Goal: Information Seeking & Learning: Learn about a topic

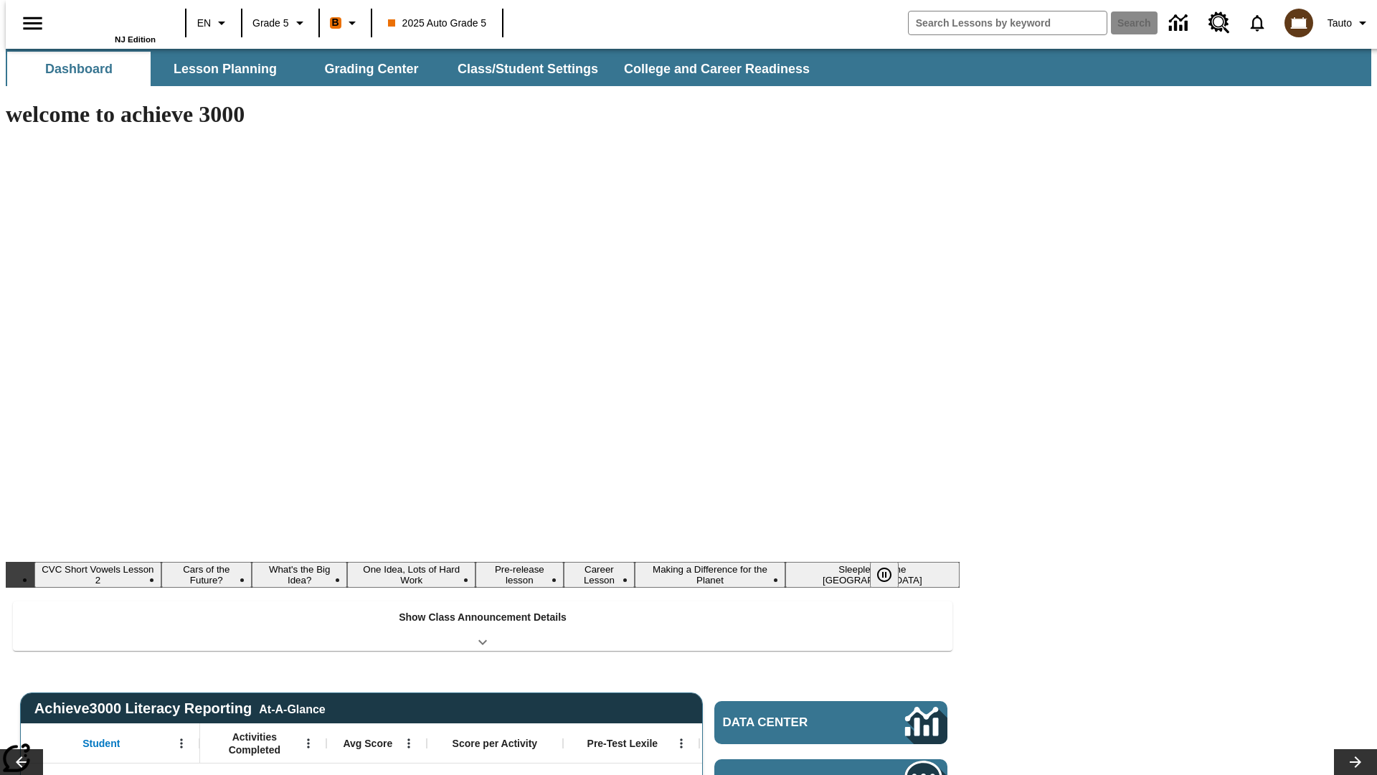
type input "-1"
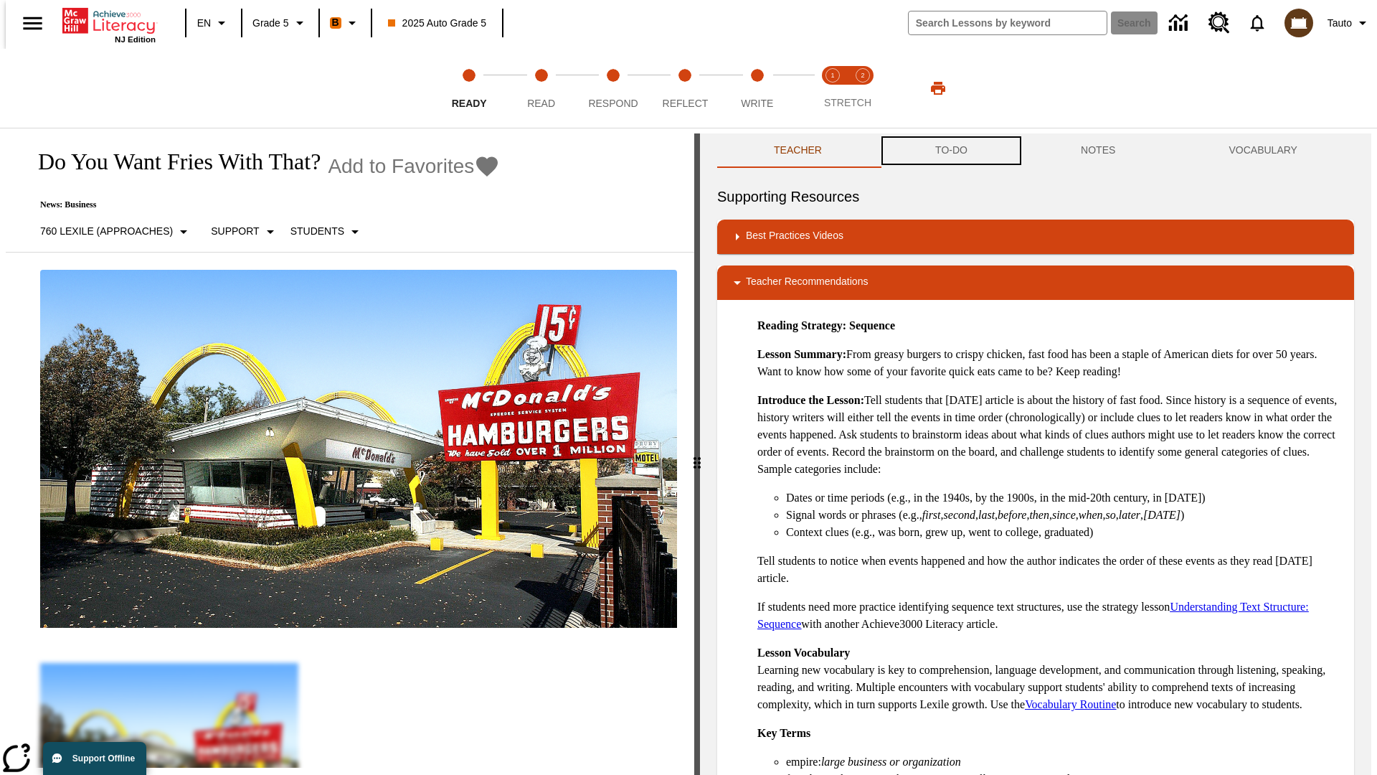
click at [950, 151] on button "TO-DO" at bounding box center [952, 150] width 146 height 34
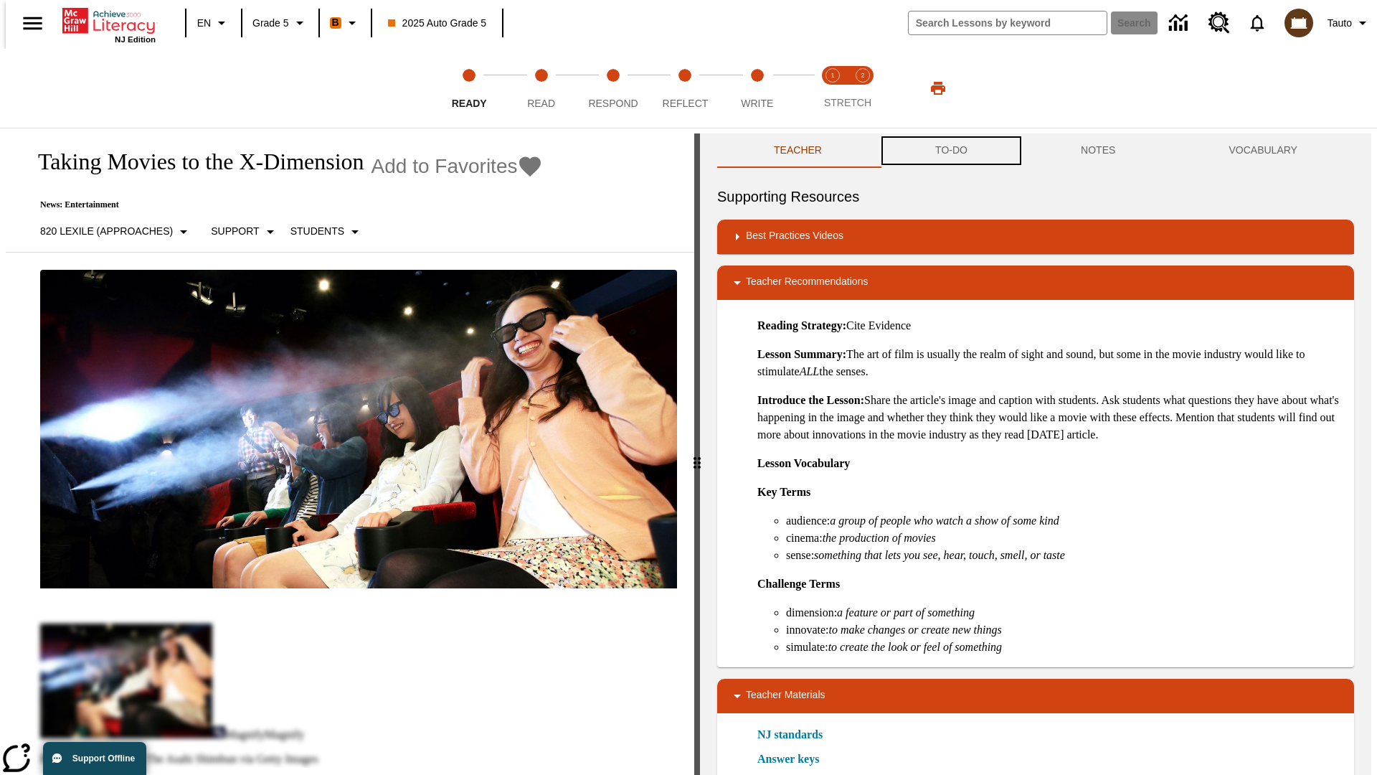
click at [950, 151] on button "TO-DO" at bounding box center [952, 150] width 146 height 34
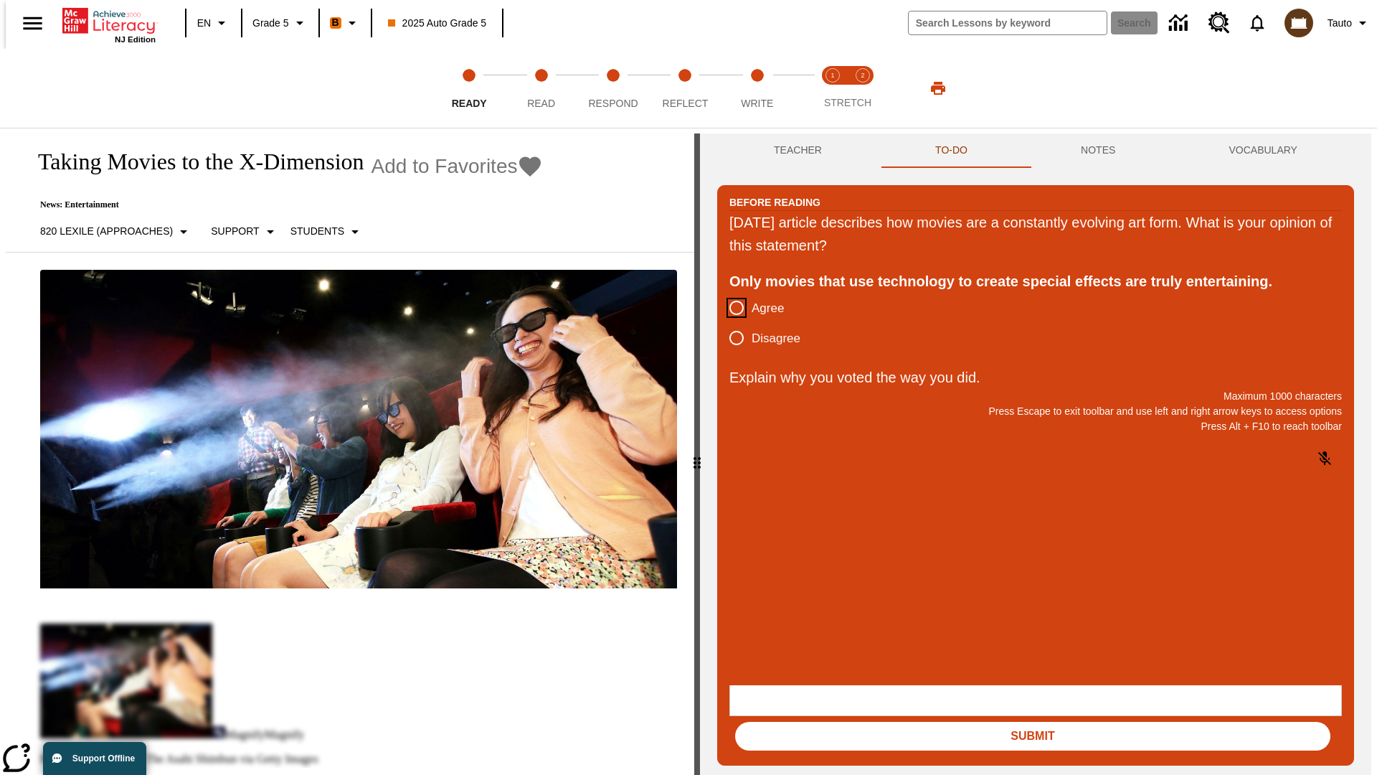
click at [731, 308] on input "Agree" at bounding box center [737, 308] width 30 height 30
radio input "true"
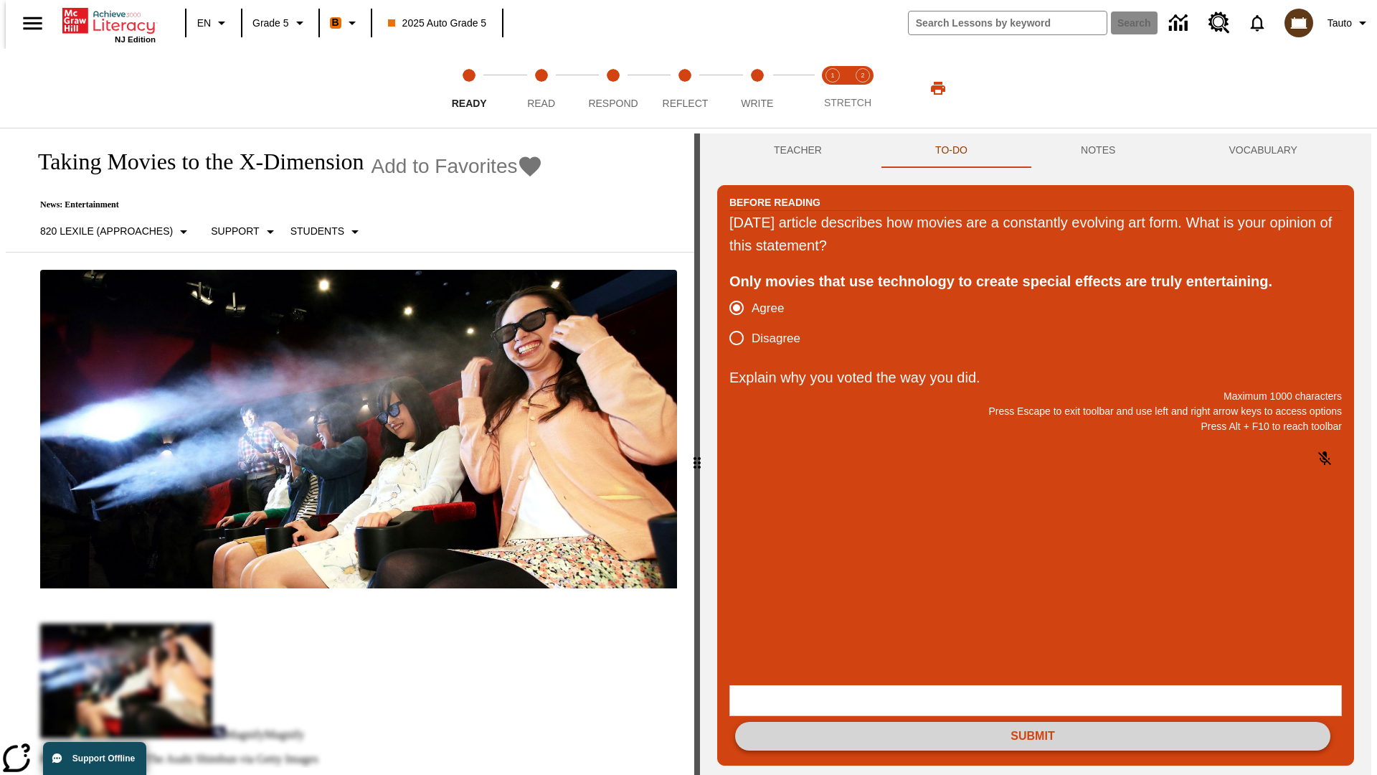
click at [1033, 722] on button "Submit" at bounding box center [1032, 736] width 595 height 29
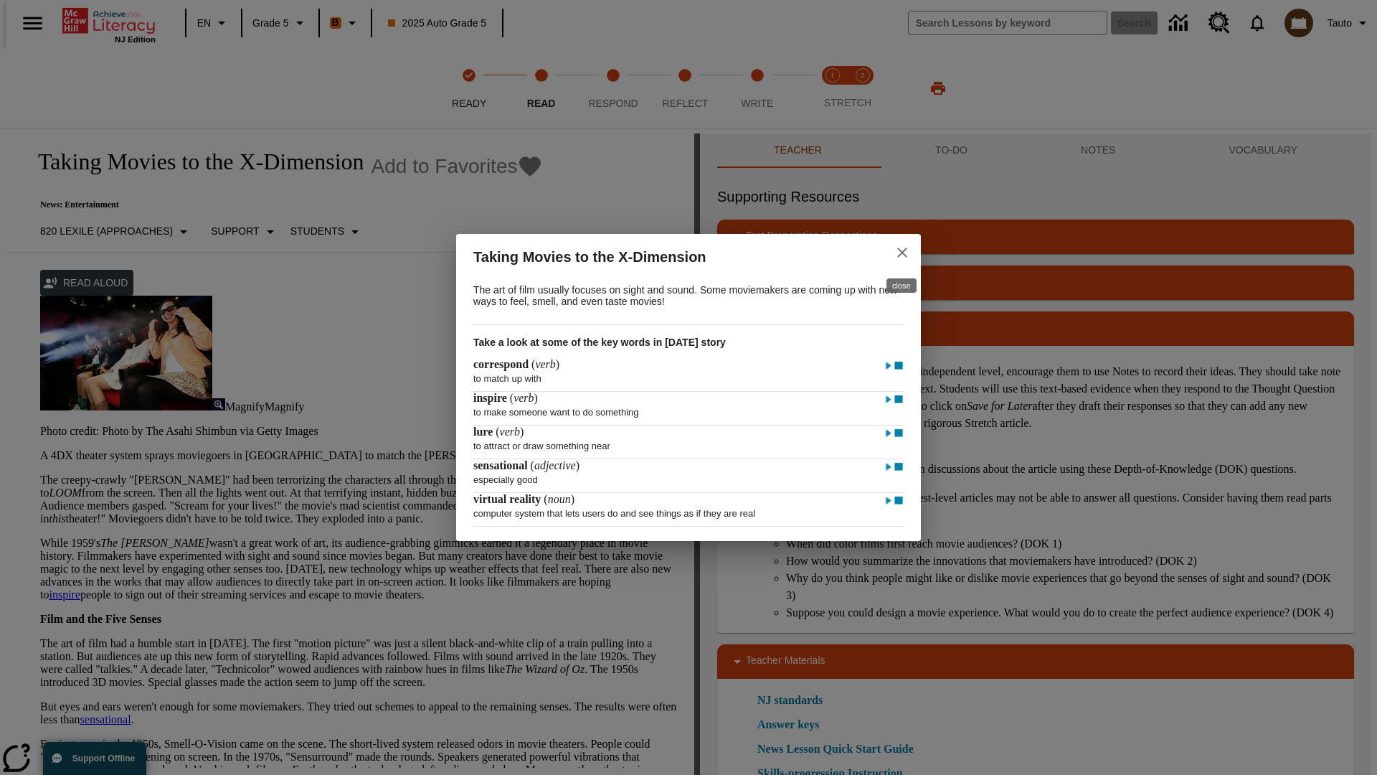
click at [902, 250] on icon "close" at bounding box center [902, 252] width 10 height 10
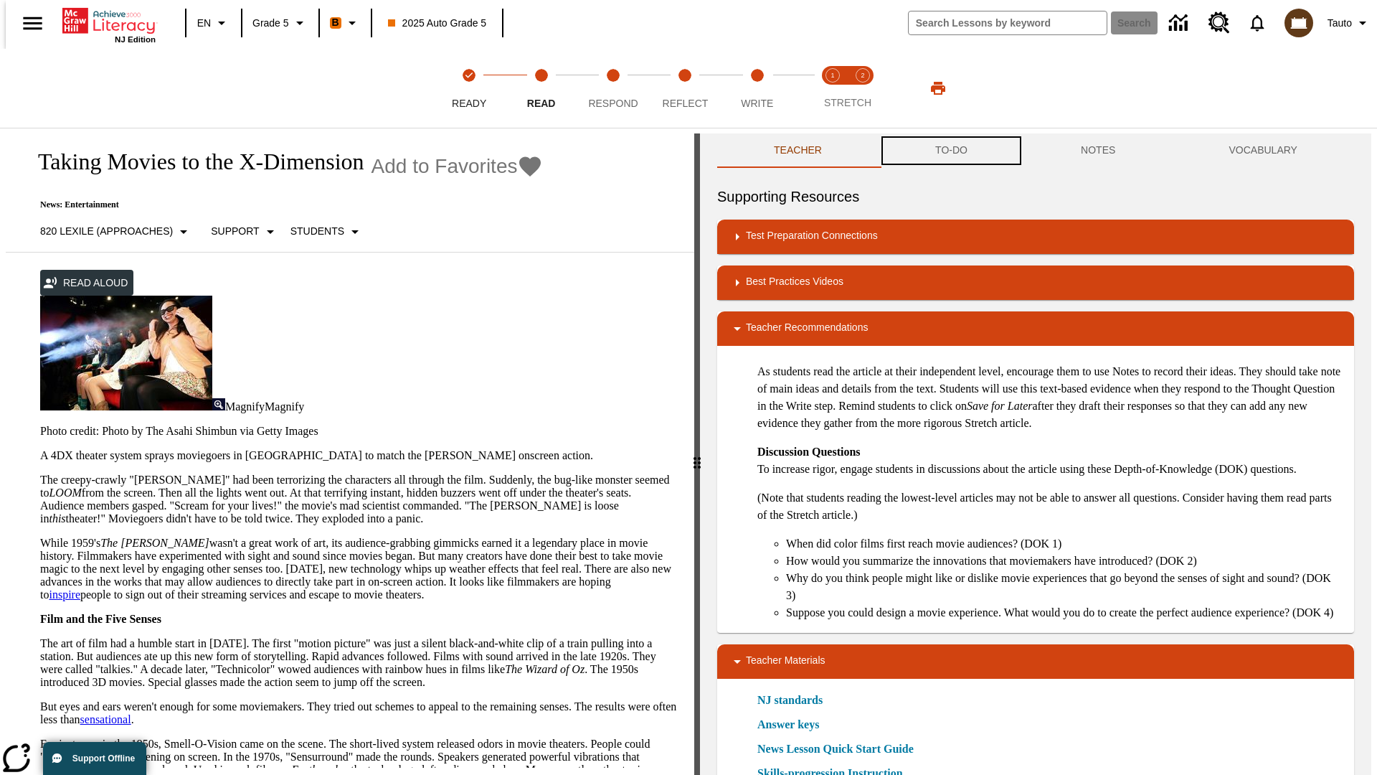
scroll to position [1, 0]
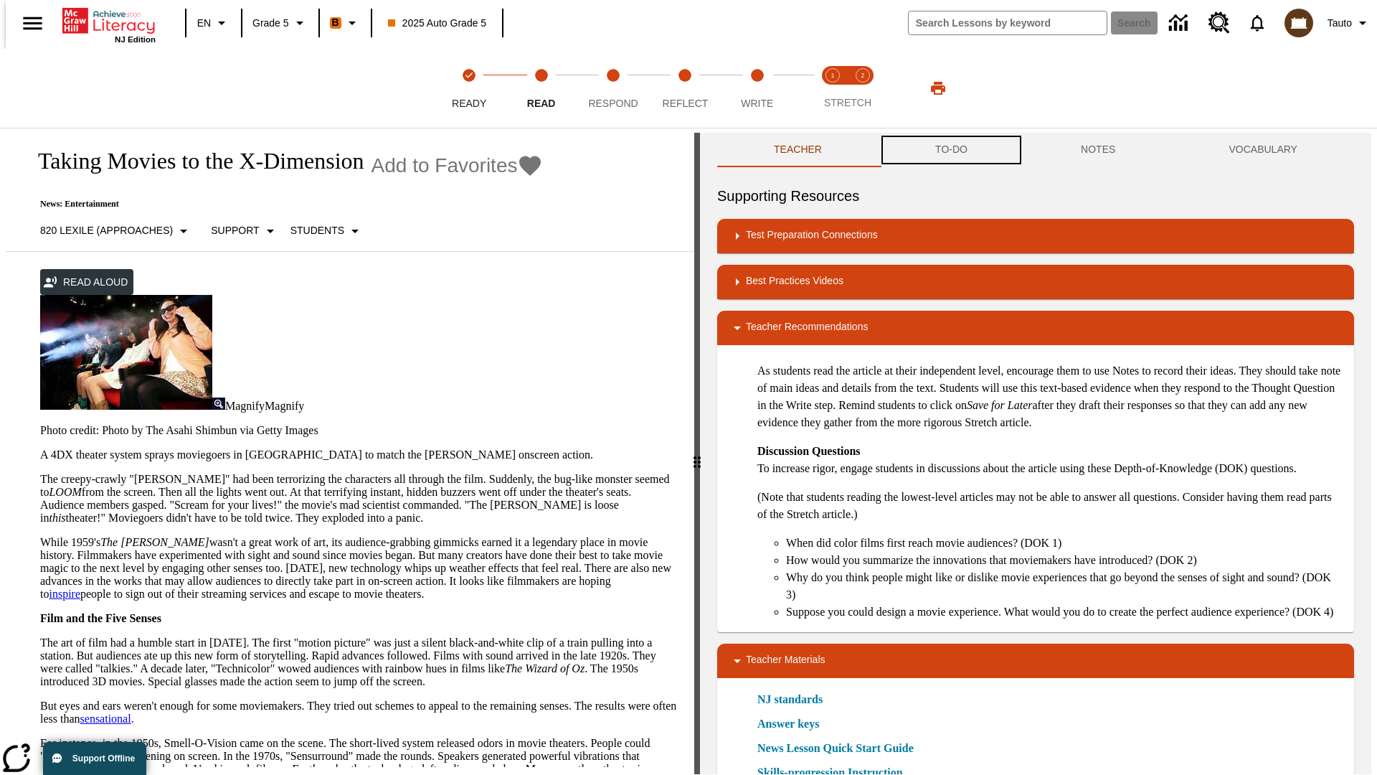
click at [950, 151] on button "TO-DO" at bounding box center [952, 150] width 146 height 34
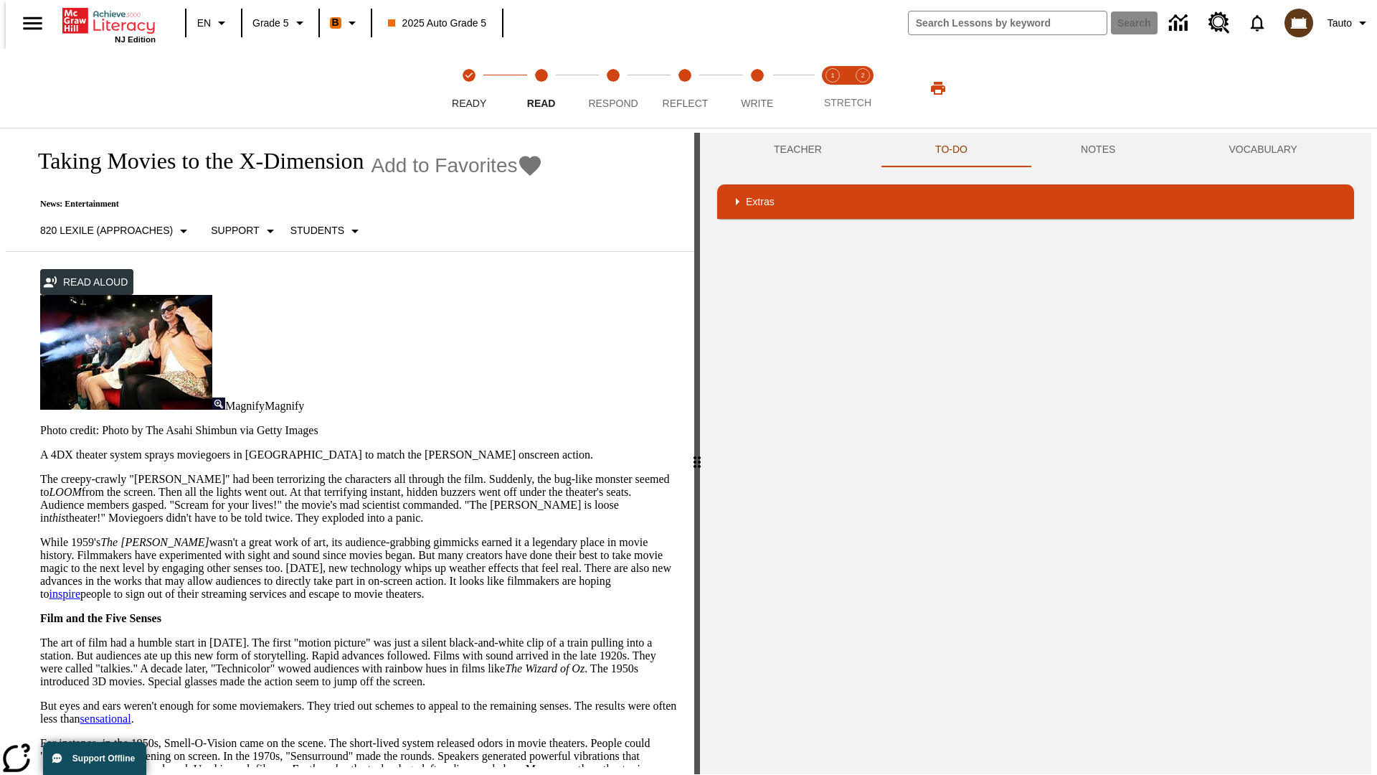
scroll to position [93, 0]
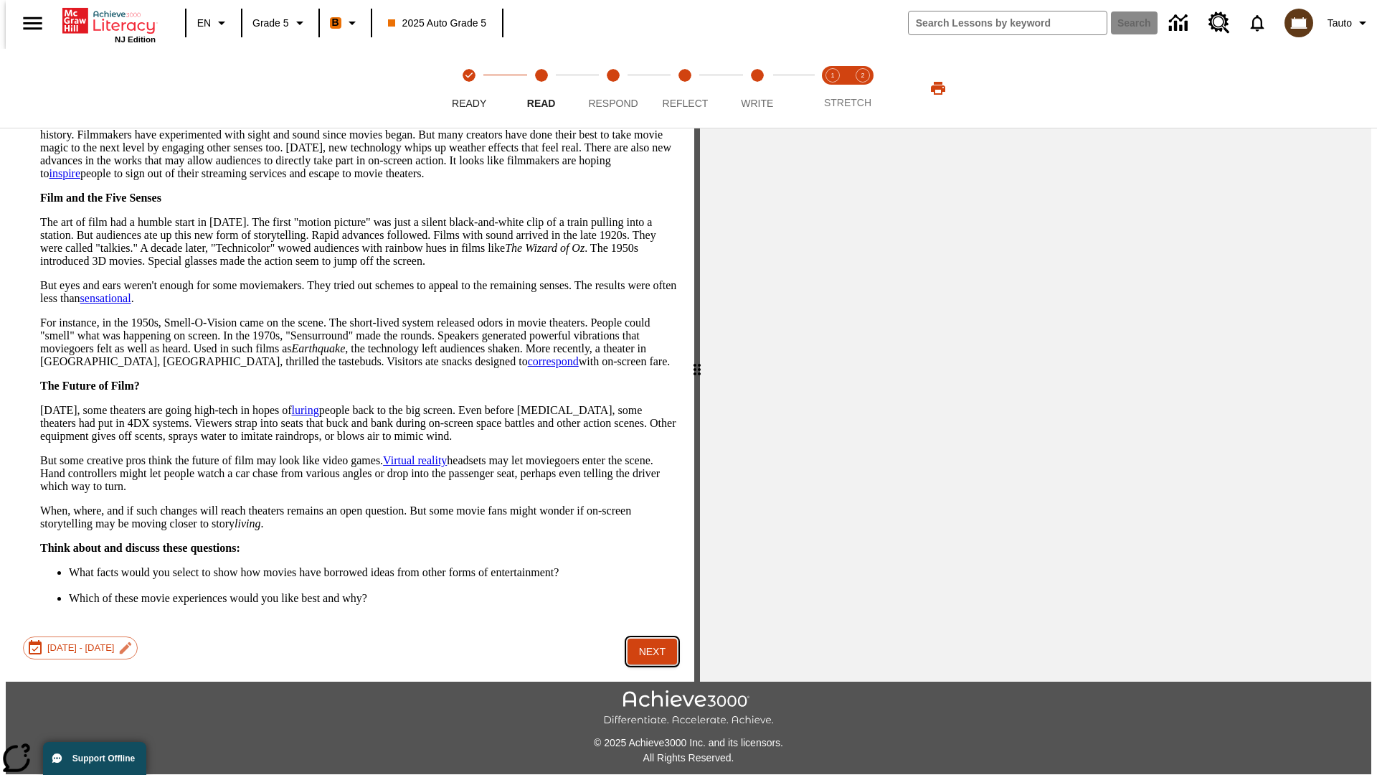
click at [647, 638] on button "Next" at bounding box center [652, 651] width 49 height 27
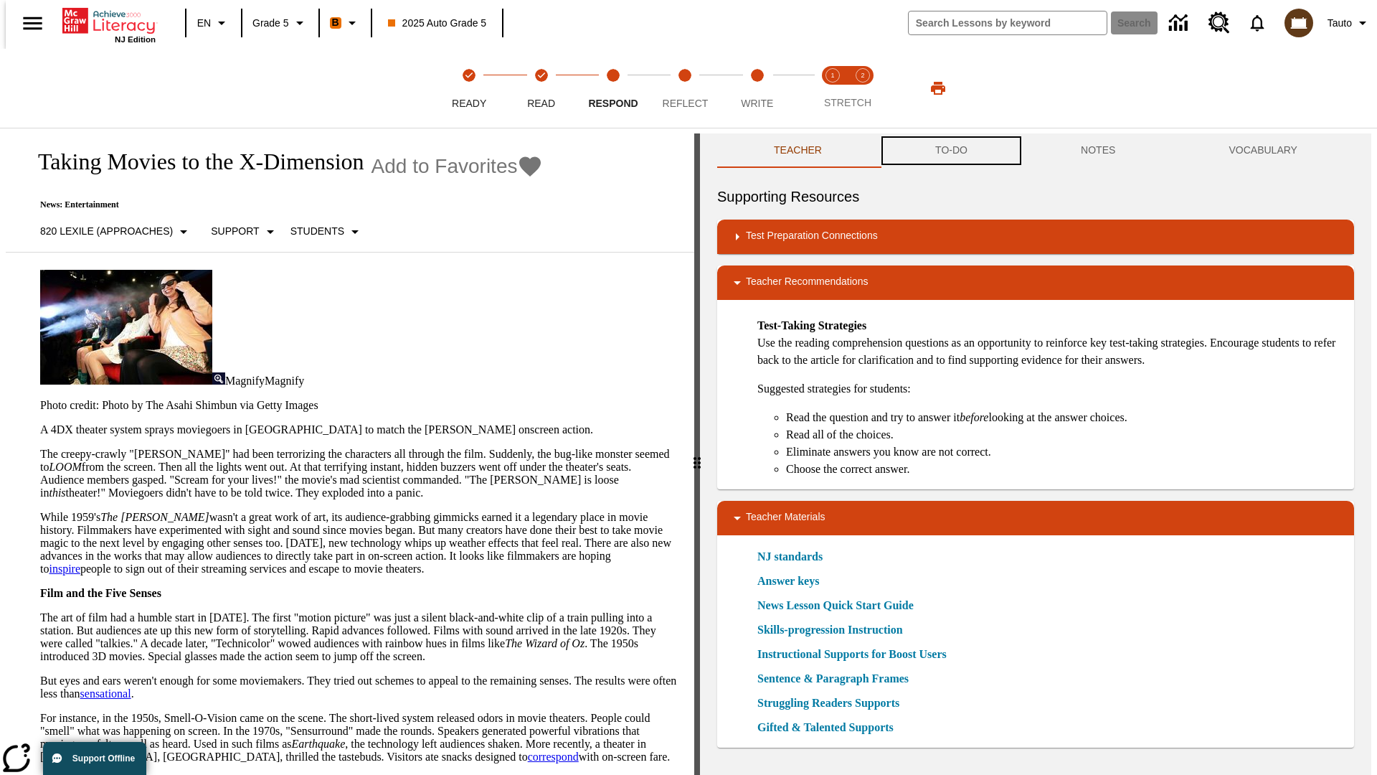
scroll to position [1, 0]
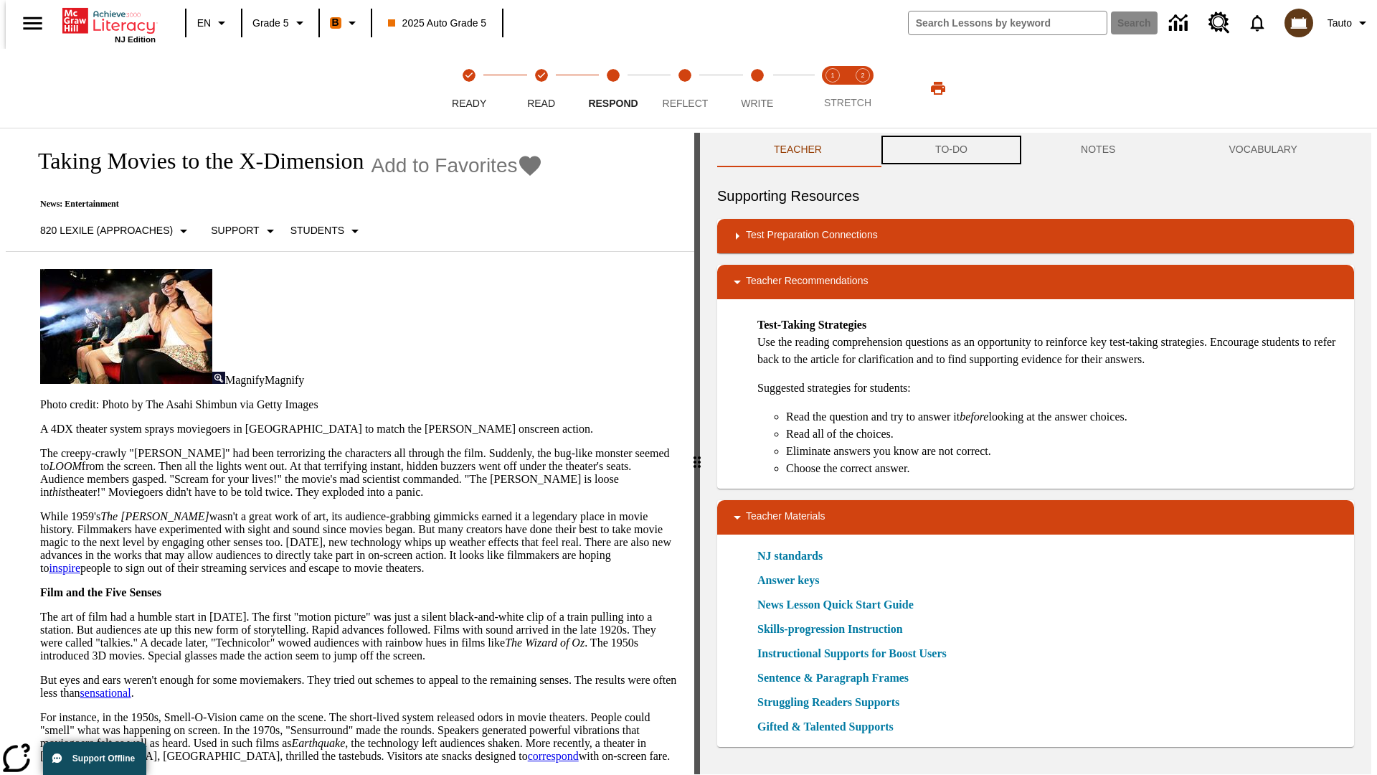
click at [950, 151] on button "TO-DO" at bounding box center [952, 150] width 146 height 34
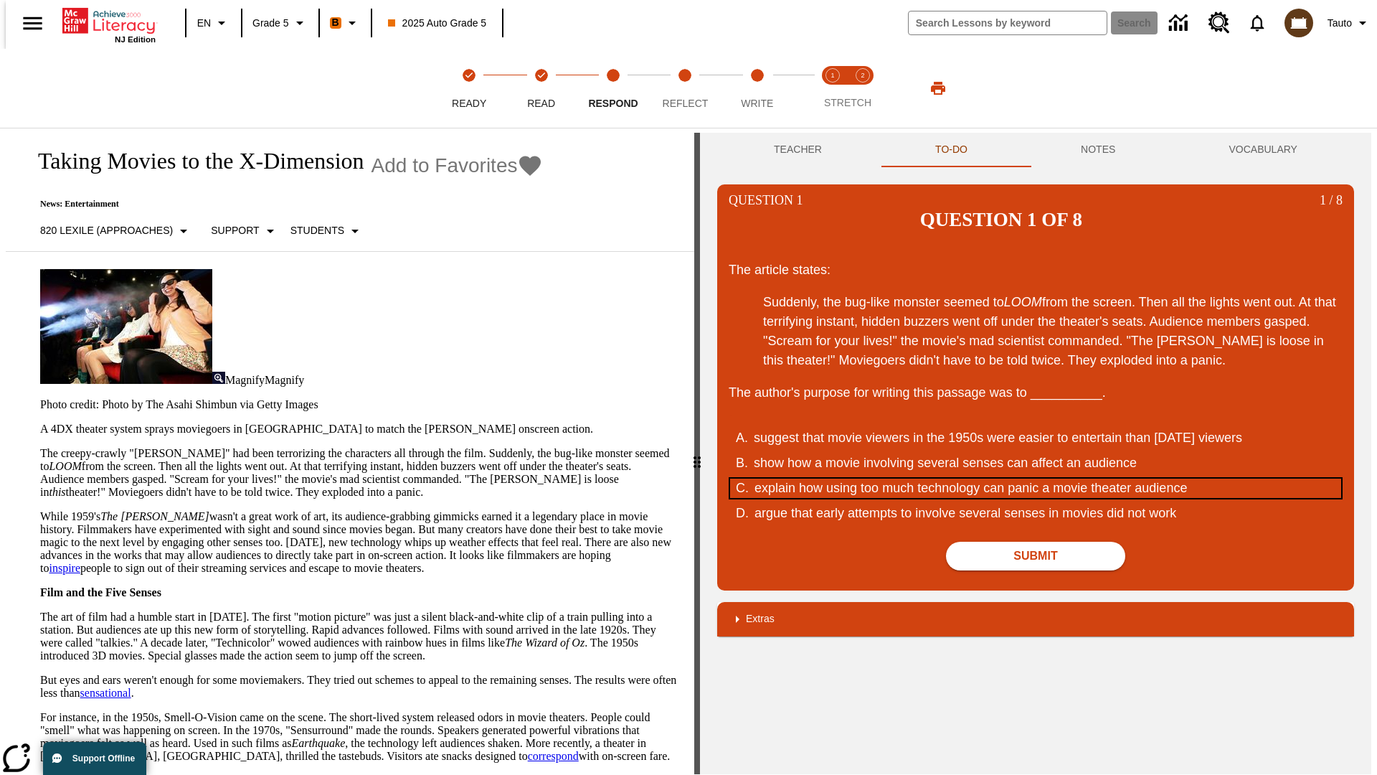
click at [1036, 478] on div "explain how using too much technology can panic a movie theater audience" at bounding box center [1027, 487] width 545 height 19
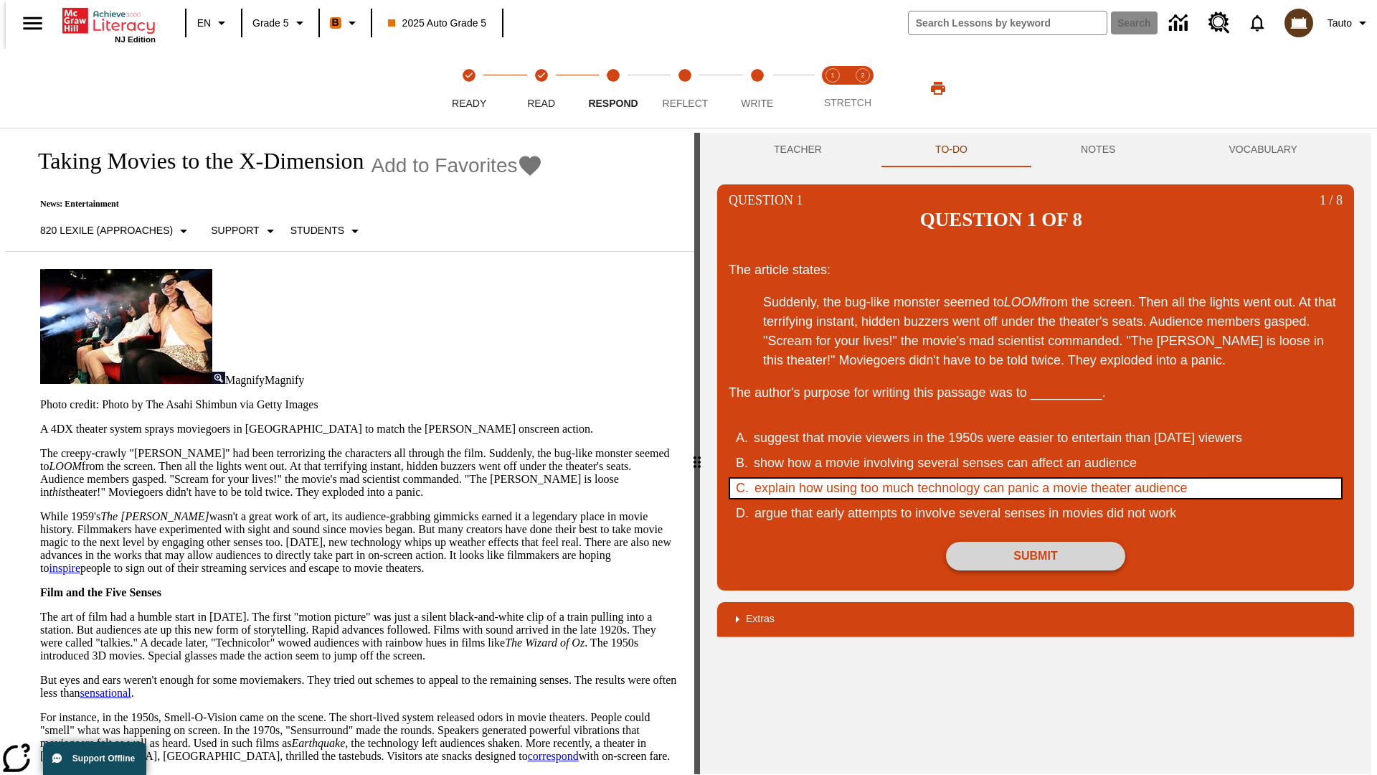
click at [1036, 542] on button "Submit" at bounding box center [1035, 556] width 179 height 29
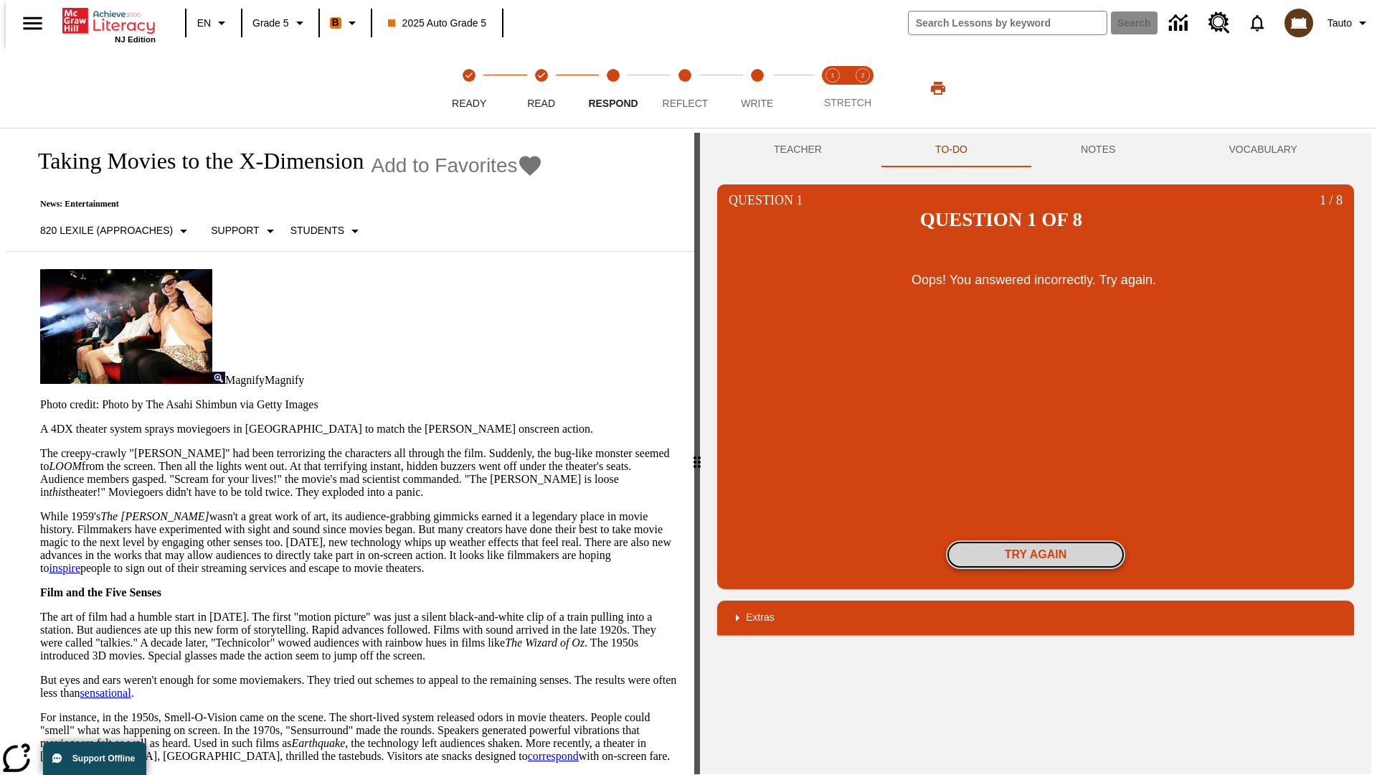
click at [1036, 540] on button "Try again" at bounding box center [1035, 554] width 179 height 29
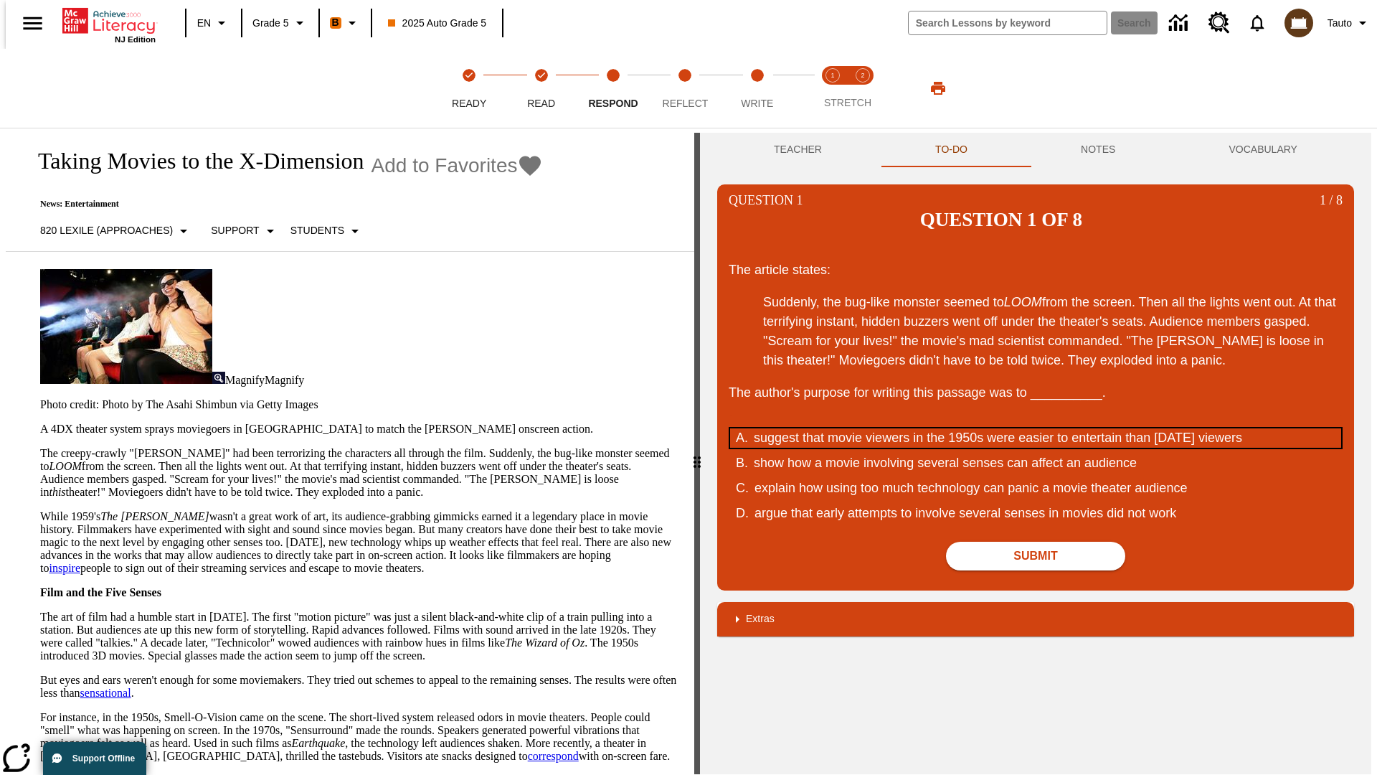
click at [1036, 428] on div "suggest that movie viewers in the 1950s were easier to entertain than today's v…" at bounding box center [1026, 437] width 545 height 19
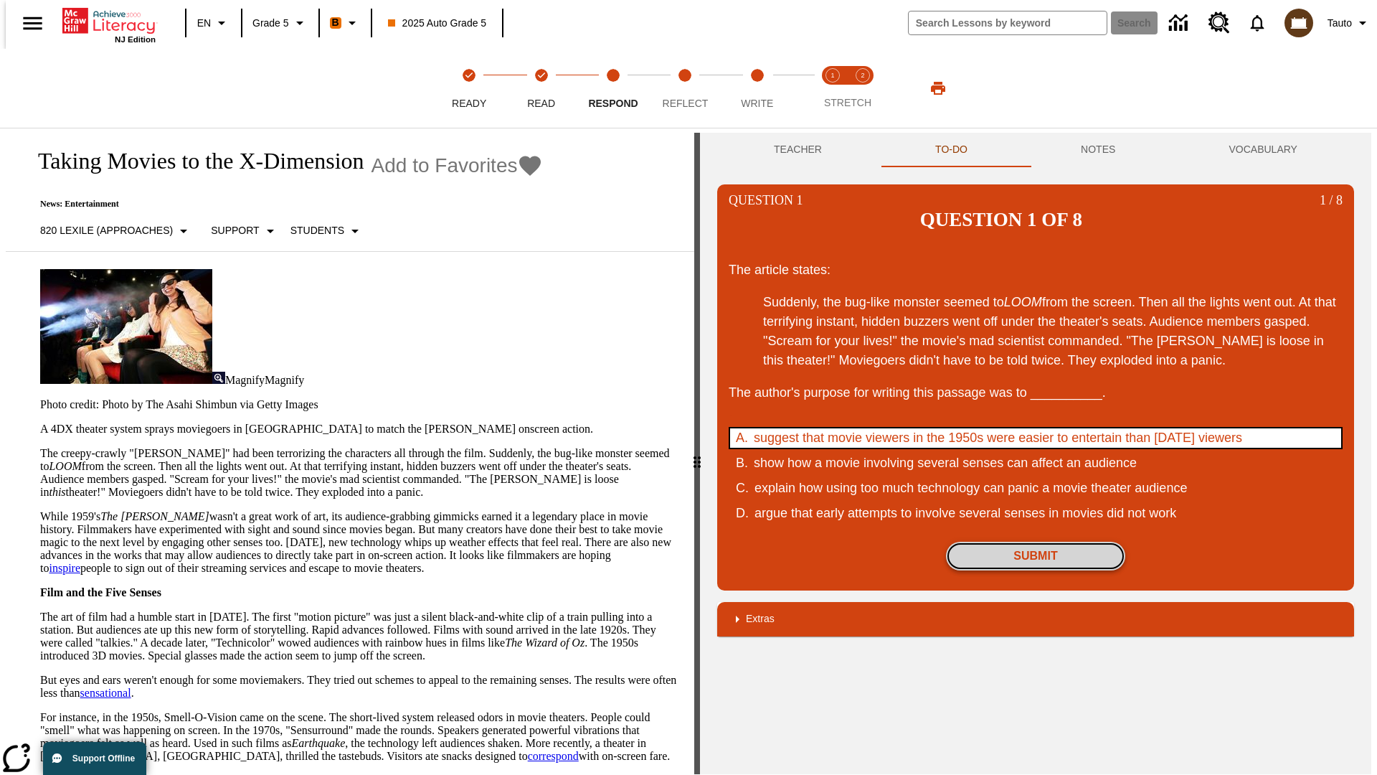
click at [1036, 542] on button "Submit" at bounding box center [1035, 556] width 179 height 29
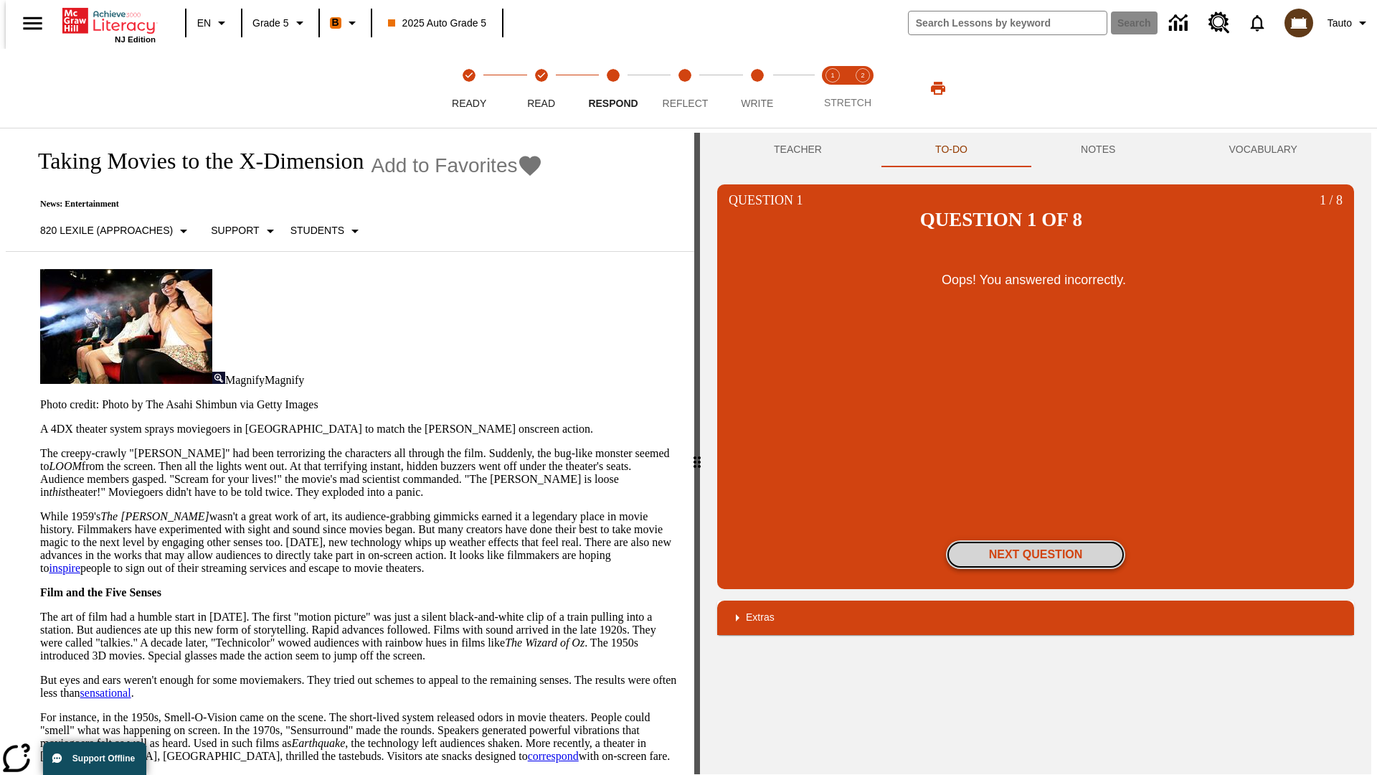
click at [1036, 540] on button "Next Question" at bounding box center [1035, 554] width 179 height 29
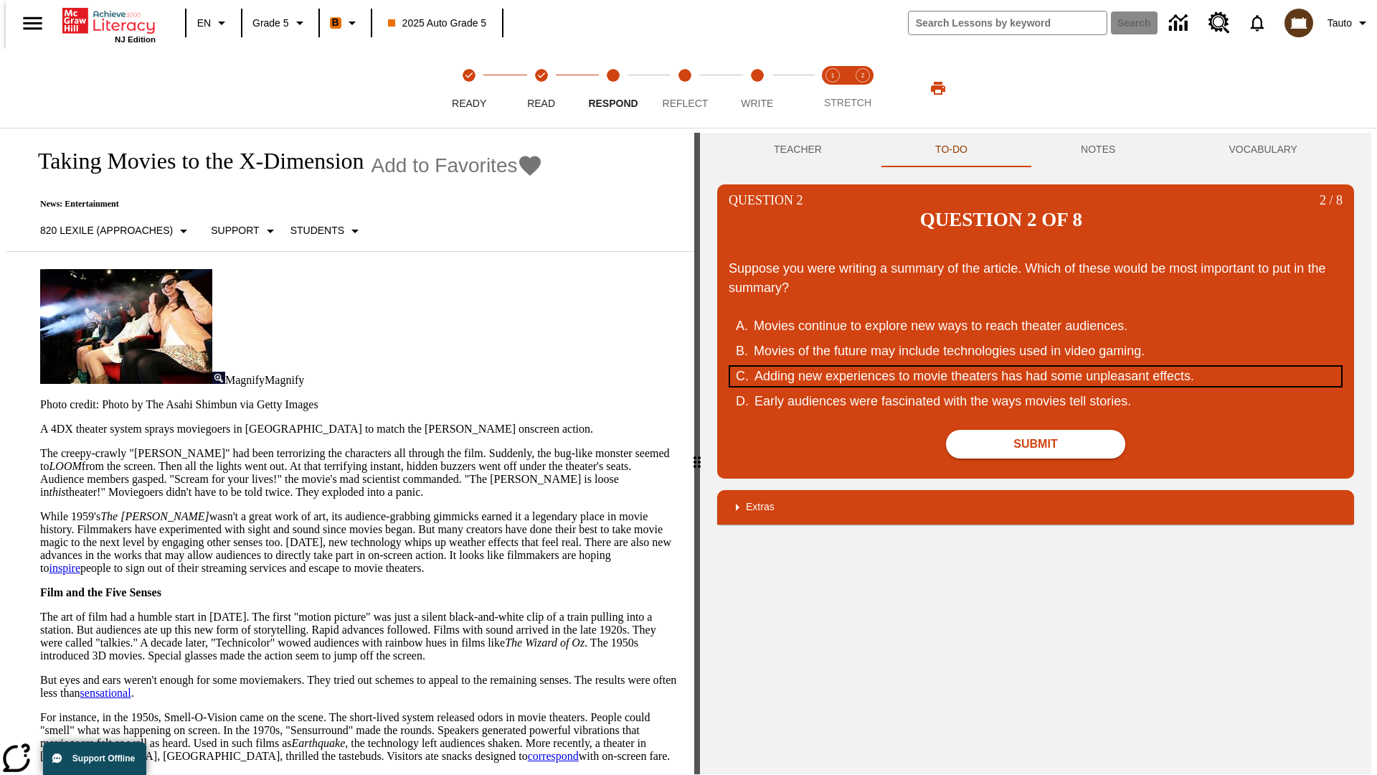
click at [1036, 367] on div "Adding new experiences to movie theaters has had some unpleasant effects." at bounding box center [1027, 376] width 545 height 19
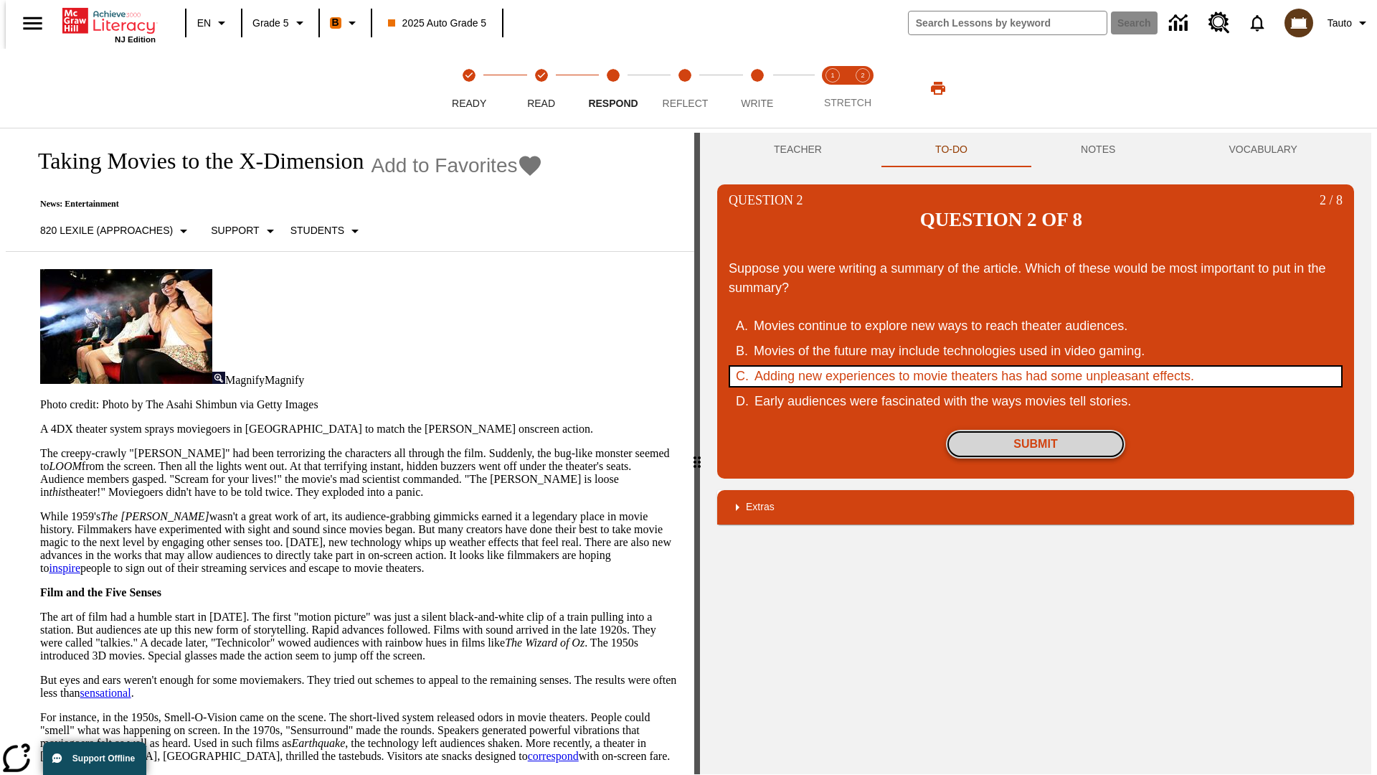
click at [1036, 430] on button "Submit" at bounding box center [1035, 444] width 179 height 29
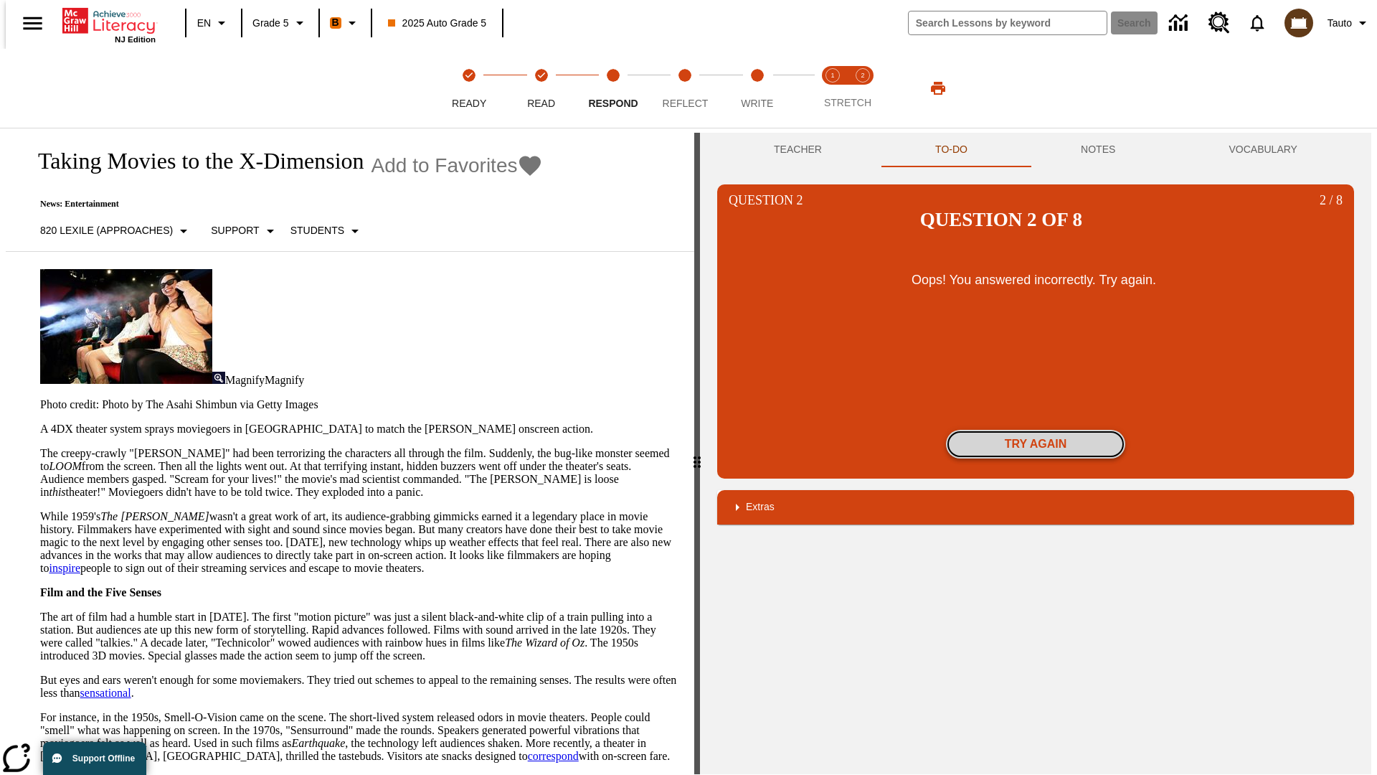
click at [1036, 430] on button "Try again" at bounding box center [1035, 444] width 179 height 29
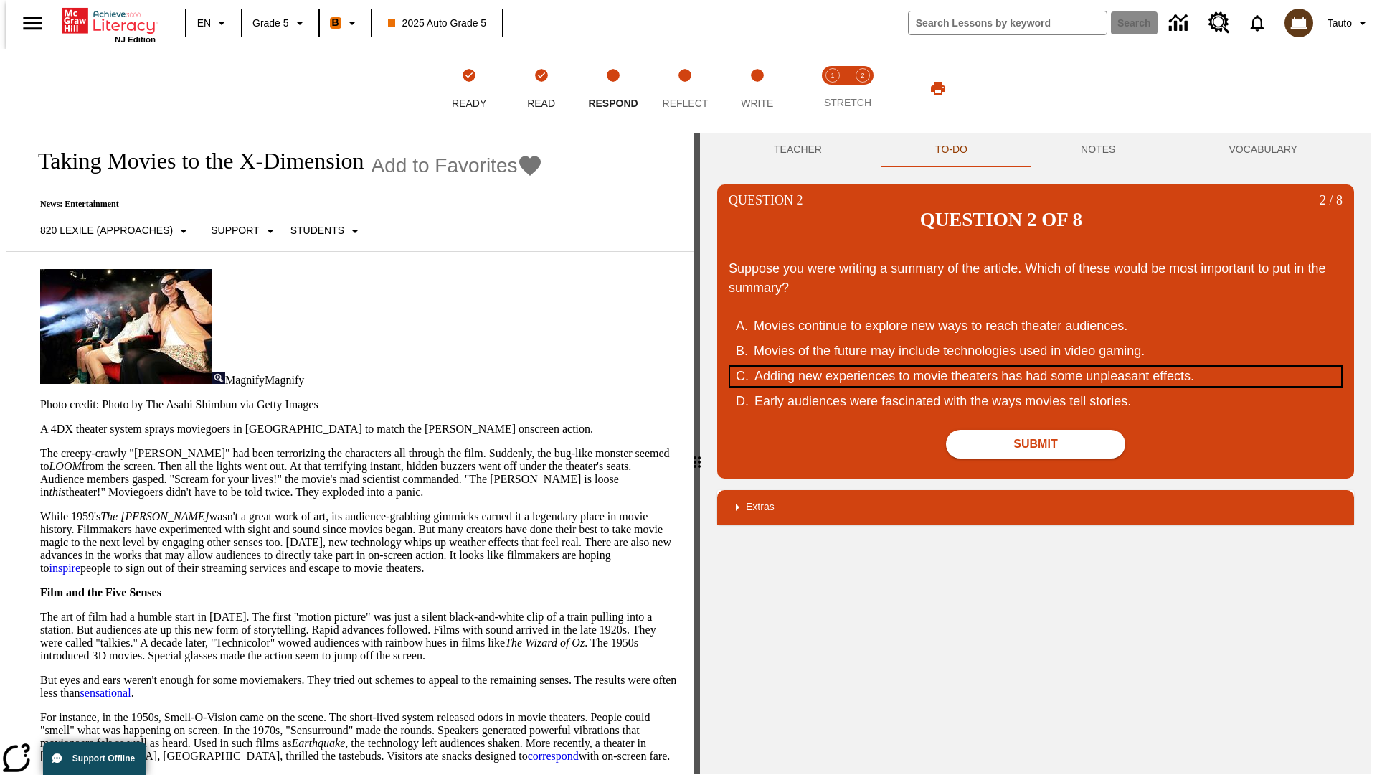
click at [1036, 367] on div "Adding new experiences to movie theaters has had some unpleasant effects." at bounding box center [1027, 376] width 545 height 19
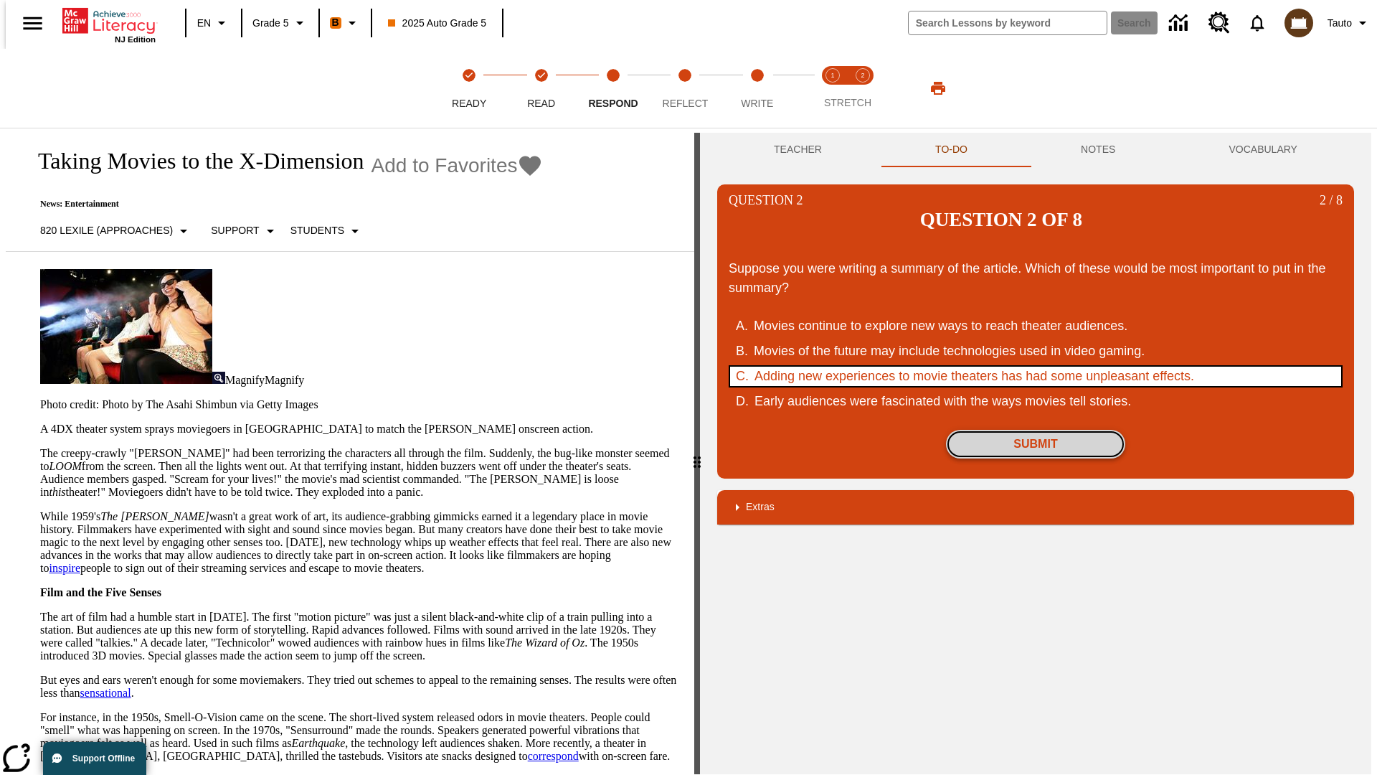
click at [1036, 430] on button "Submit" at bounding box center [1035, 444] width 179 height 29
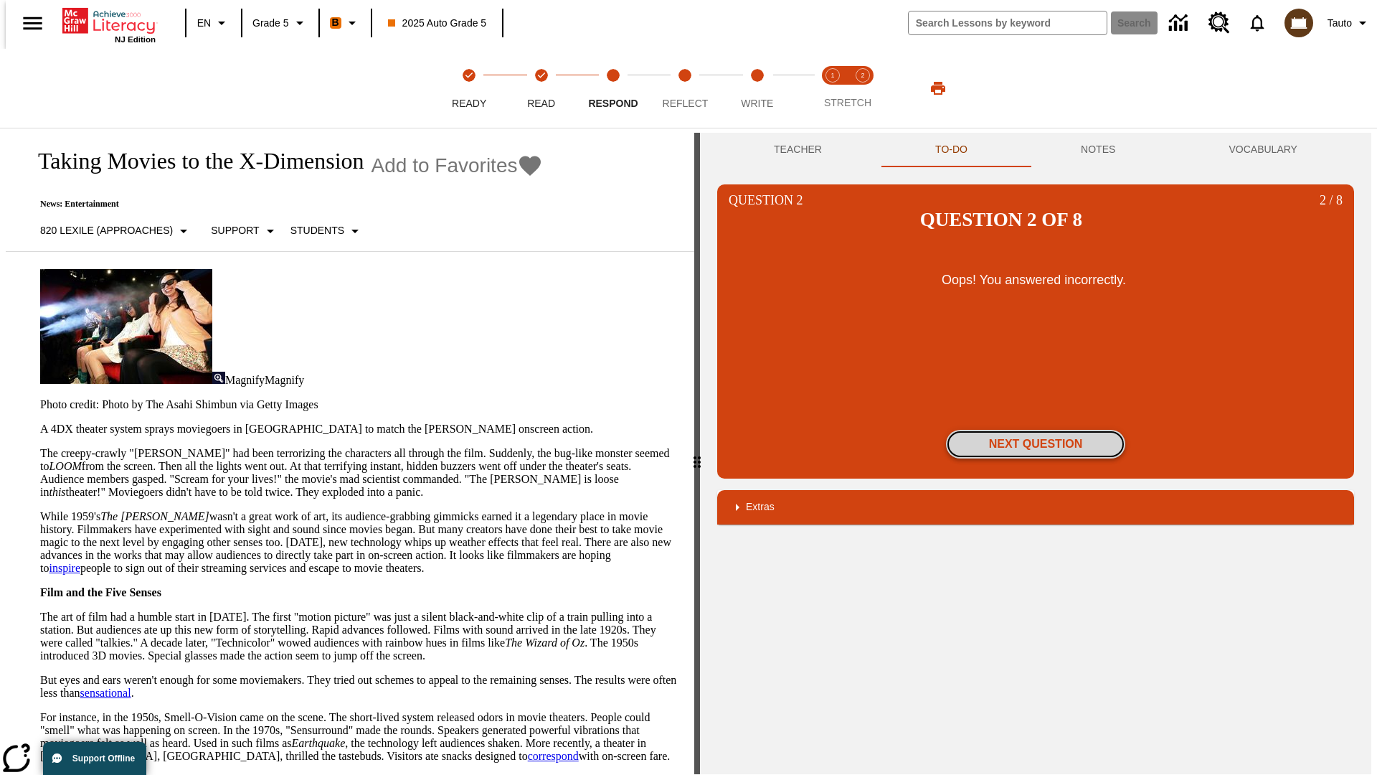
click at [1036, 430] on button "Next Question" at bounding box center [1035, 444] width 179 height 29
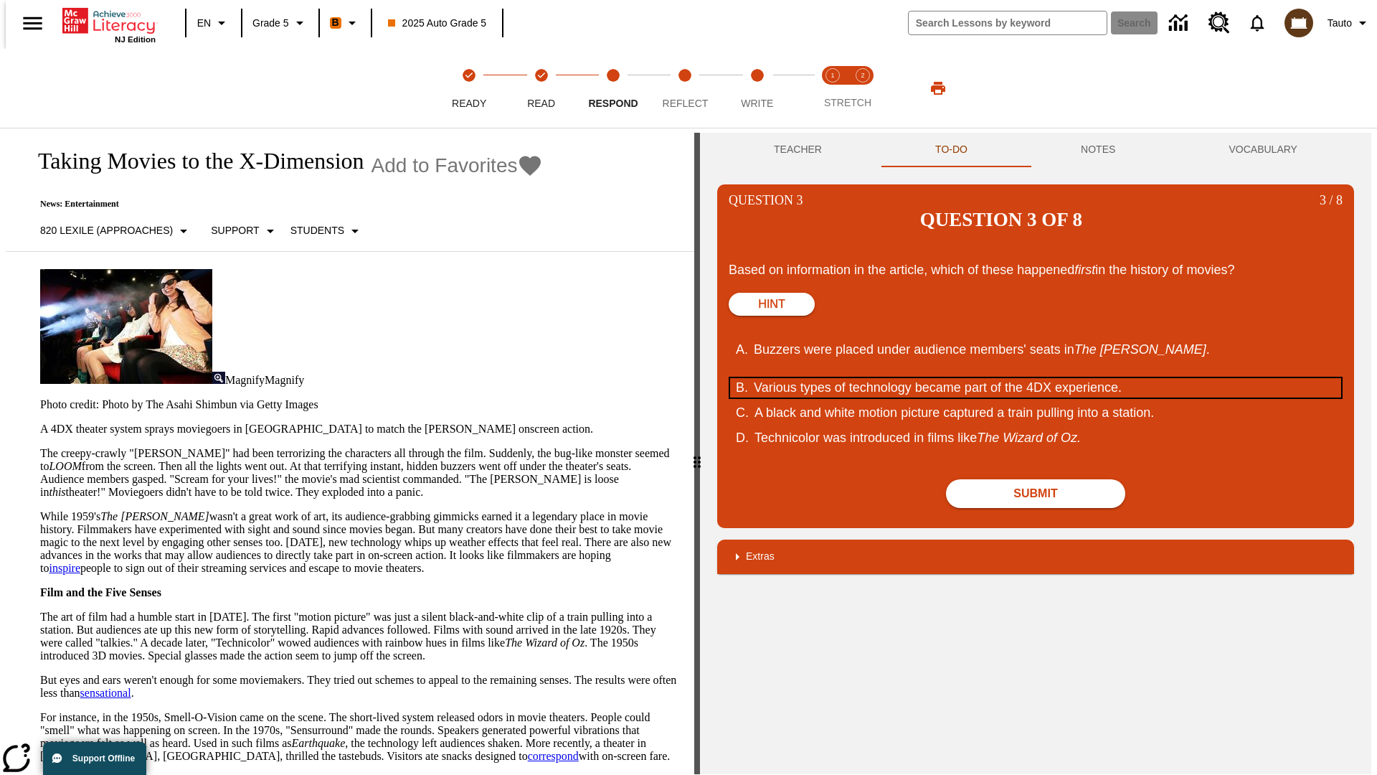
click at [1036, 378] on div "Various types of technology became part of the 4DX experience." at bounding box center [1026, 387] width 545 height 19
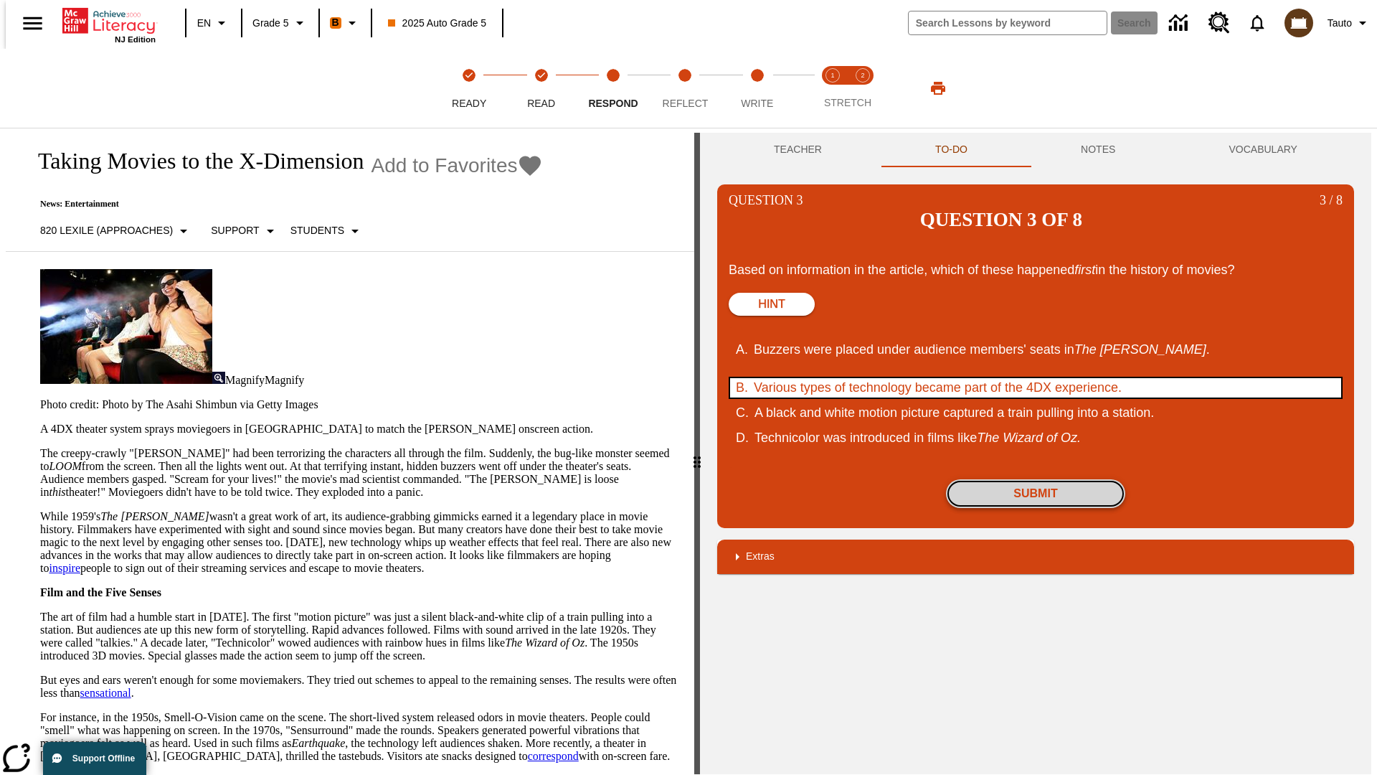
click at [1036, 479] on button "Submit" at bounding box center [1035, 493] width 179 height 29
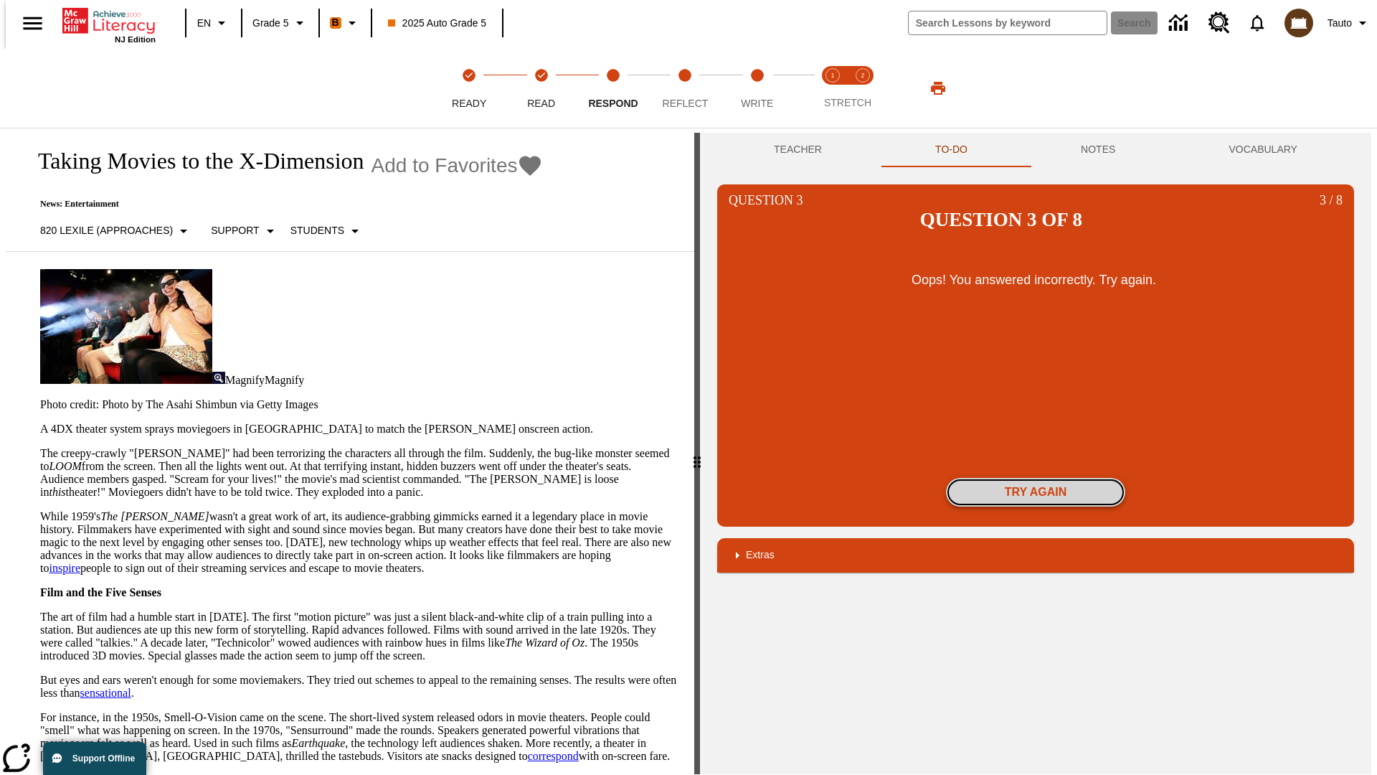
click at [1036, 478] on button "Try again" at bounding box center [1035, 492] width 179 height 29
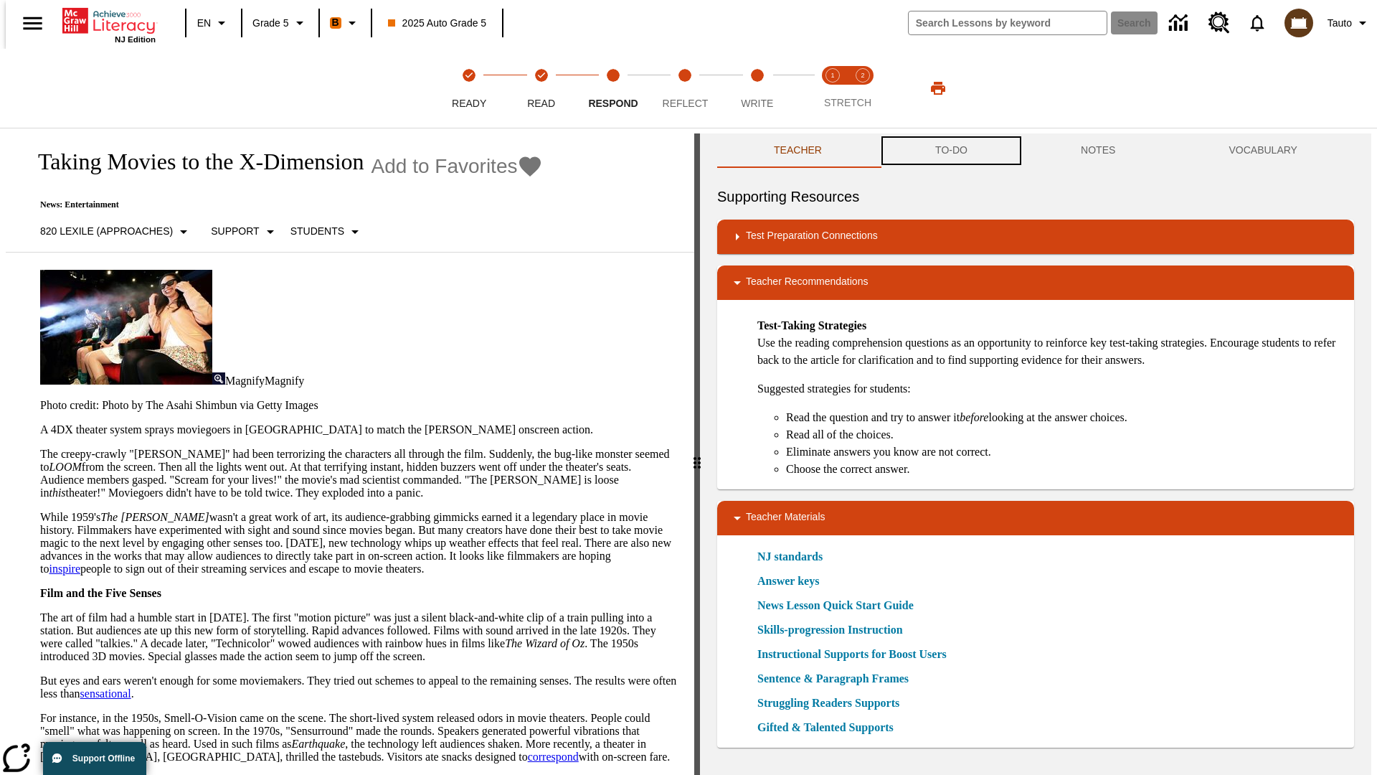
click at [950, 151] on button "TO-DO" at bounding box center [952, 150] width 146 height 34
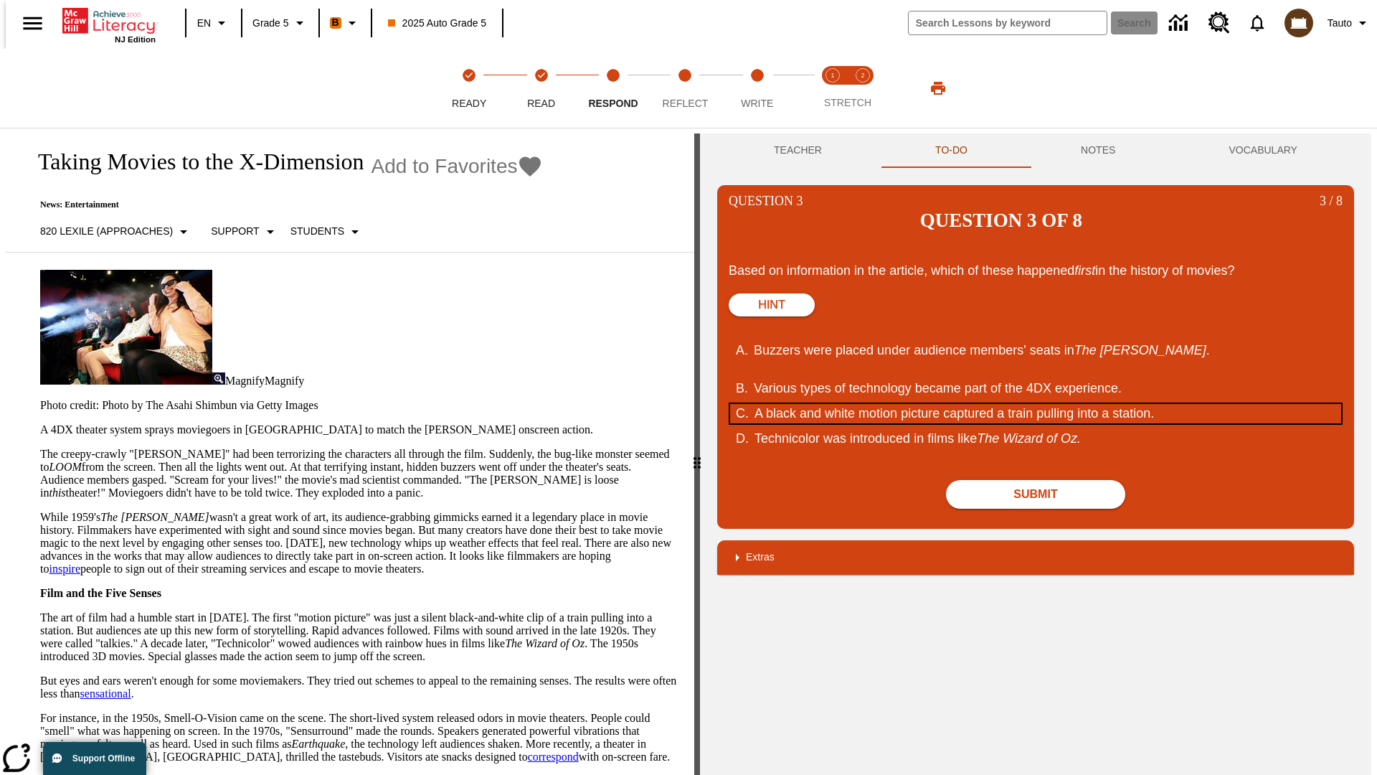
click at [1036, 404] on div "A black and white motion picture captured a train pulling into a station." at bounding box center [1027, 413] width 545 height 19
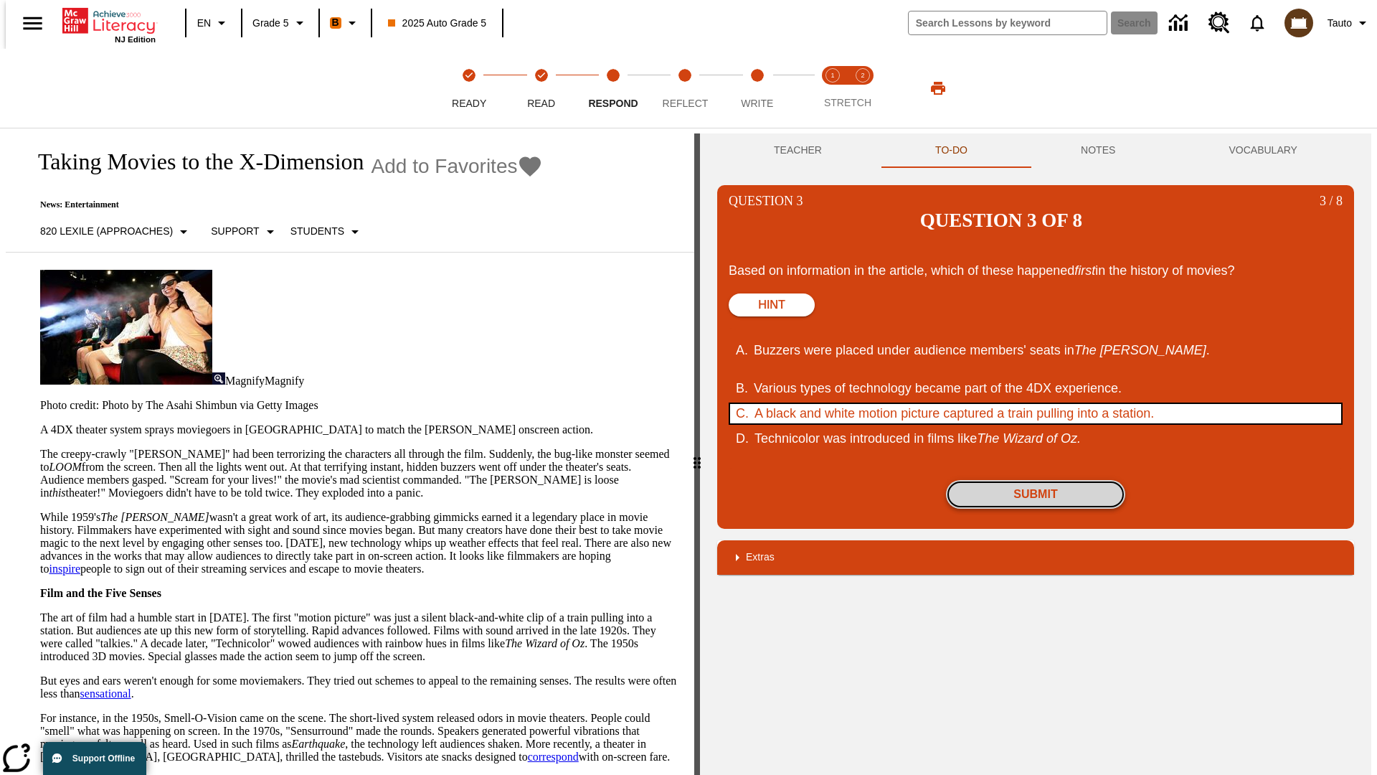
click at [1036, 480] on button "Submit" at bounding box center [1035, 494] width 179 height 29
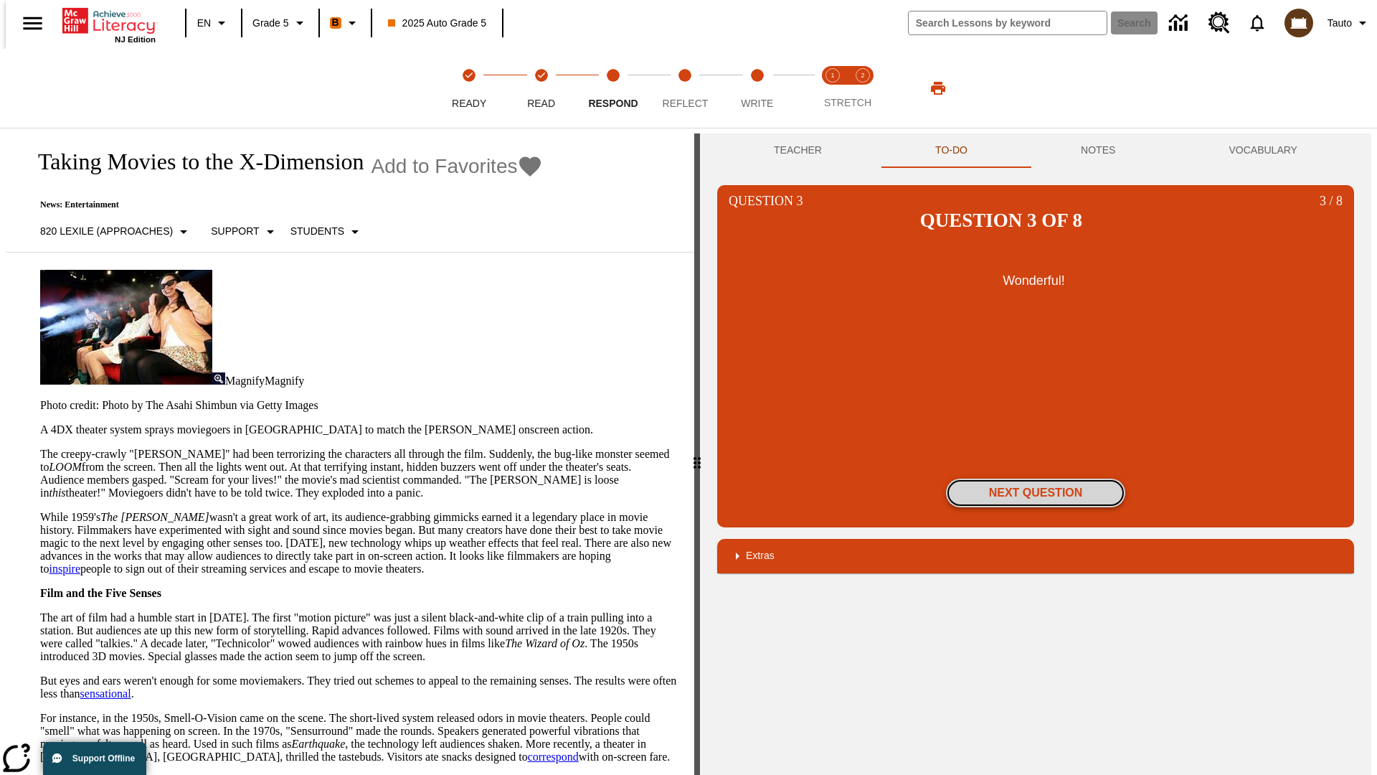
click at [1036, 478] on button "Next Question" at bounding box center [1035, 492] width 179 height 29
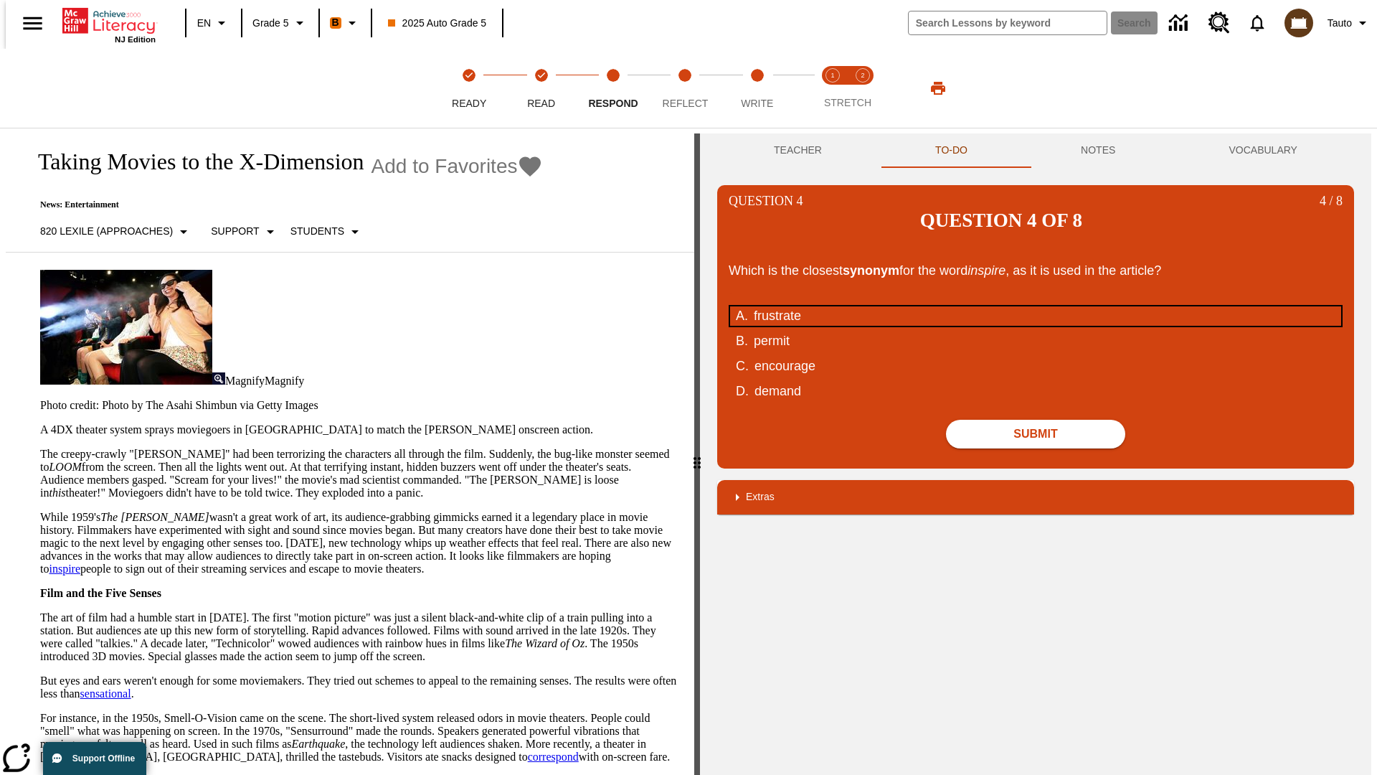
click at [1036, 306] on div "frustrate" at bounding box center [1026, 315] width 545 height 19
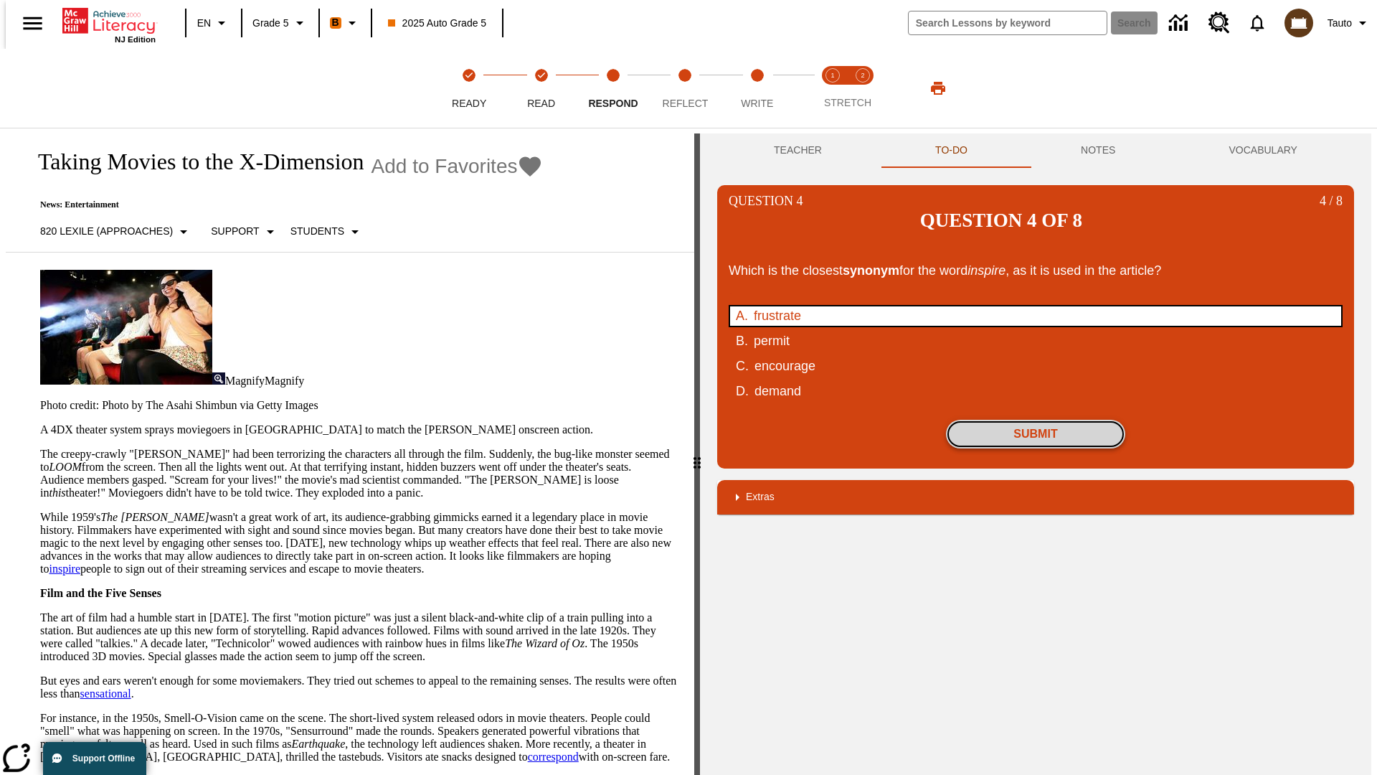
click at [1036, 420] on button "Submit" at bounding box center [1035, 434] width 179 height 29
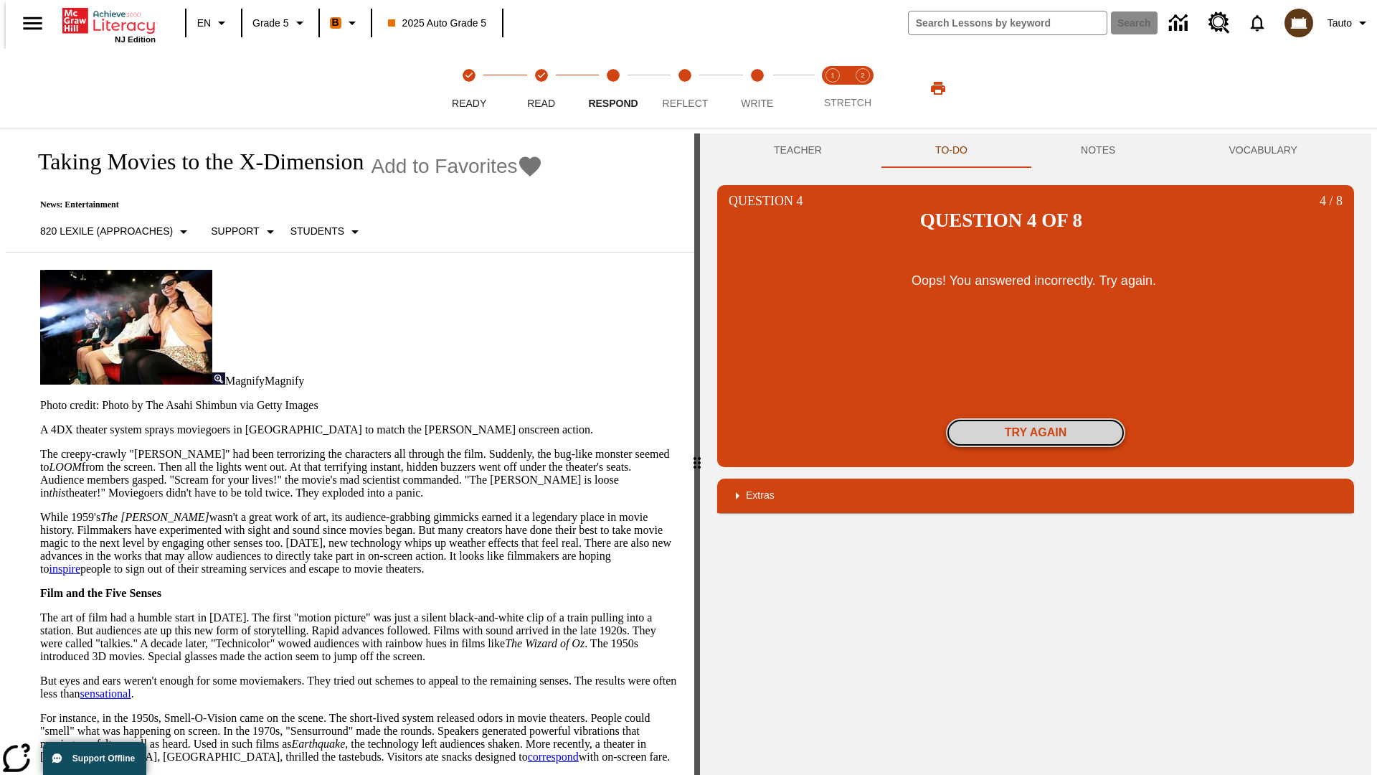
click at [1036, 418] on button "Try again" at bounding box center [1035, 432] width 179 height 29
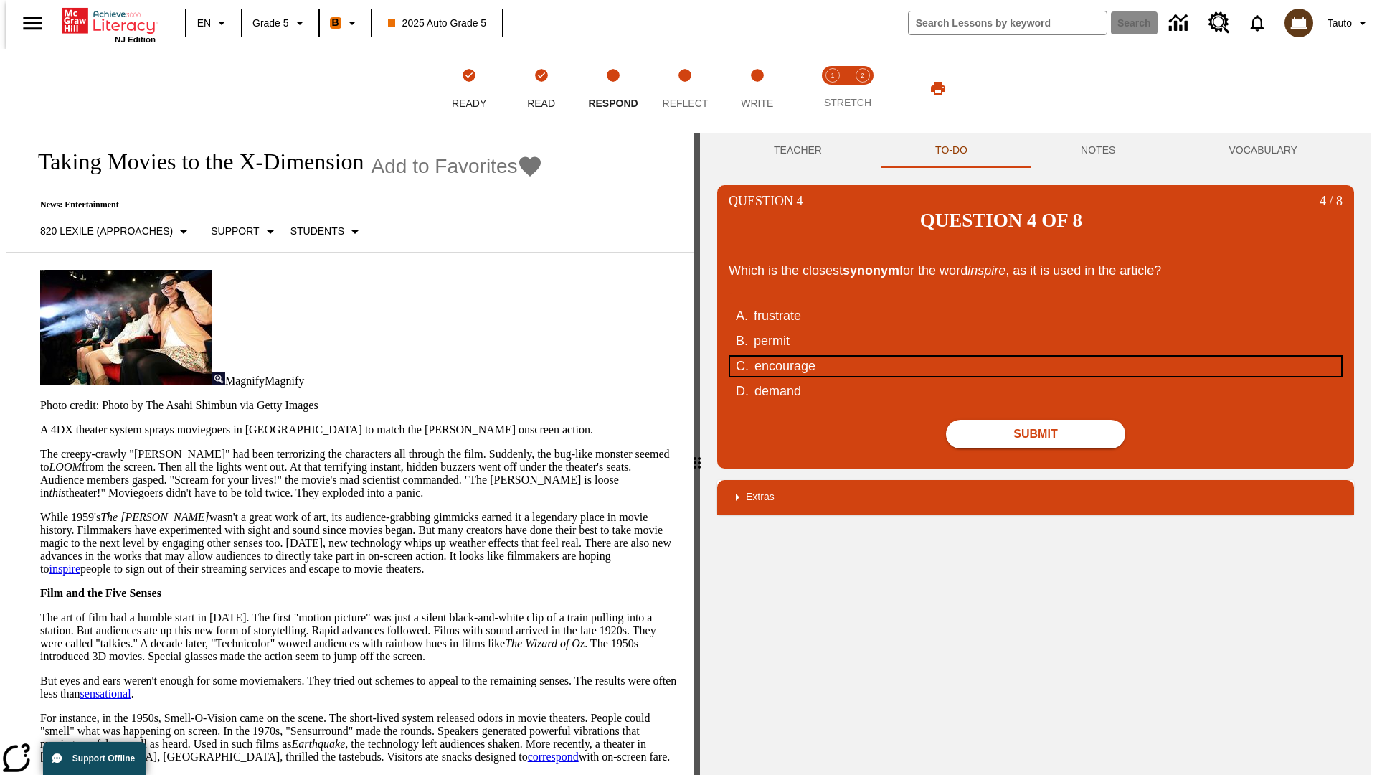
click at [1036, 357] on div "encourage" at bounding box center [1027, 366] width 545 height 19
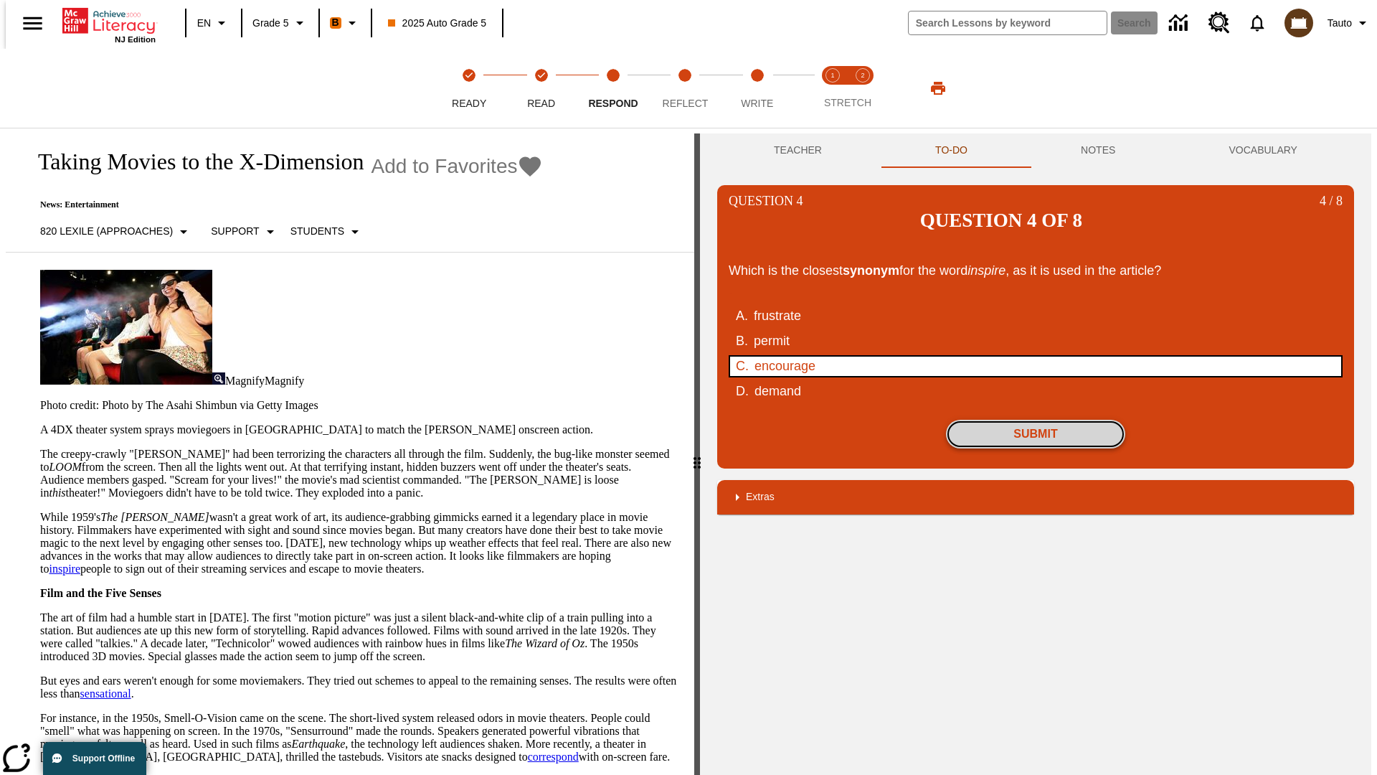
click at [1036, 420] on button "Submit" at bounding box center [1035, 434] width 179 height 29
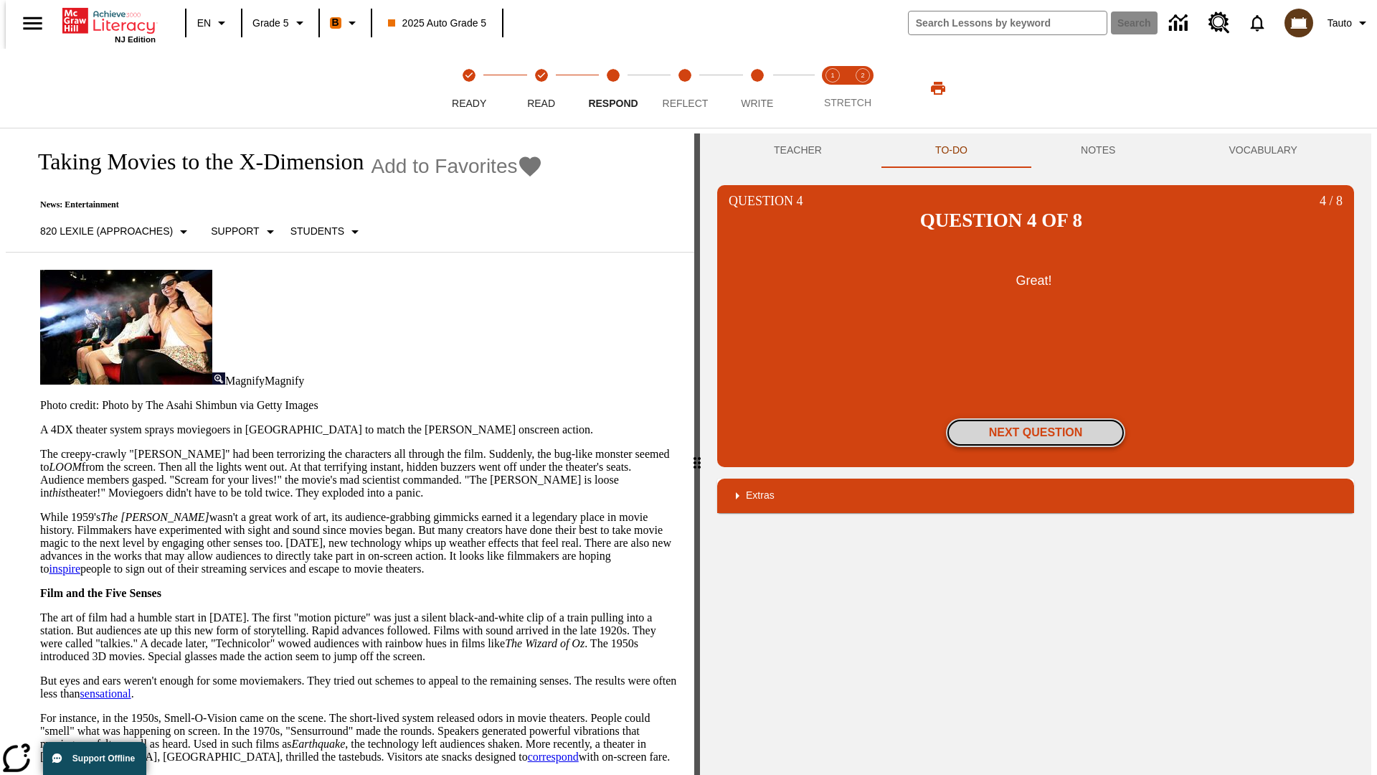
click at [1036, 418] on button "Next Question" at bounding box center [1035, 432] width 179 height 29
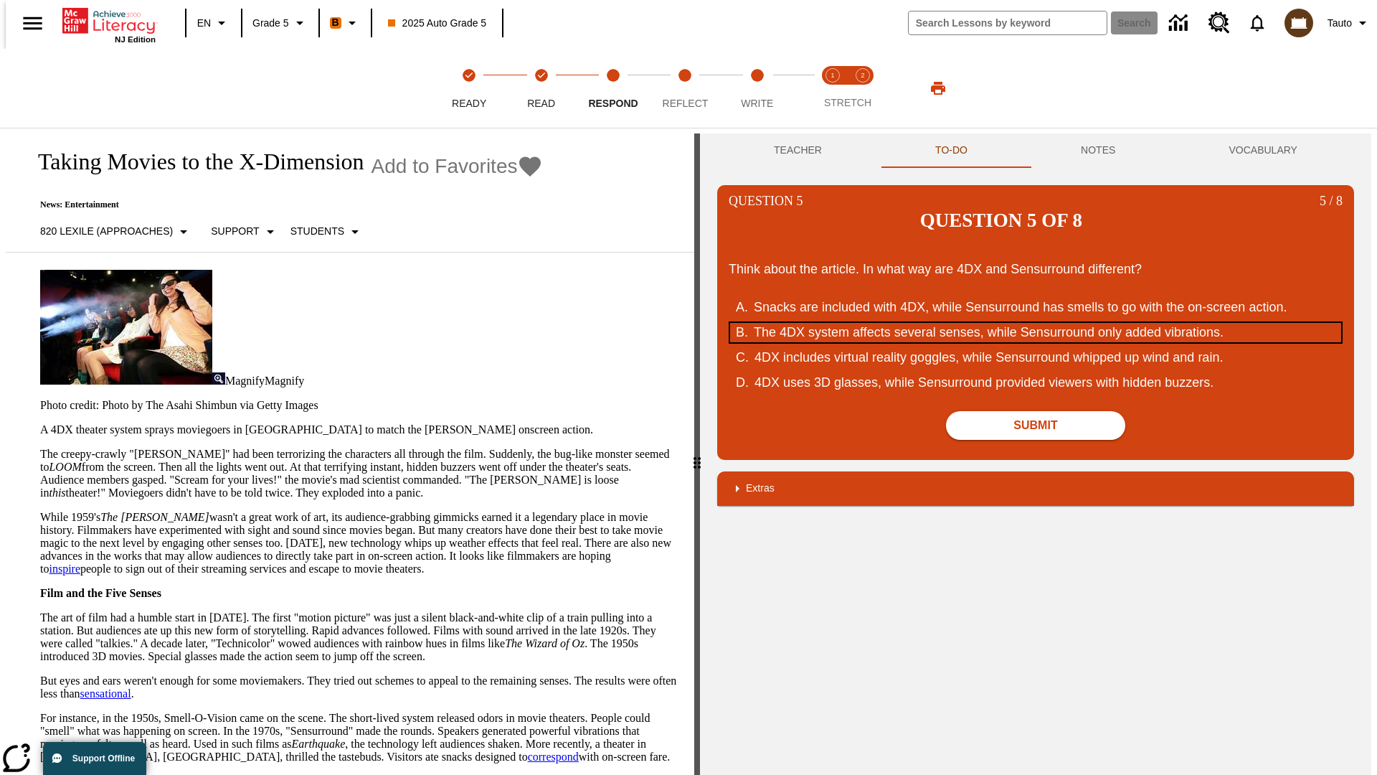
click at [1036, 323] on div "The 4DX system affects several senses, while Sensurround only added vibrations." at bounding box center [1026, 332] width 545 height 19
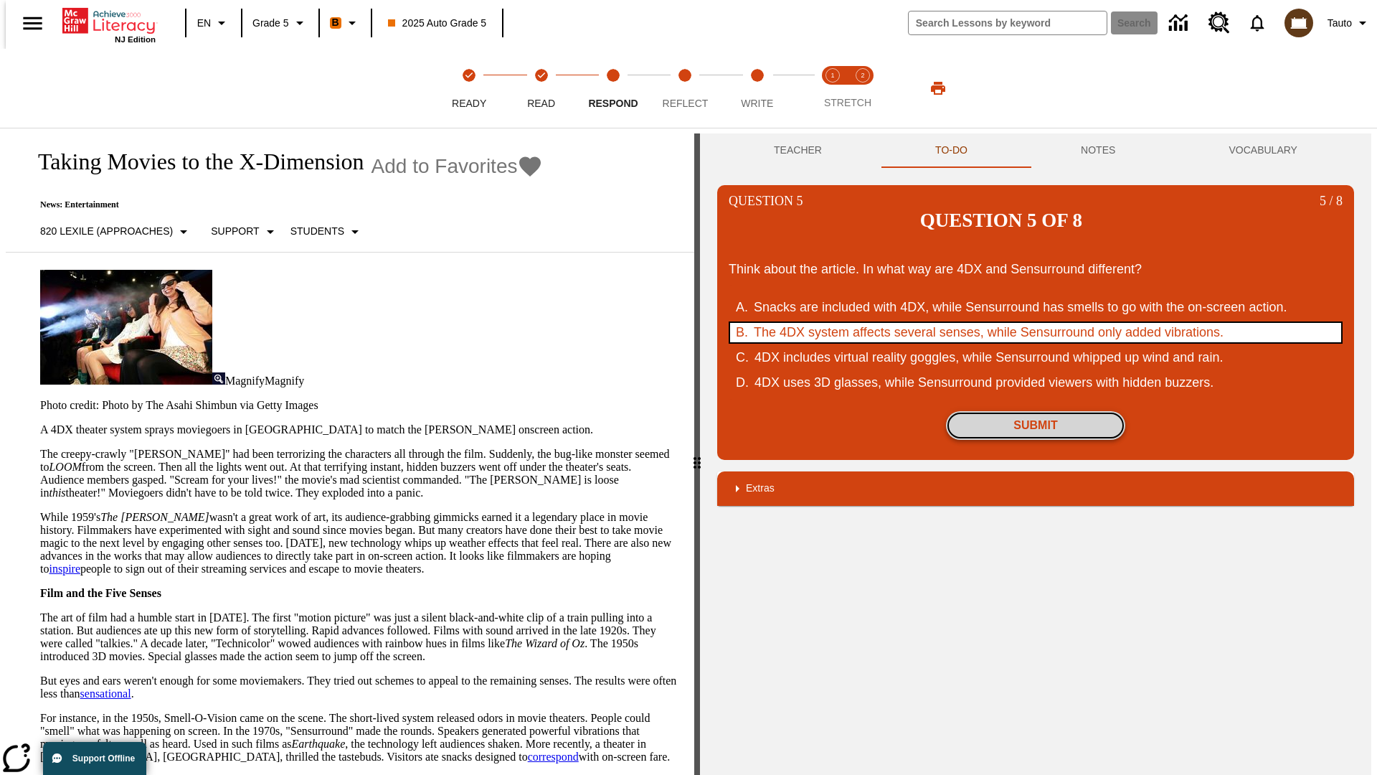
click at [1036, 411] on button "Submit" at bounding box center [1035, 425] width 179 height 29
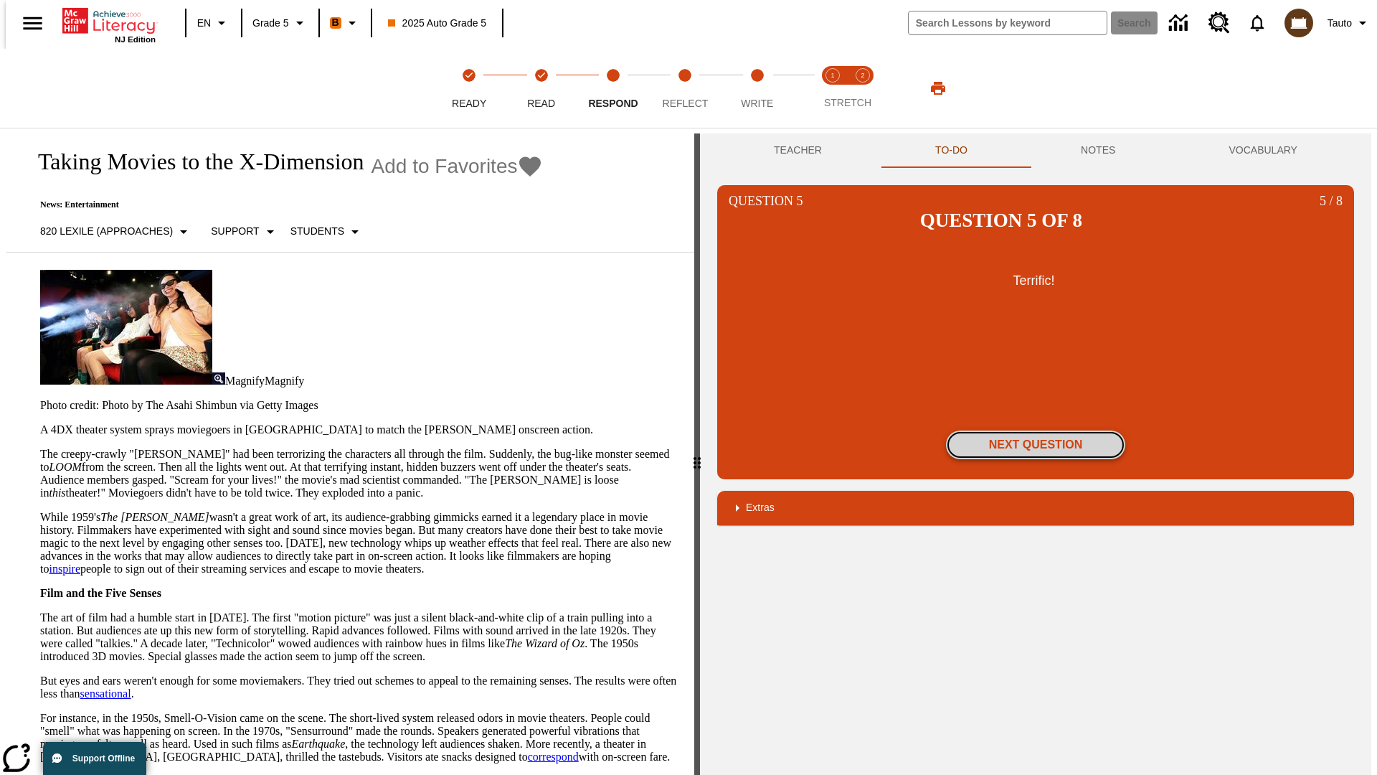
click at [1036, 430] on button "Next Question" at bounding box center [1035, 444] width 179 height 29
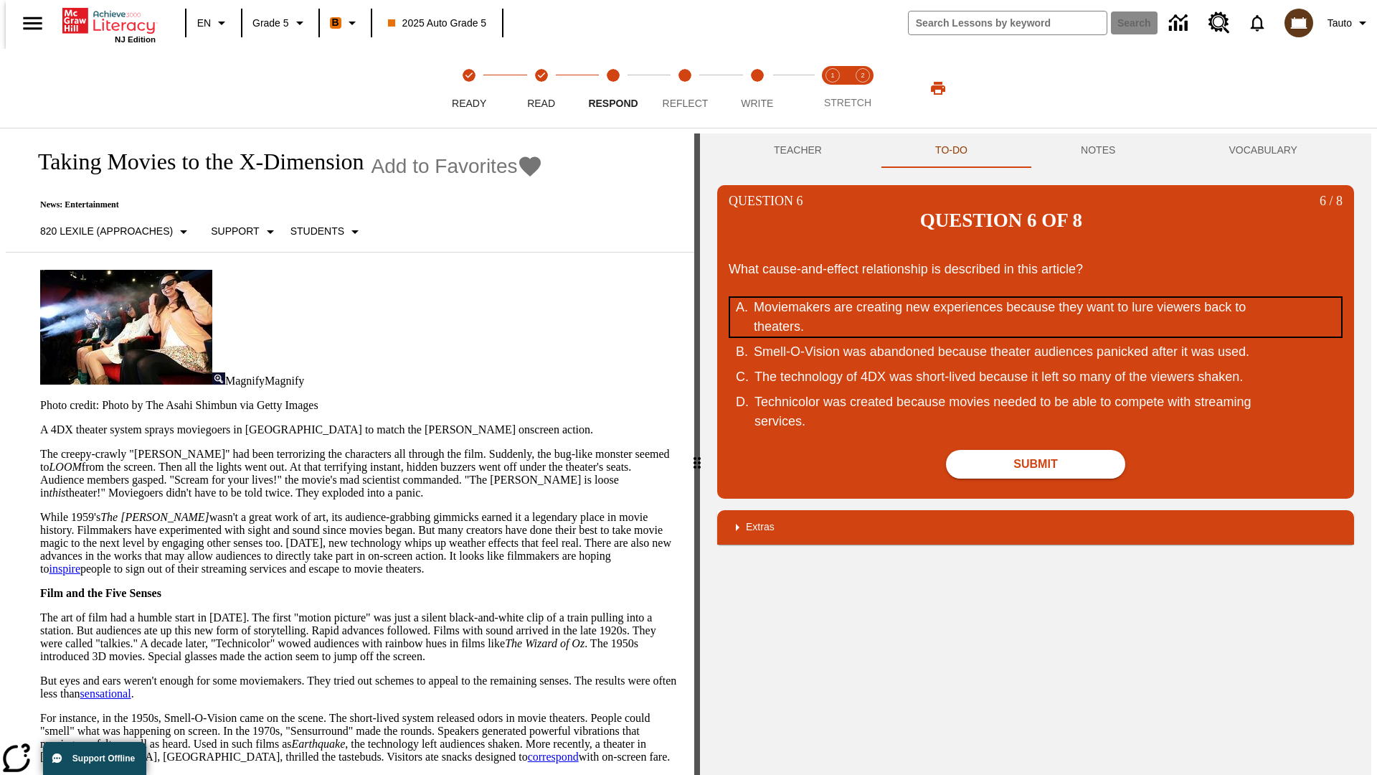
click at [1036, 298] on div "Moviemakers are creating new experiences because they want to lure viewers back…" at bounding box center [1026, 317] width 545 height 39
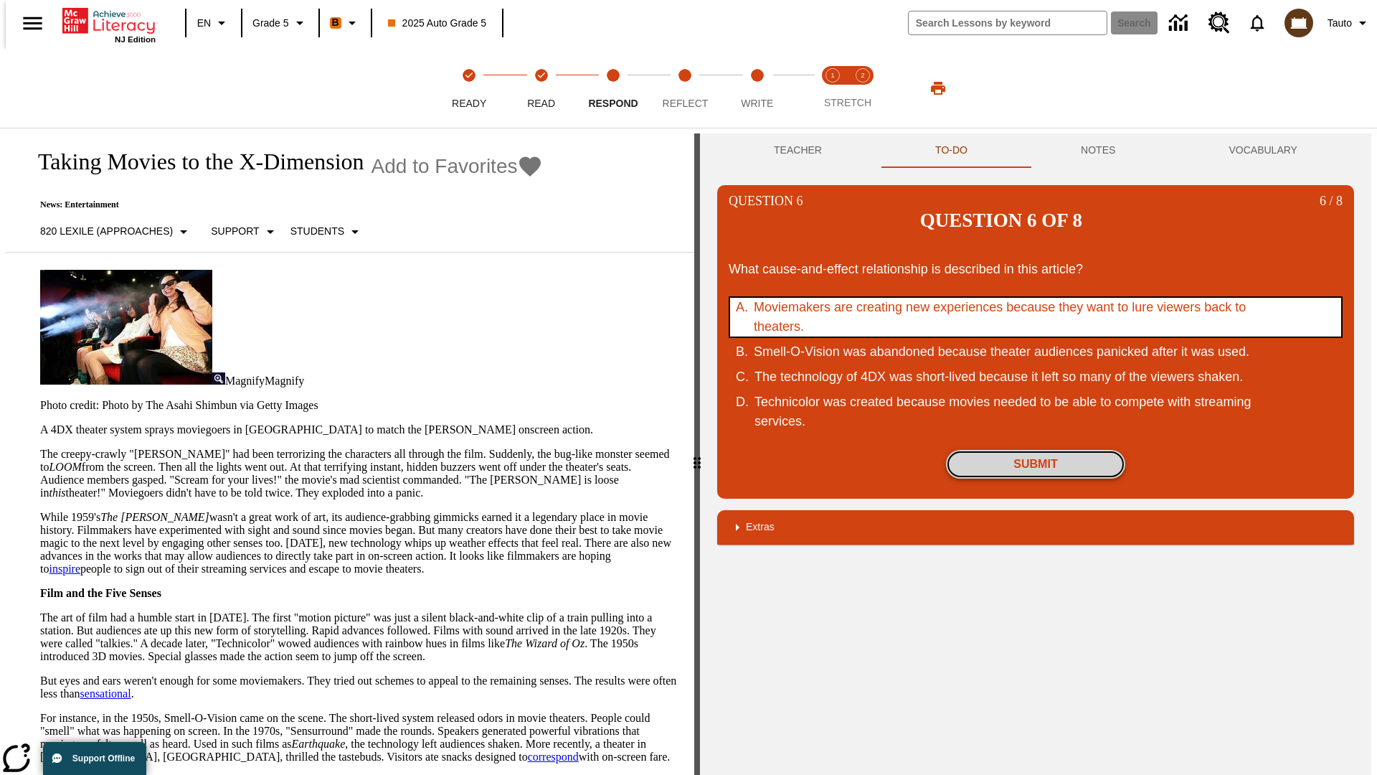
click at [1036, 450] on button "Submit" at bounding box center [1035, 464] width 179 height 29
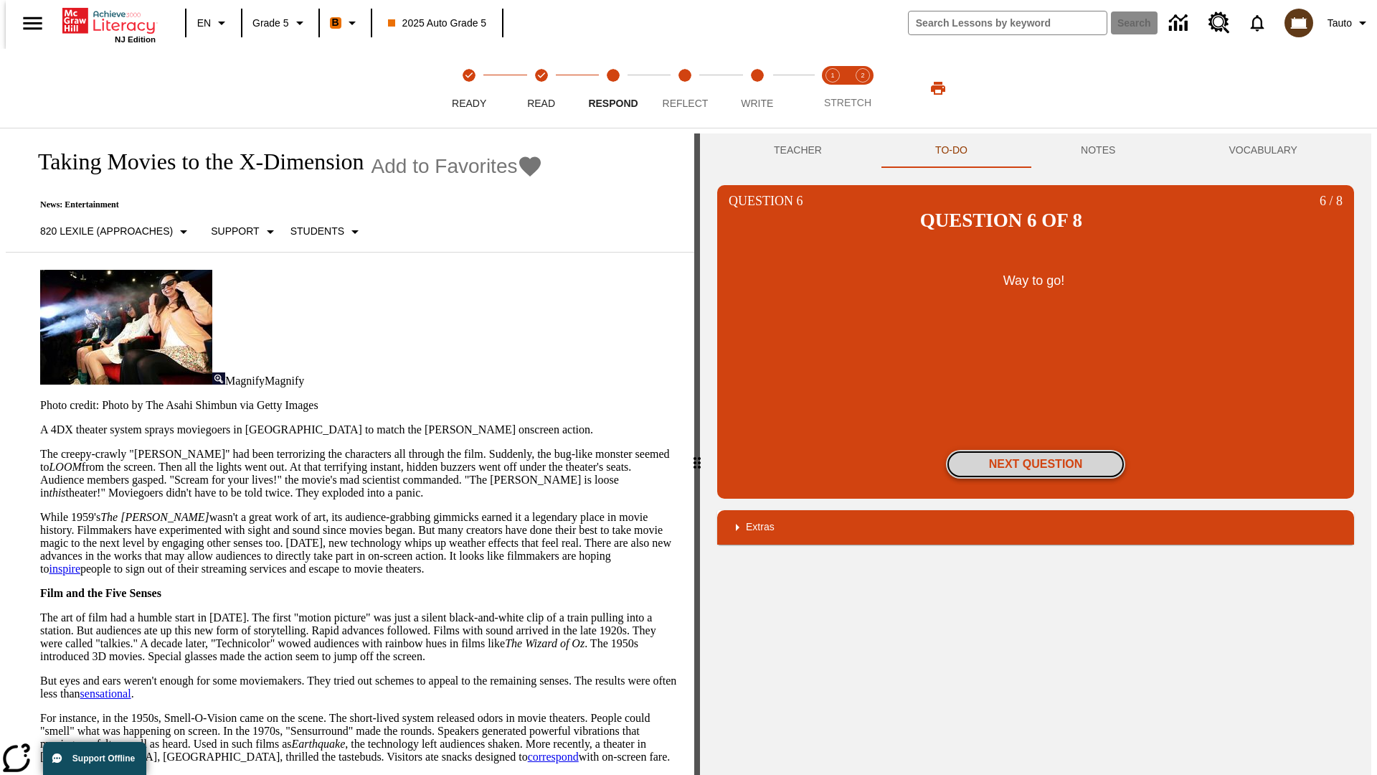
click at [1036, 450] on button "Next Question" at bounding box center [1035, 464] width 179 height 29
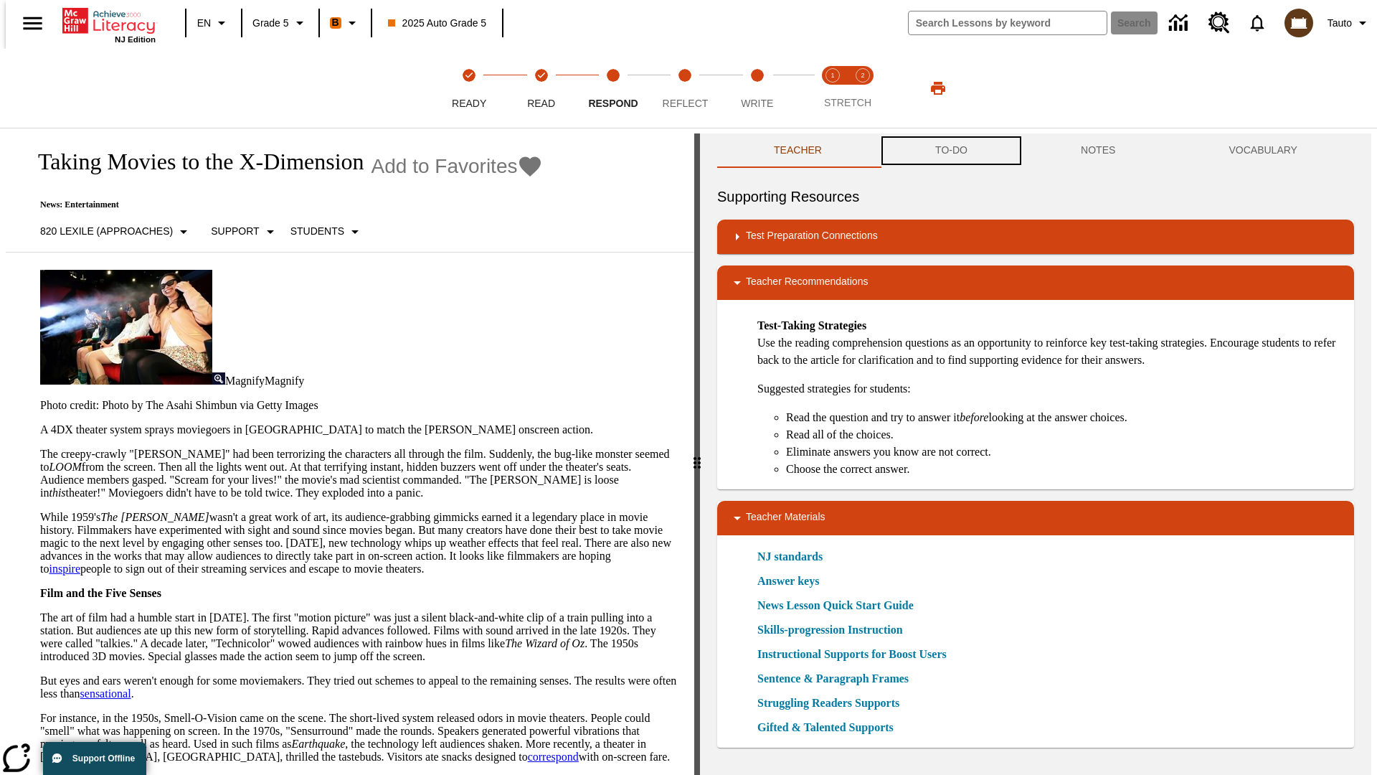
click at [950, 151] on button "TO-DO" at bounding box center [952, 150] width 146 height 34
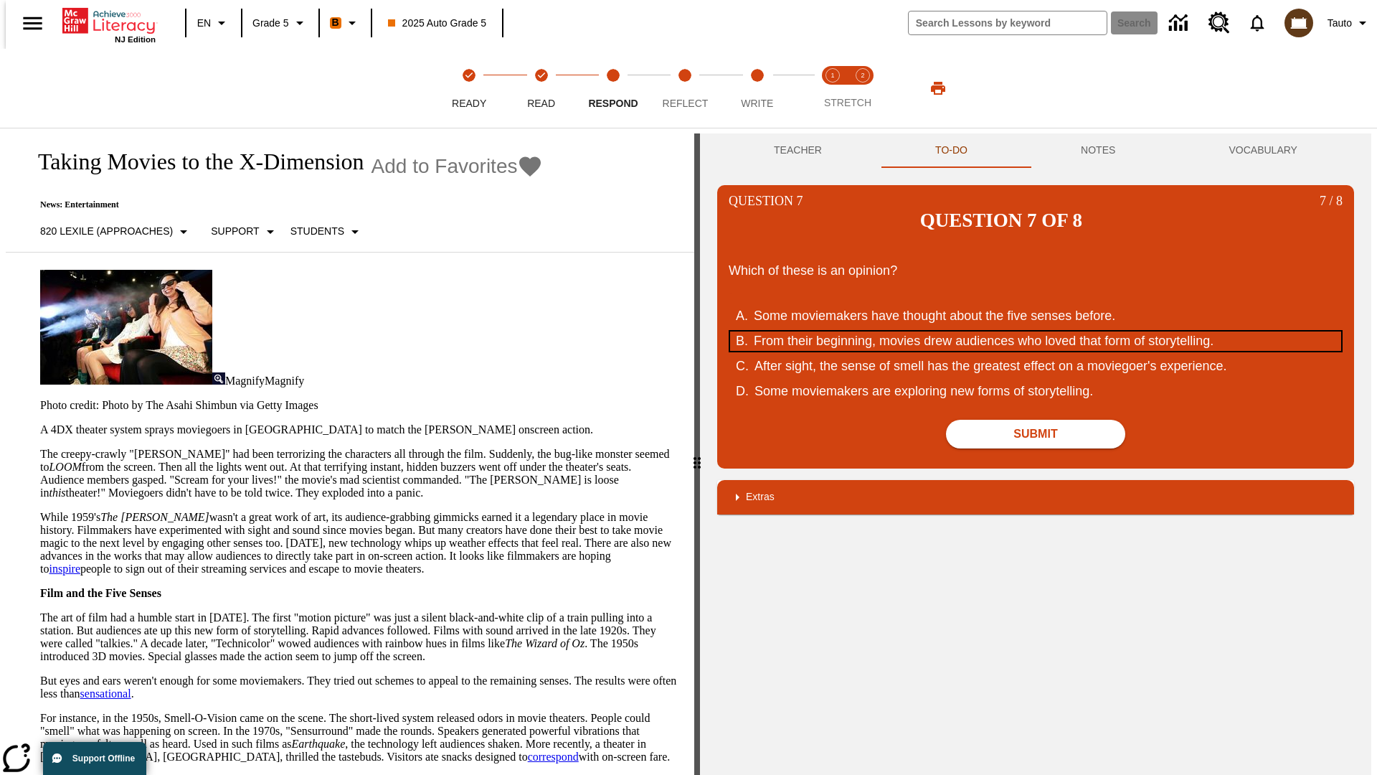
click at [1036, 331] on div "From their beginning, movies drew audiences who loved that form of storytelling." at bounding box center [1026, 340] width 545 height 19
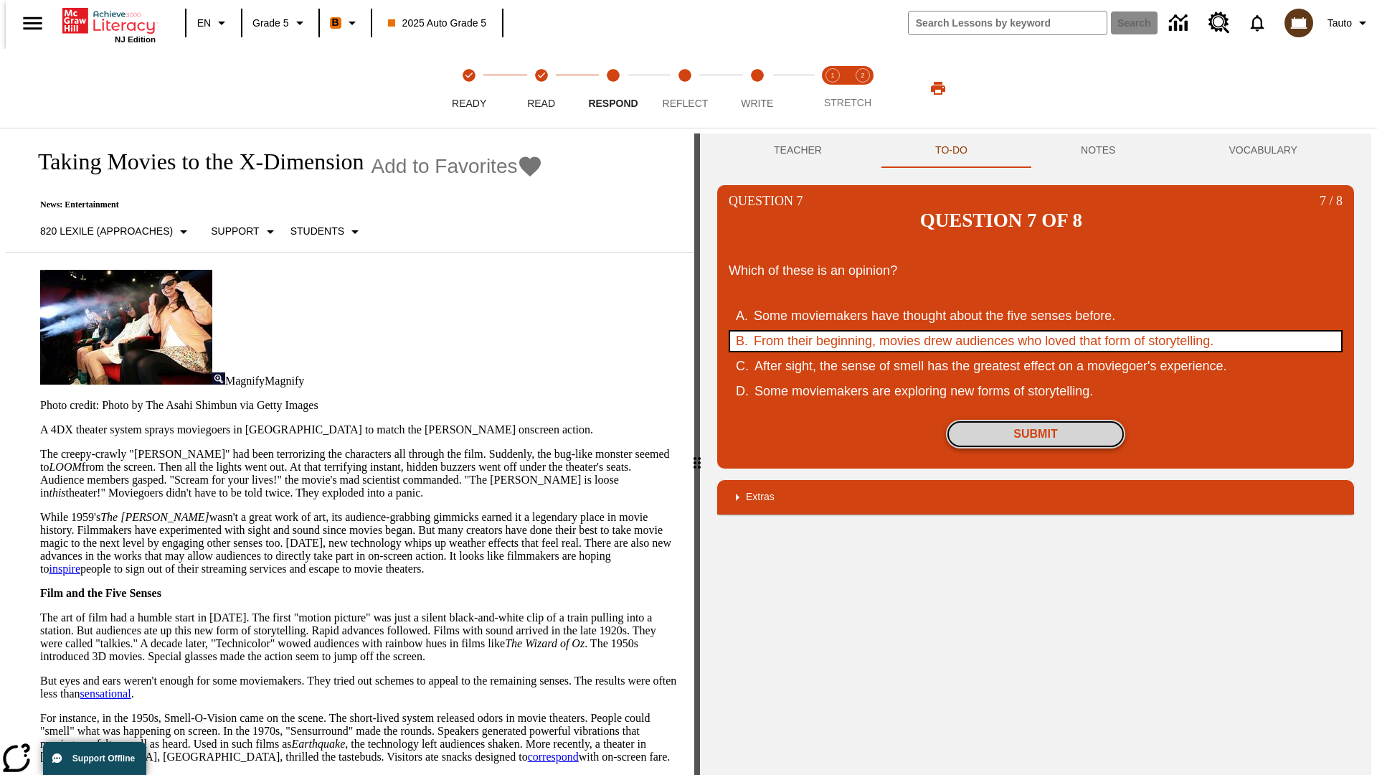
click at [1036, 420] on button "Submit" at bounding box center [1035, 434] width 179 height 29
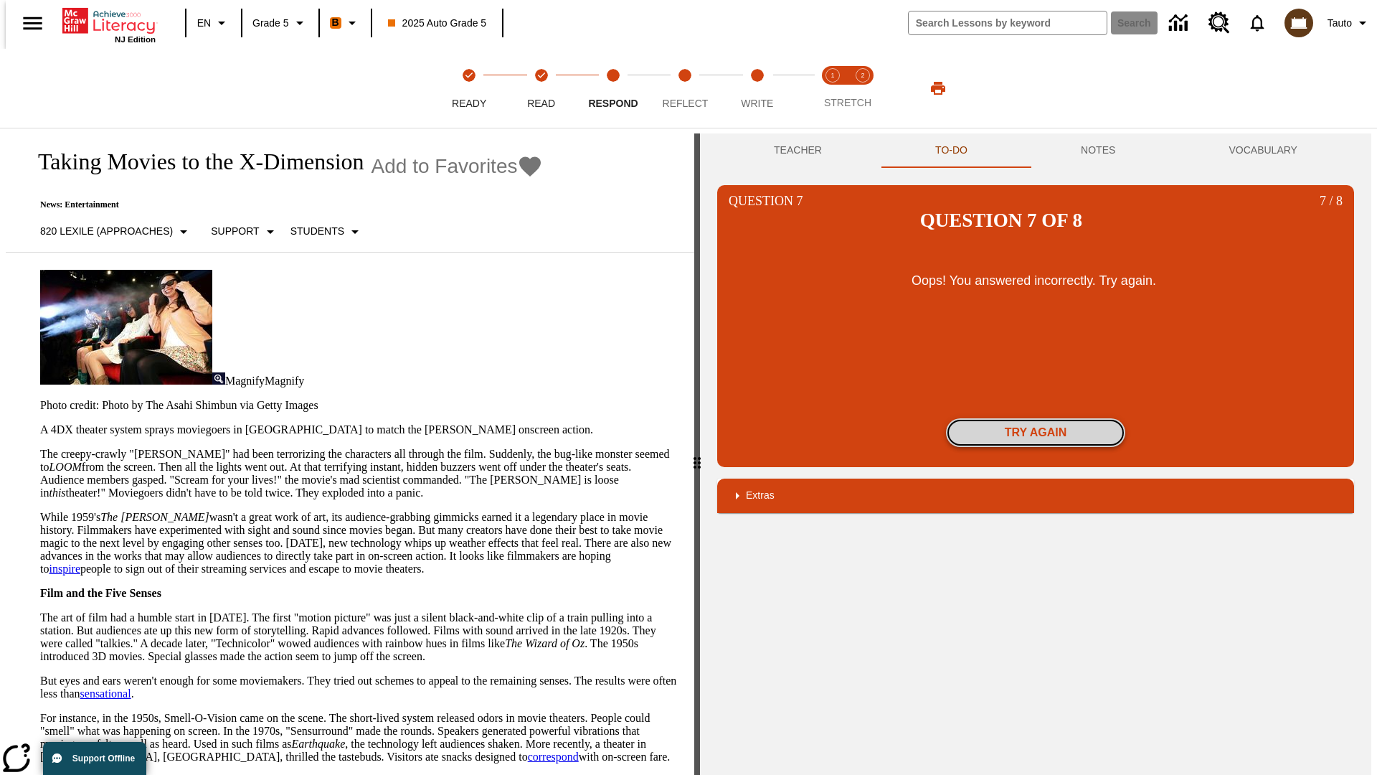
click at [1036, 418] on button "Try again" at bounding box center [1035, 432] width 179 height 29
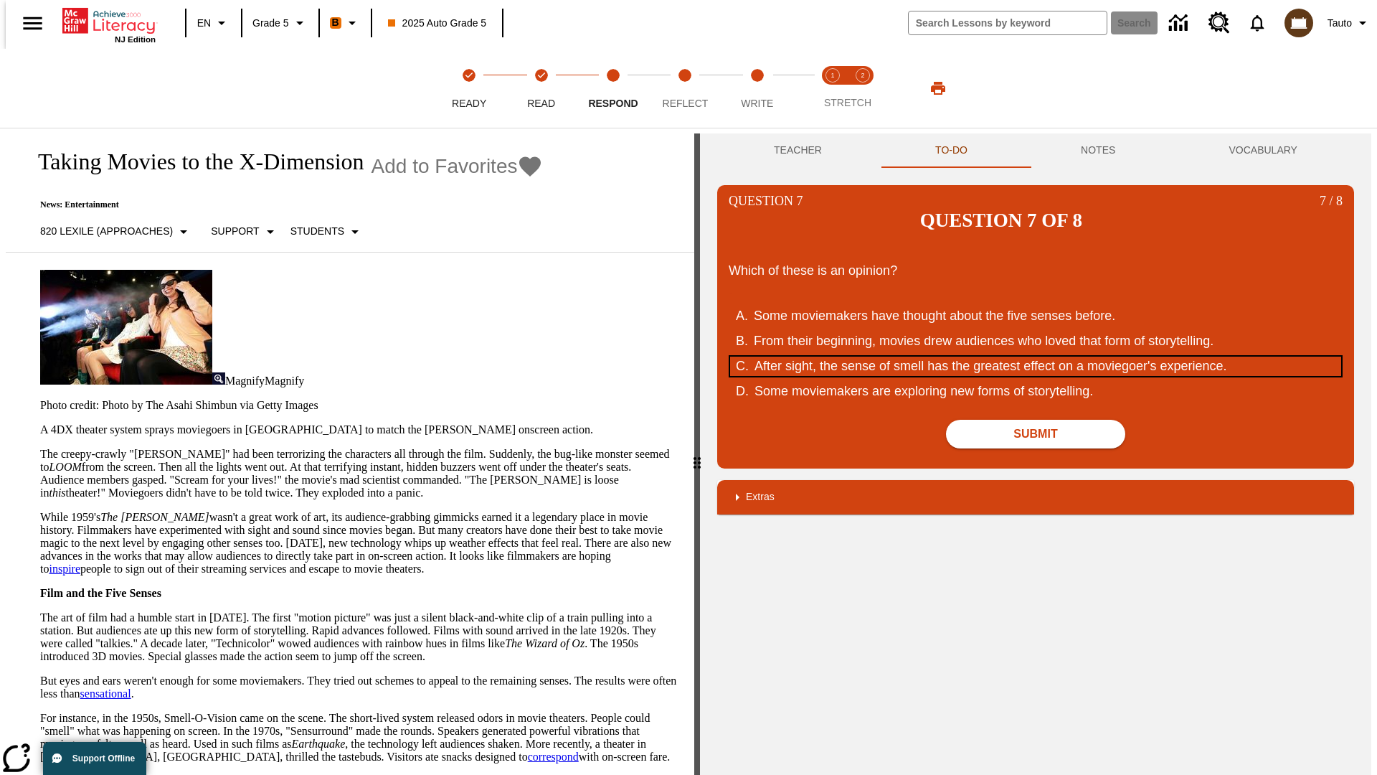
click at [1036, 357] on div "After sight, the sense of smell has the greatest effect on a moviegoer's experi…" at bounding box center [1027, 366] width 545 height 19
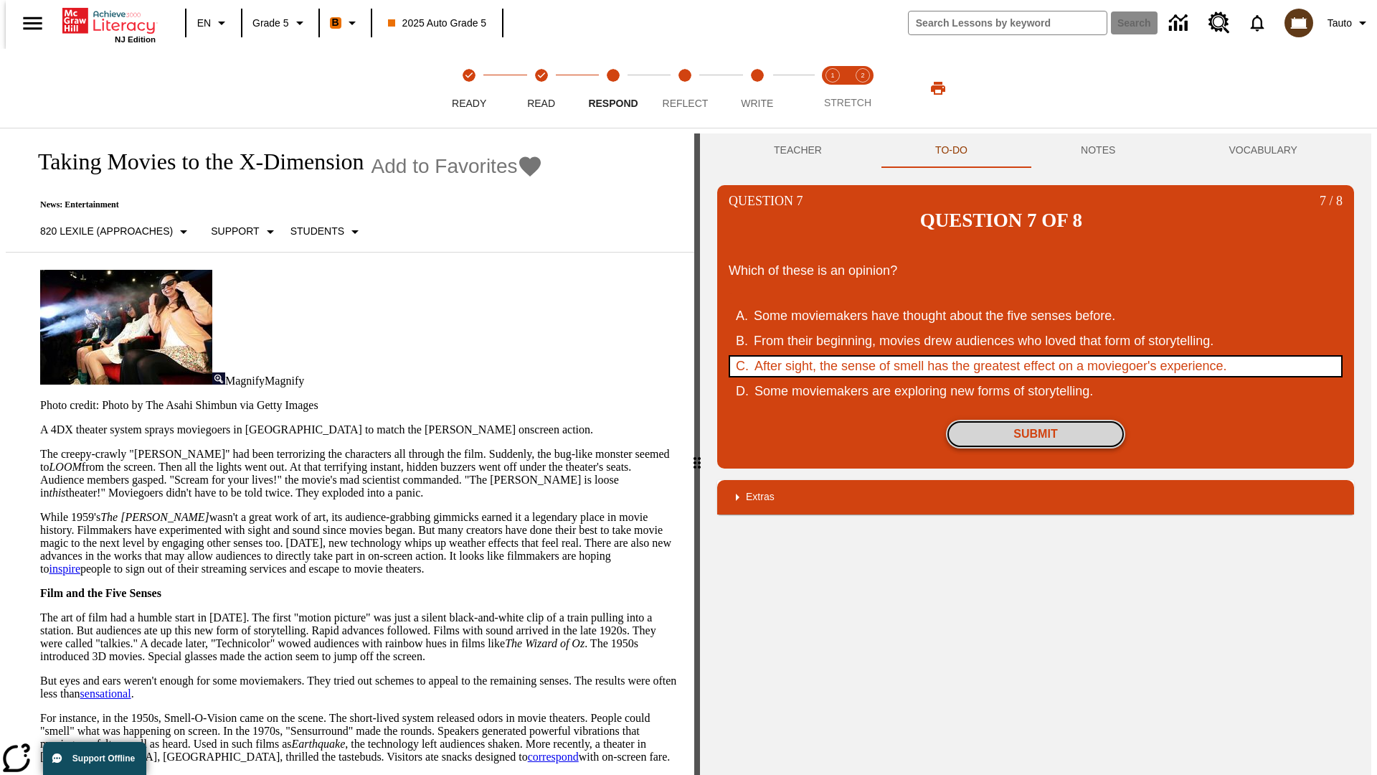
click at [1036, 420] on button "Submit" at bounding box center [1035, 434] width 179 height 29
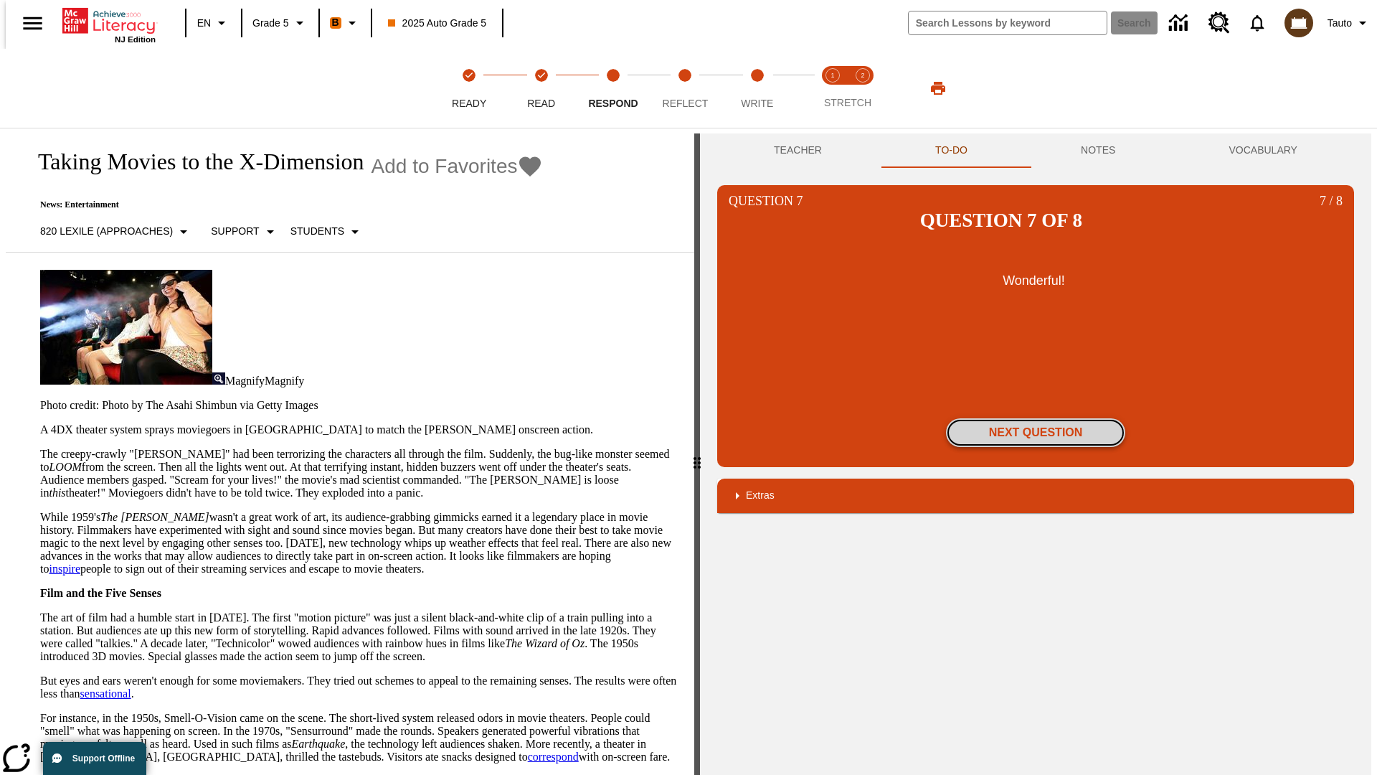
click at [1036, 418] on button "Next Question" at bounding box center [1035, 432] width 179 height 29
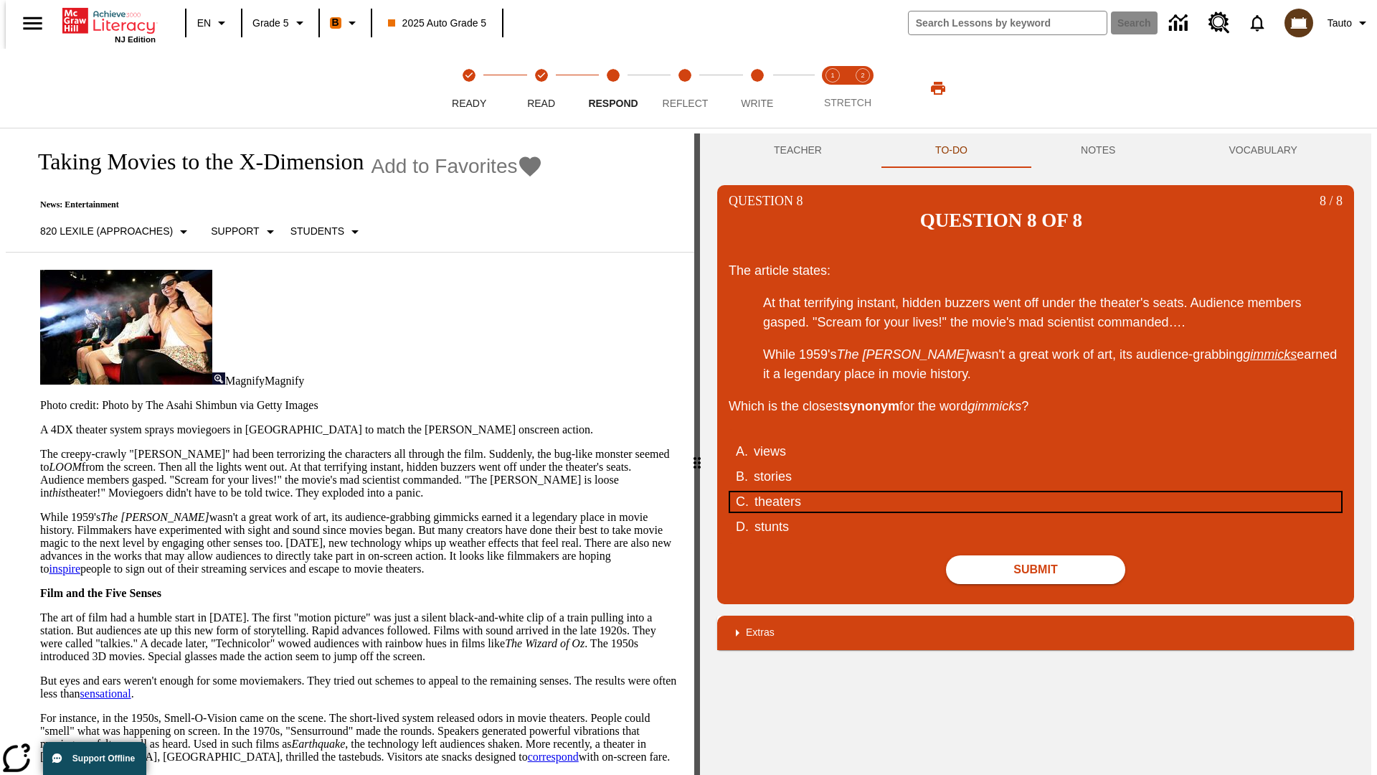
click at [1036, 492] on div "theaters" at bounding box center [1027, 501] width 545 height 19
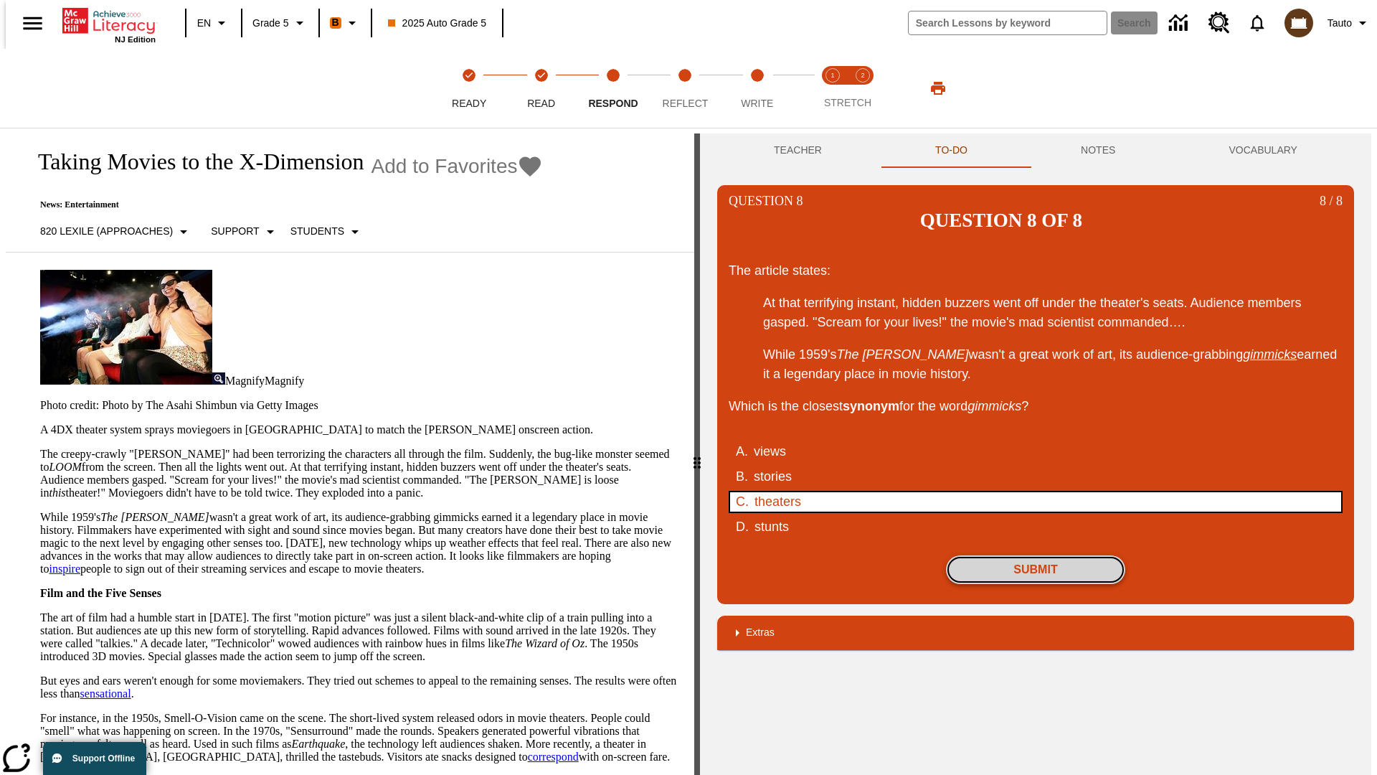
click at [1036, 555] on button "Submit" at bounding box center [1035, 569] width 179 height 29
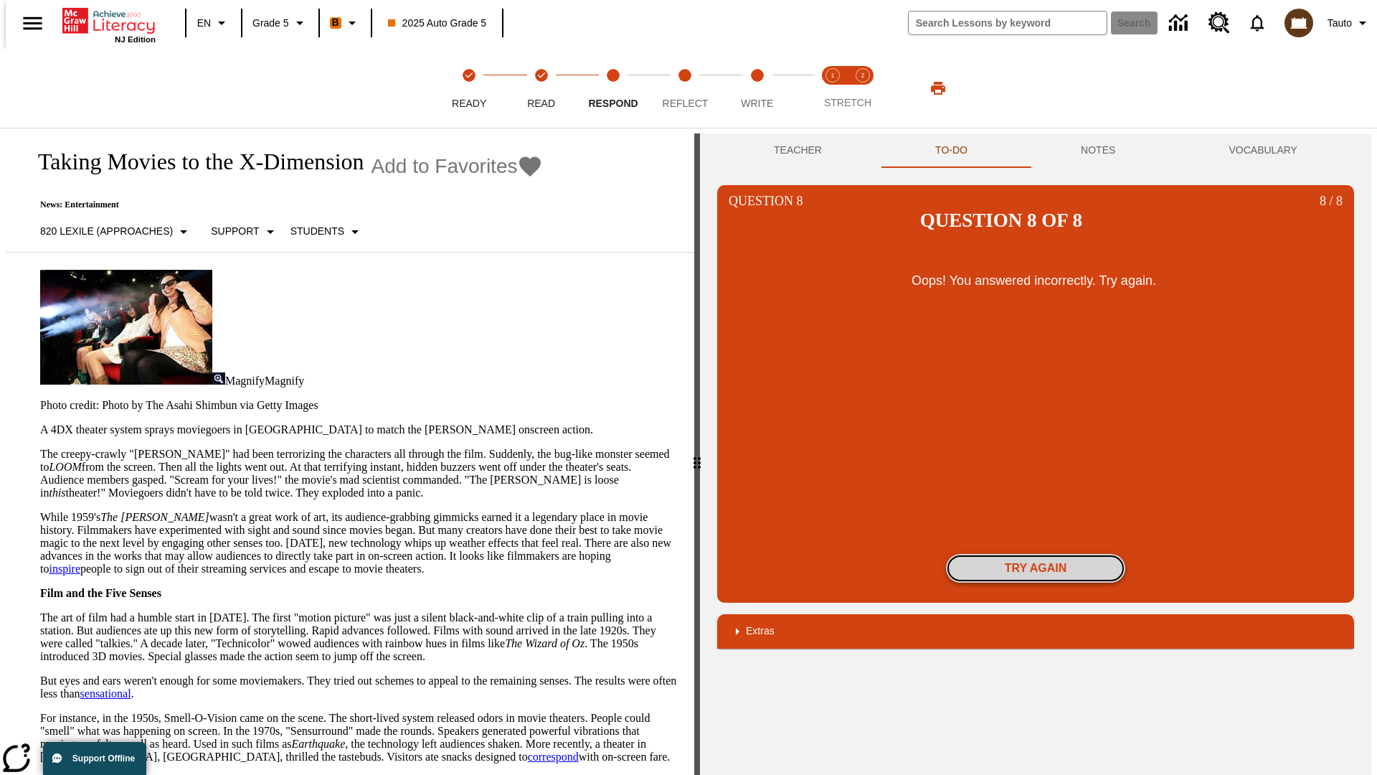
click at [1036, 554] on button "Try again" at bounding box center [1035, 568] width 179 height 29
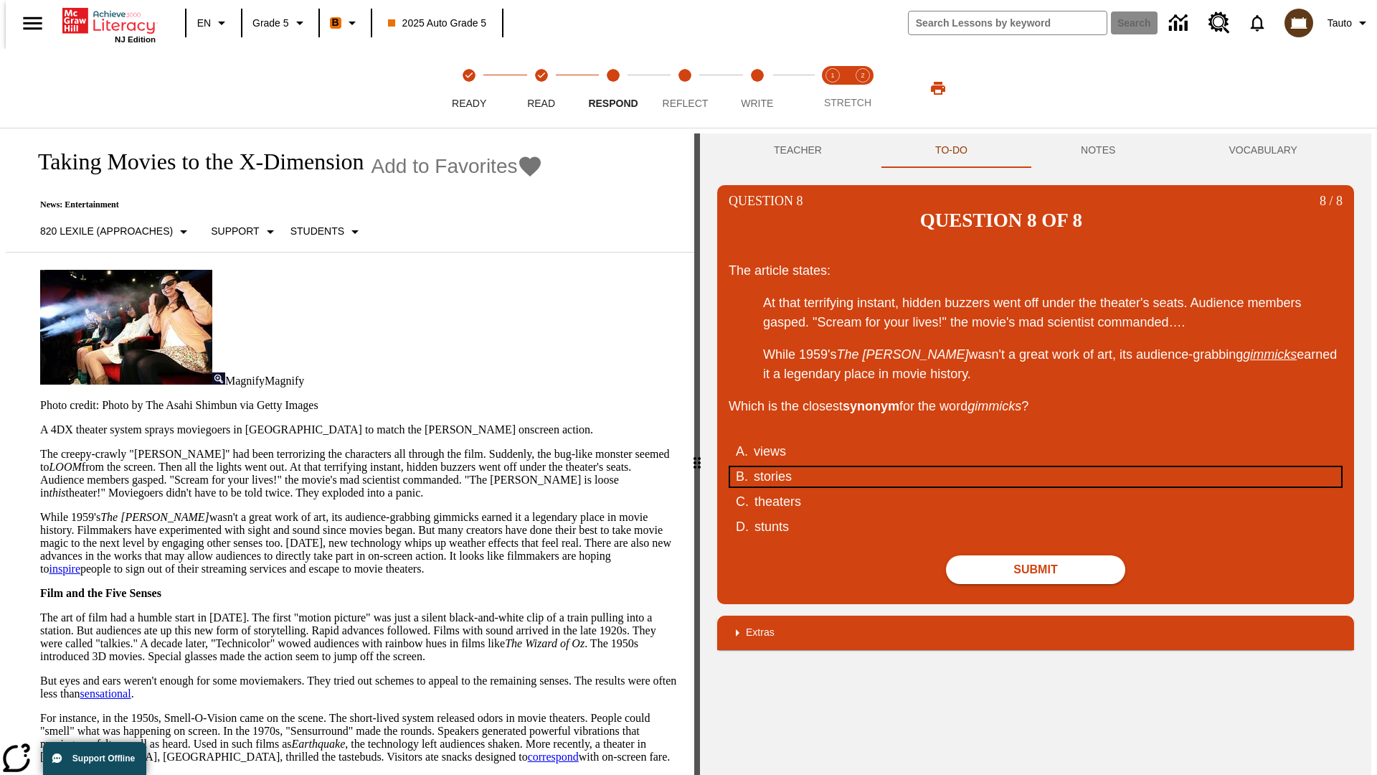
click at [1036, 467] on div "stories" at bounding box center [1026, 476] width 545 height 19
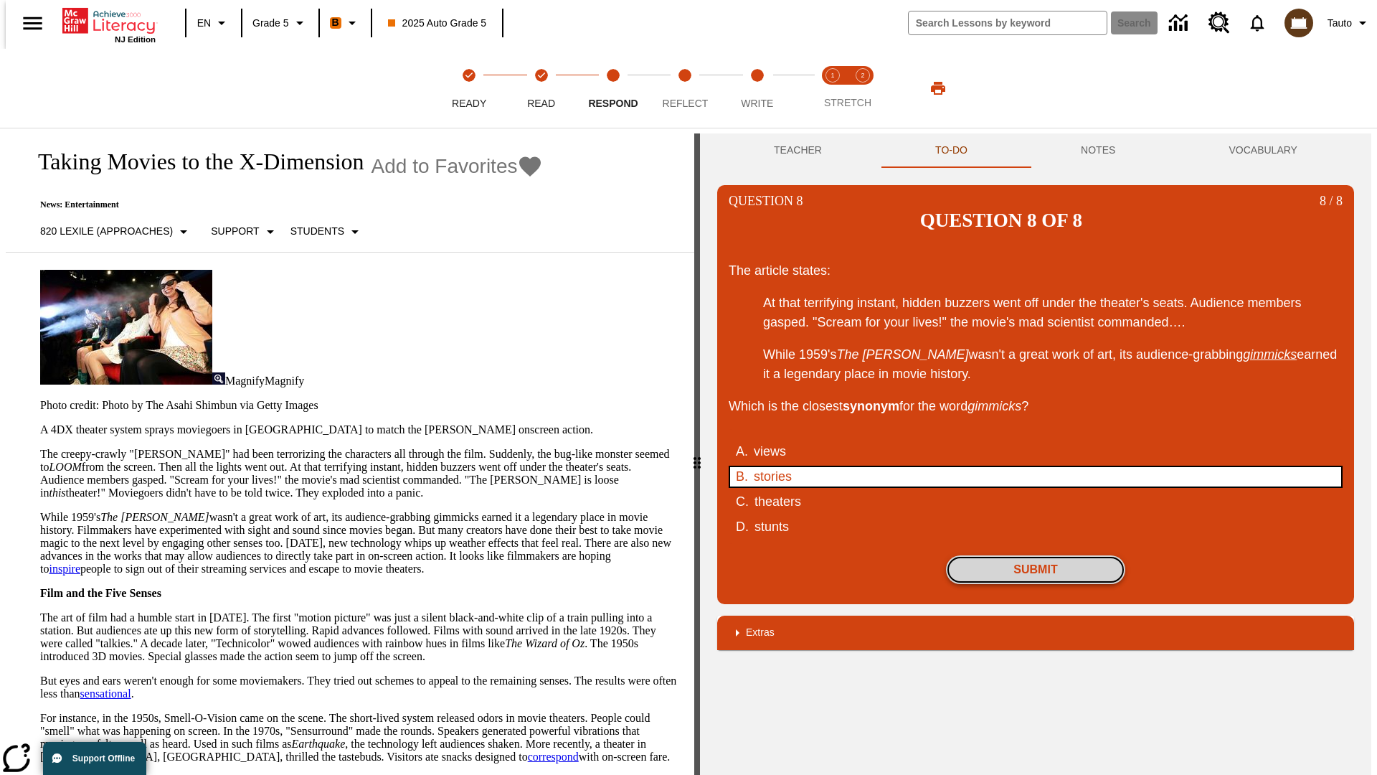
click at [1036, 555] on button "Submit" at bounding box center [1035, 569] width 179 height 29
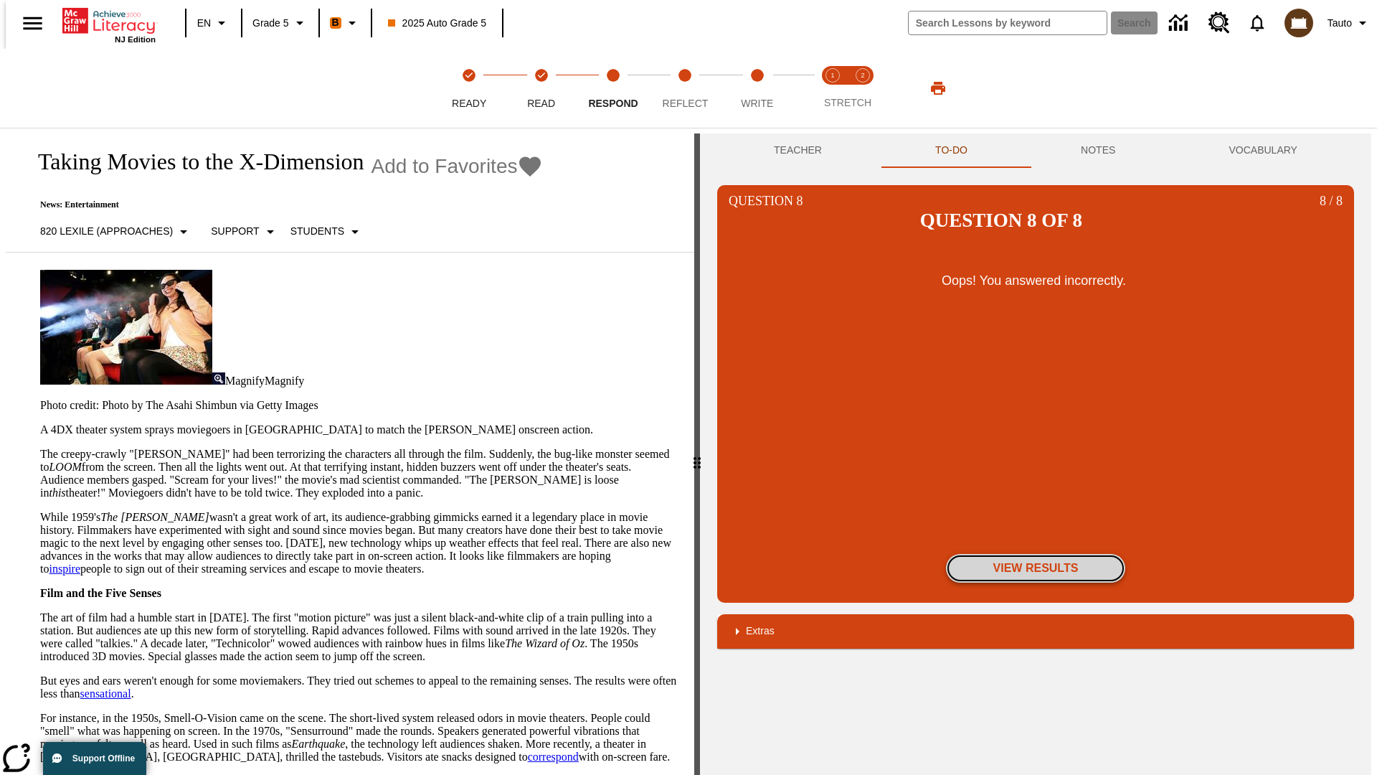
click at [1036, 554] on button "View Results" at bounding box center [1035, 568] width 179 height 29
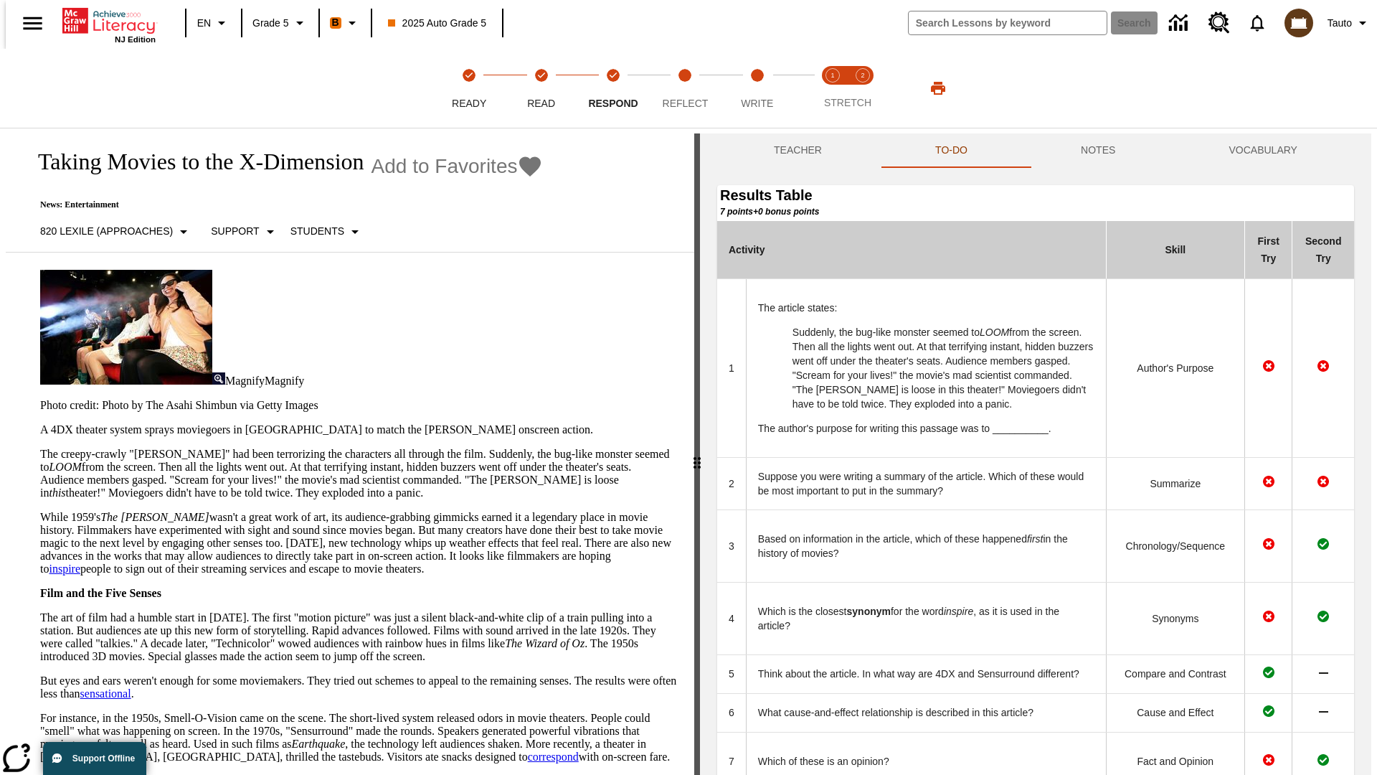
scroll to position [392, 0]
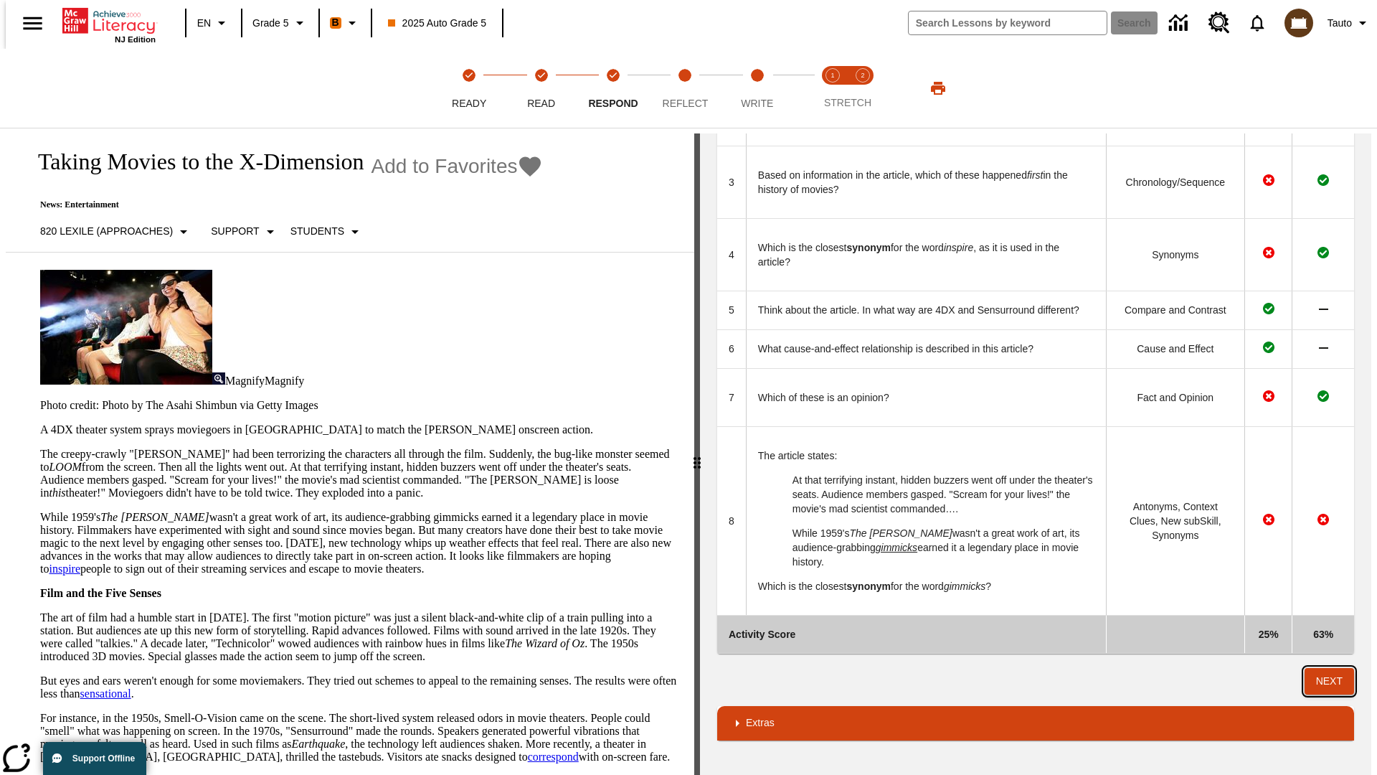
click at [1336, 681] on button "Next" at bounding box center [1329, 681] width 49 height 27
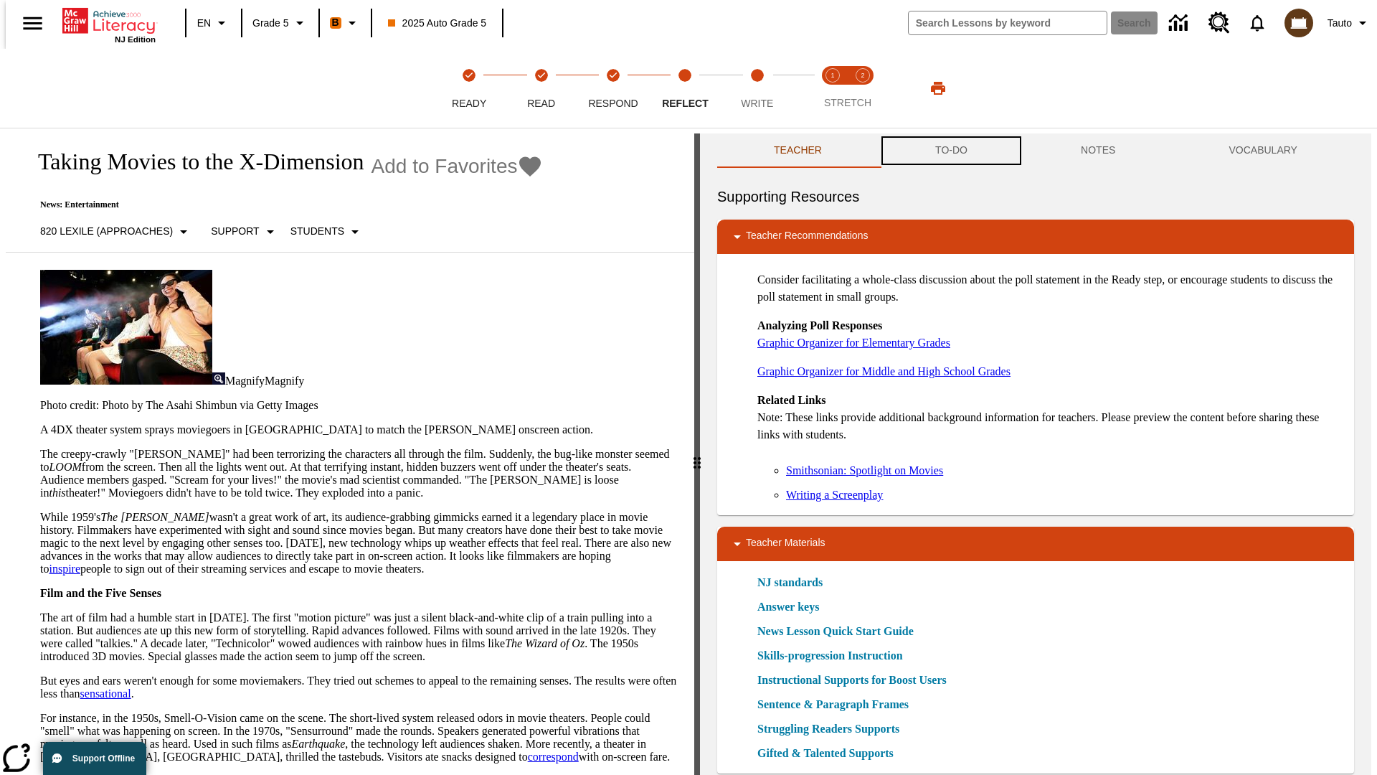
click at [950, 151] on button "TO-DO" at bounding box center [952, 150] width 146 height 34
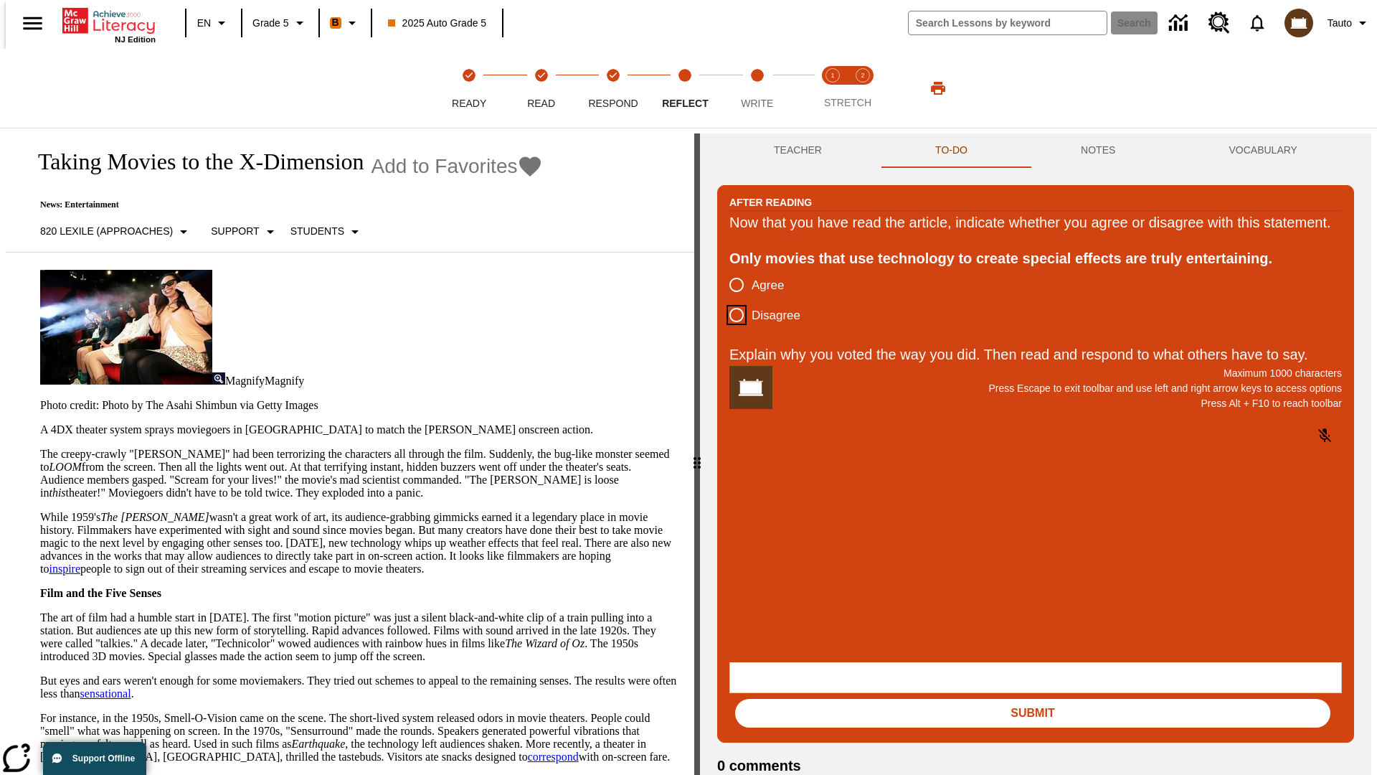
click at [731, 330] on input "Disagree" at bounding box center [737, 315] width 30 height 30
radio input "true"
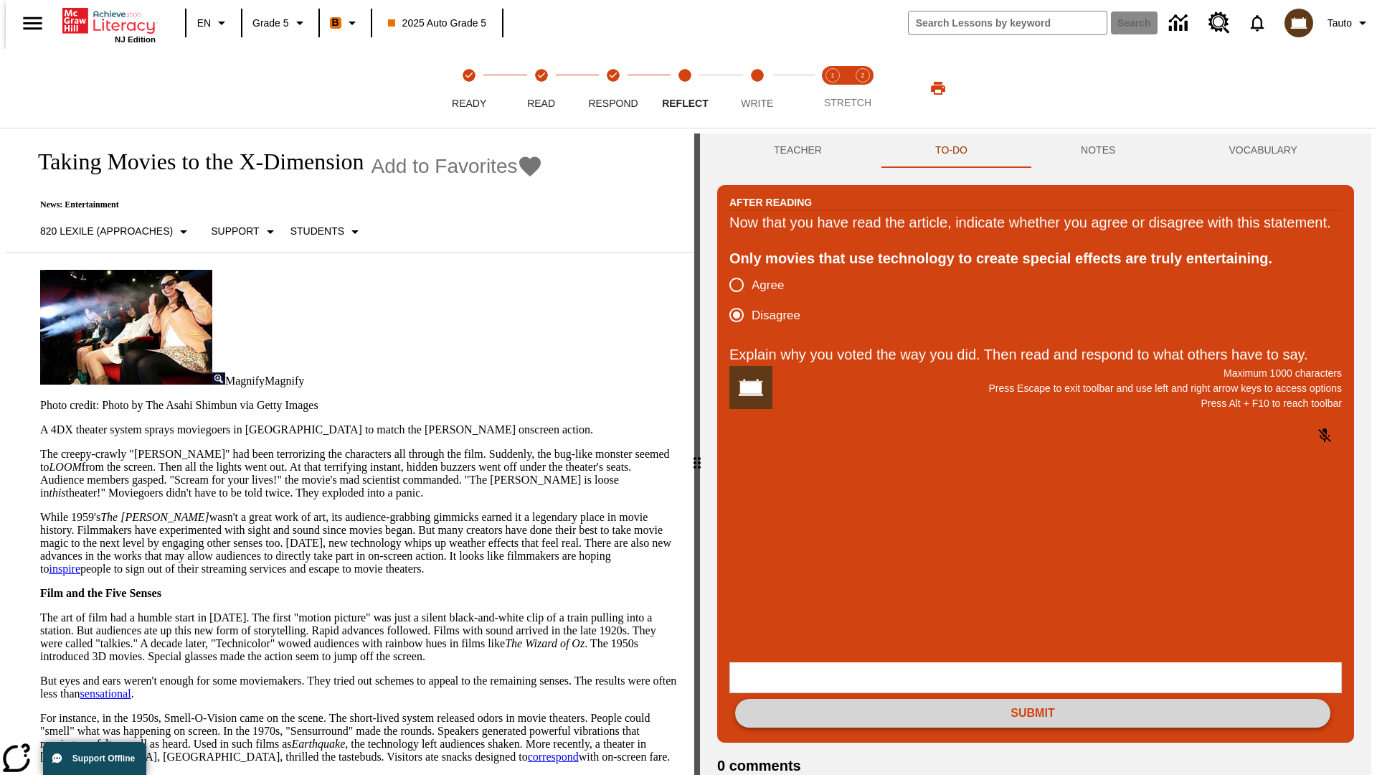
click at [1033, 699] on button "Submit" at bounding box center [1032, 713] width 595 height 29
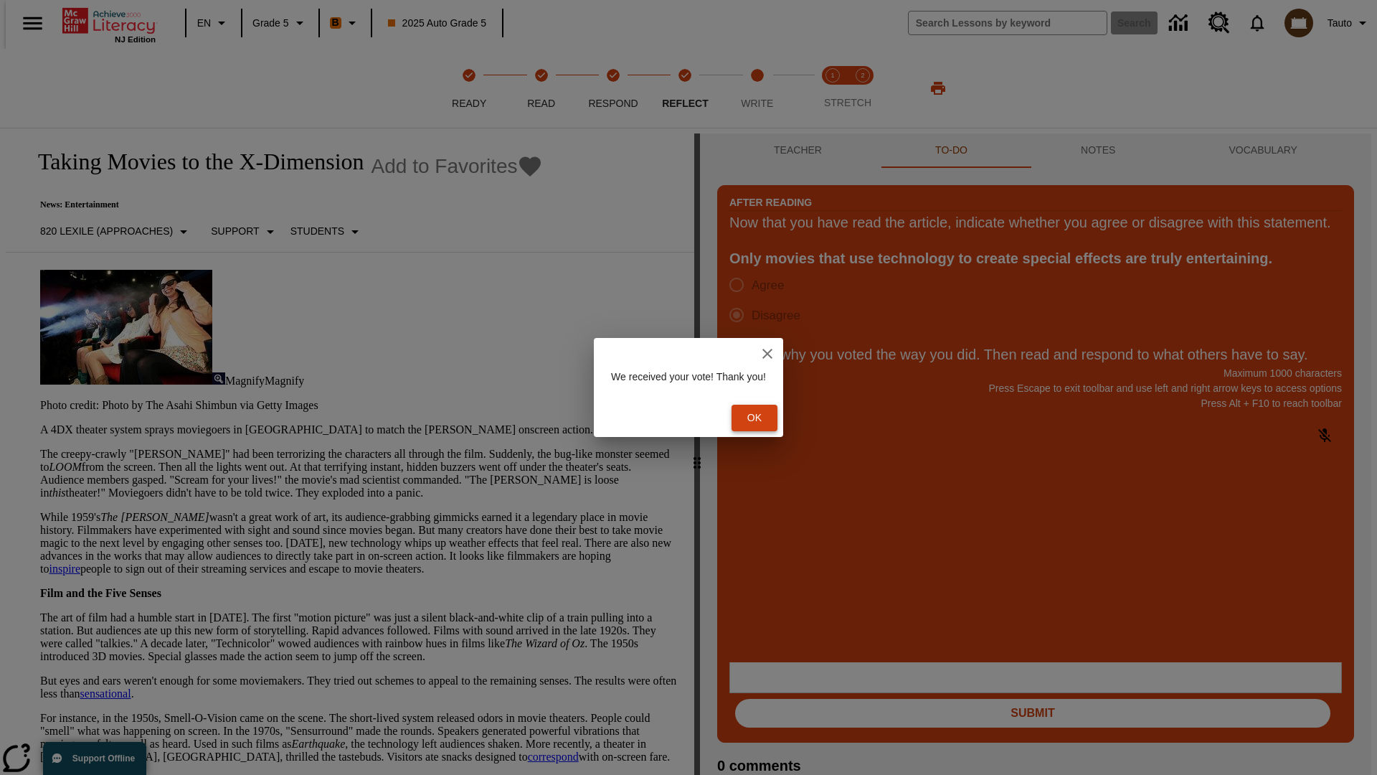
click at [762, 417] on button "Ok" at bounding box center [755, 418] width 46 height 27
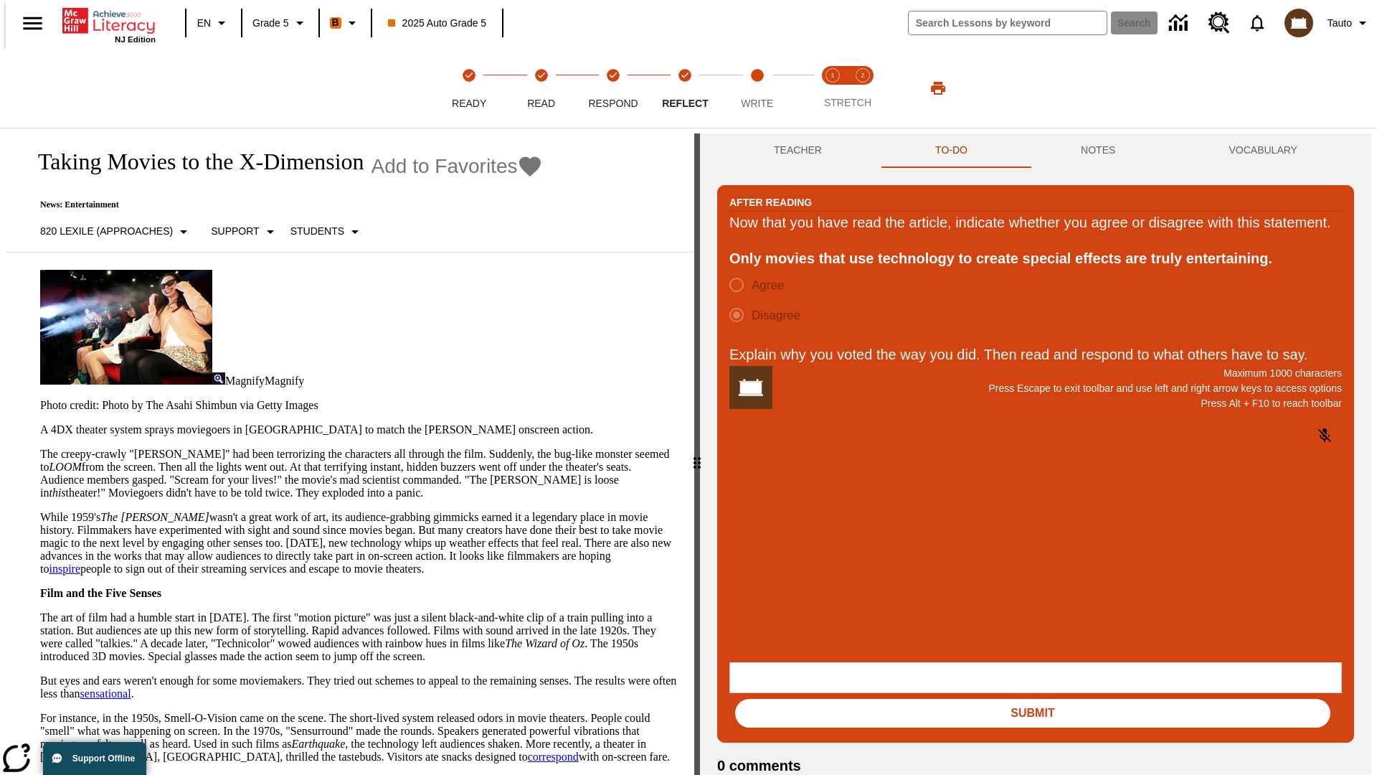
scroll to position [22, 0]
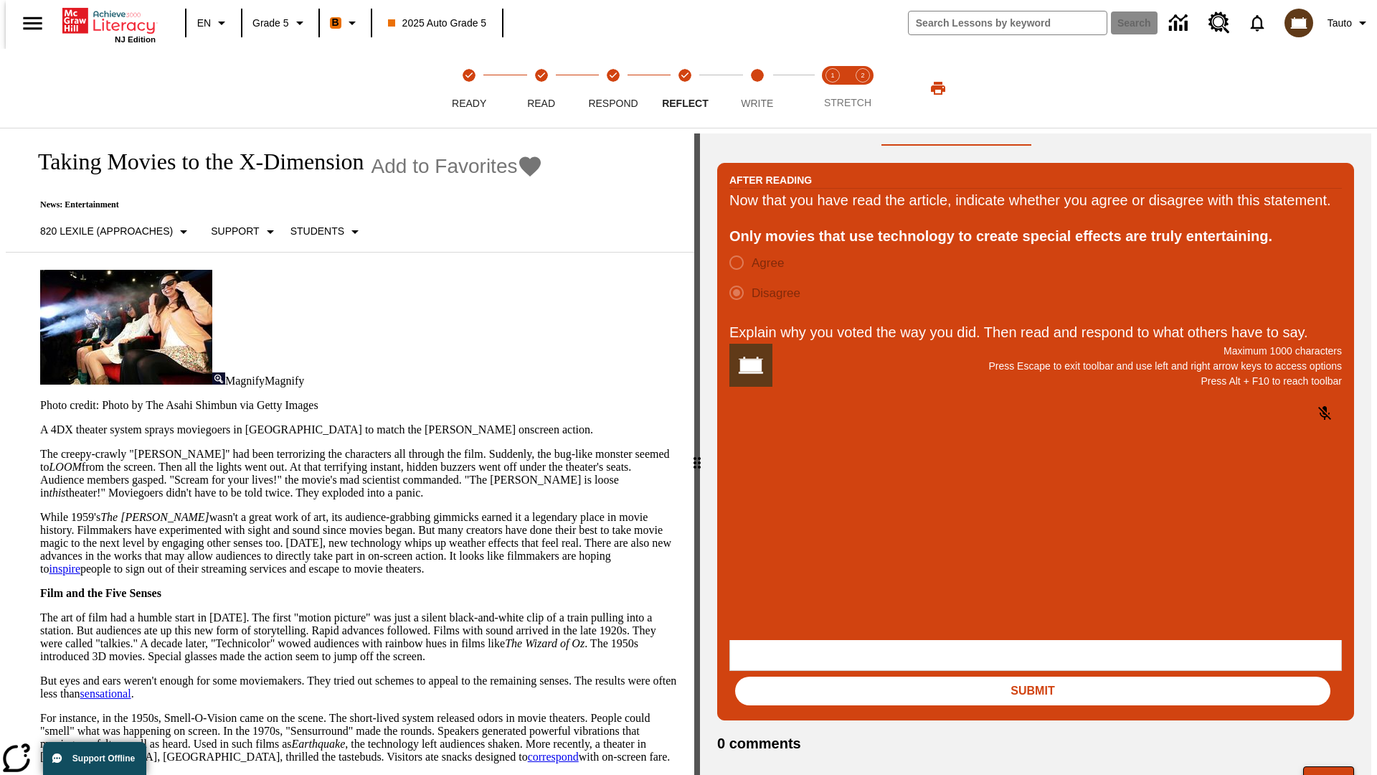
click at [1335, 766] on button "Next" at bounding box center [1328, 779] width 51 height 27
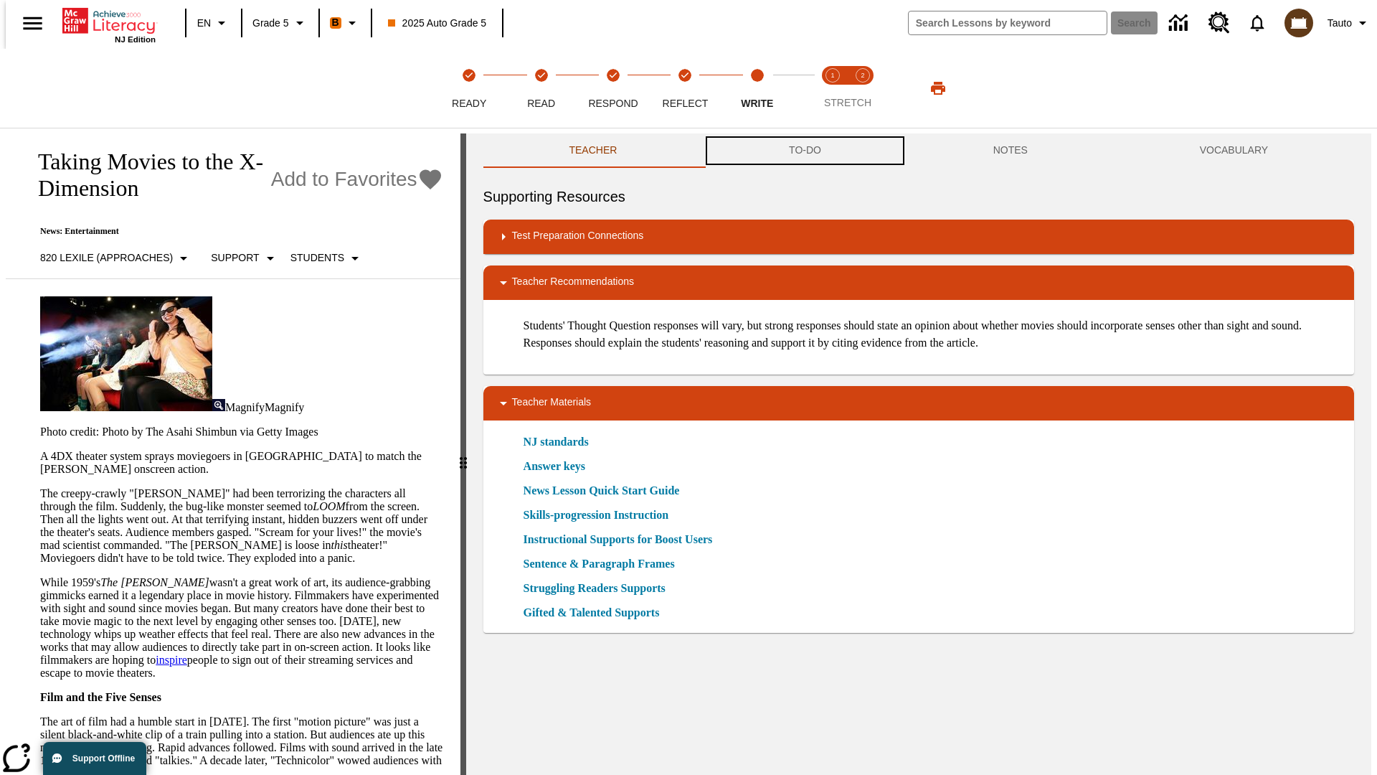
scroll to position [1, 0]
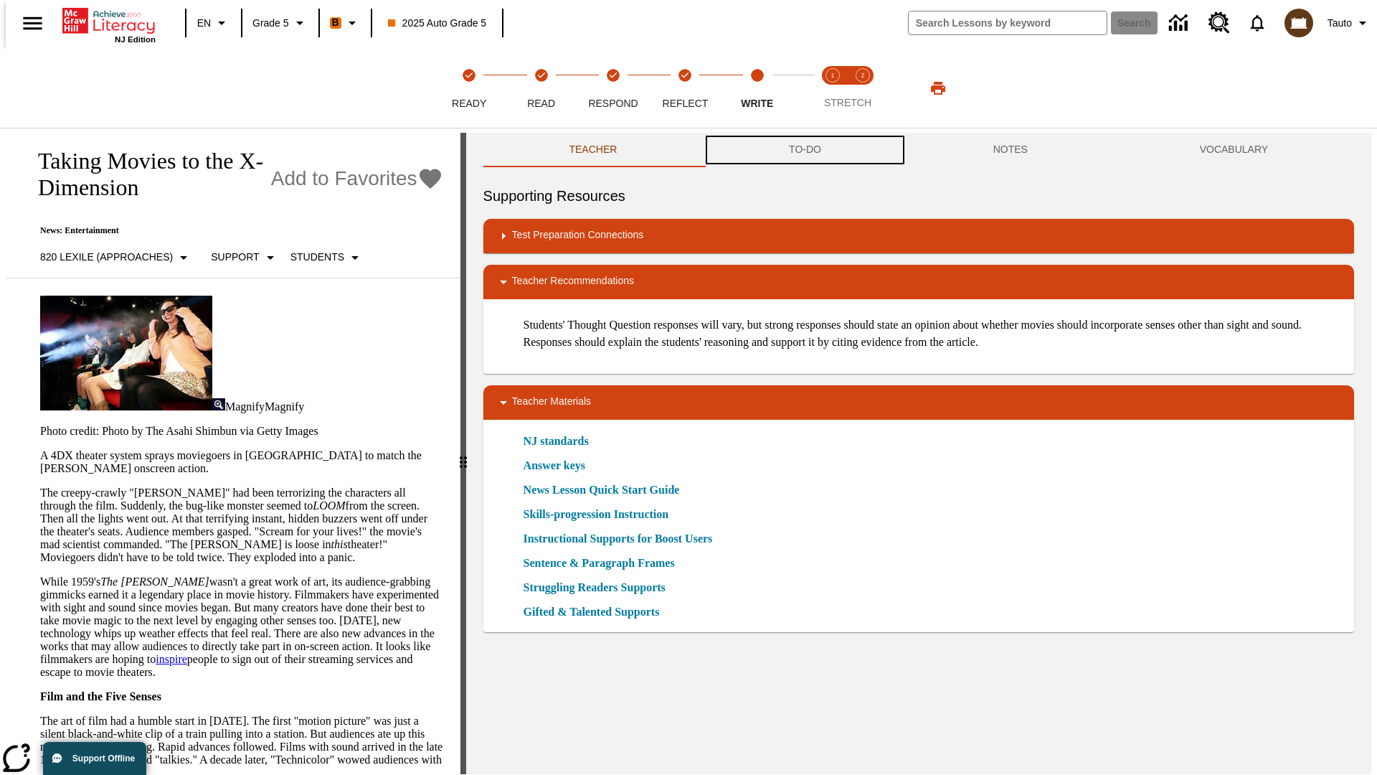
click at [804, 151] on button "TO-DO" at bounding box center [805, 150] width 204 height 34
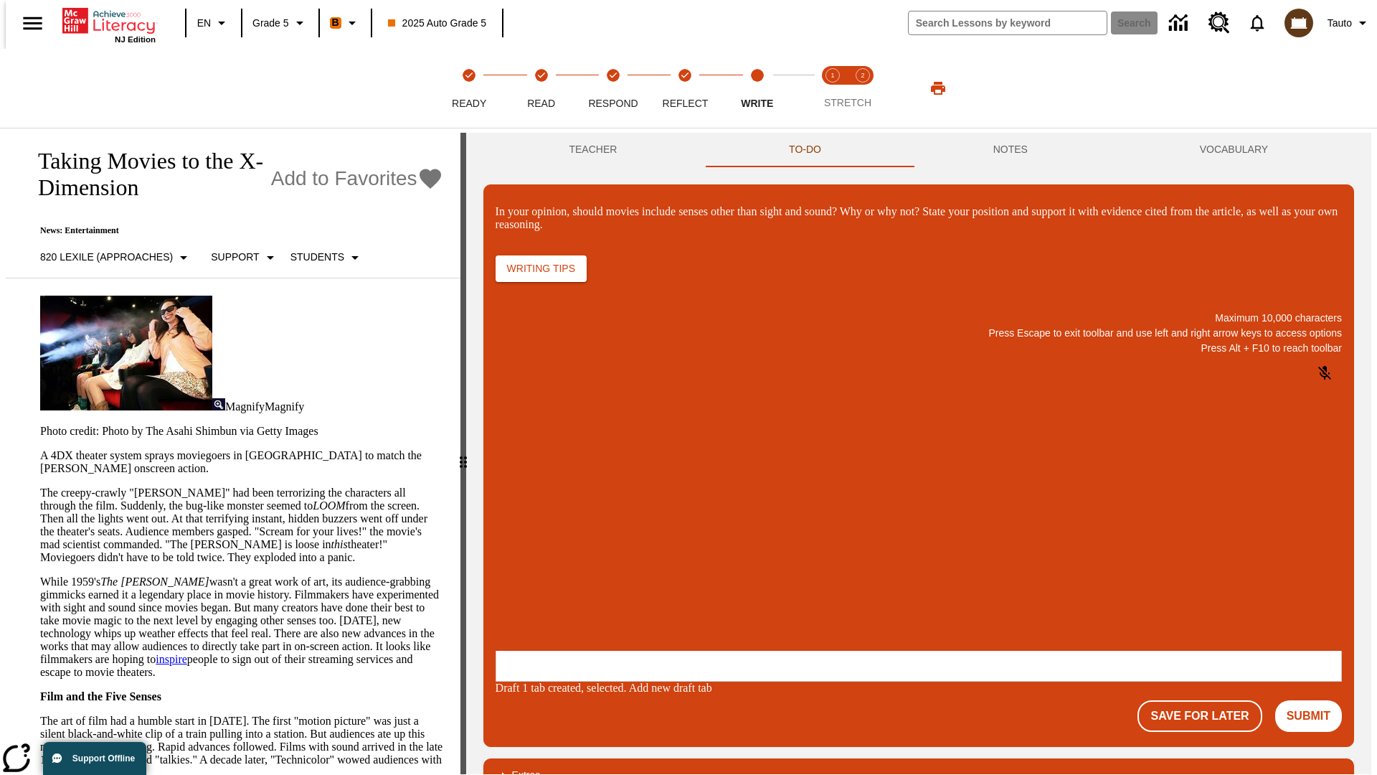
scroll to position [0, 0]
click at [704, 559] on p "\a\9In your opinion, should movies include senses other than sight and sound? W…" at bounding box center [603, 557] width 204 height 13
click at [1315, 700] on button "Submit" at bounding box center [1308, 716] width 67 height 32
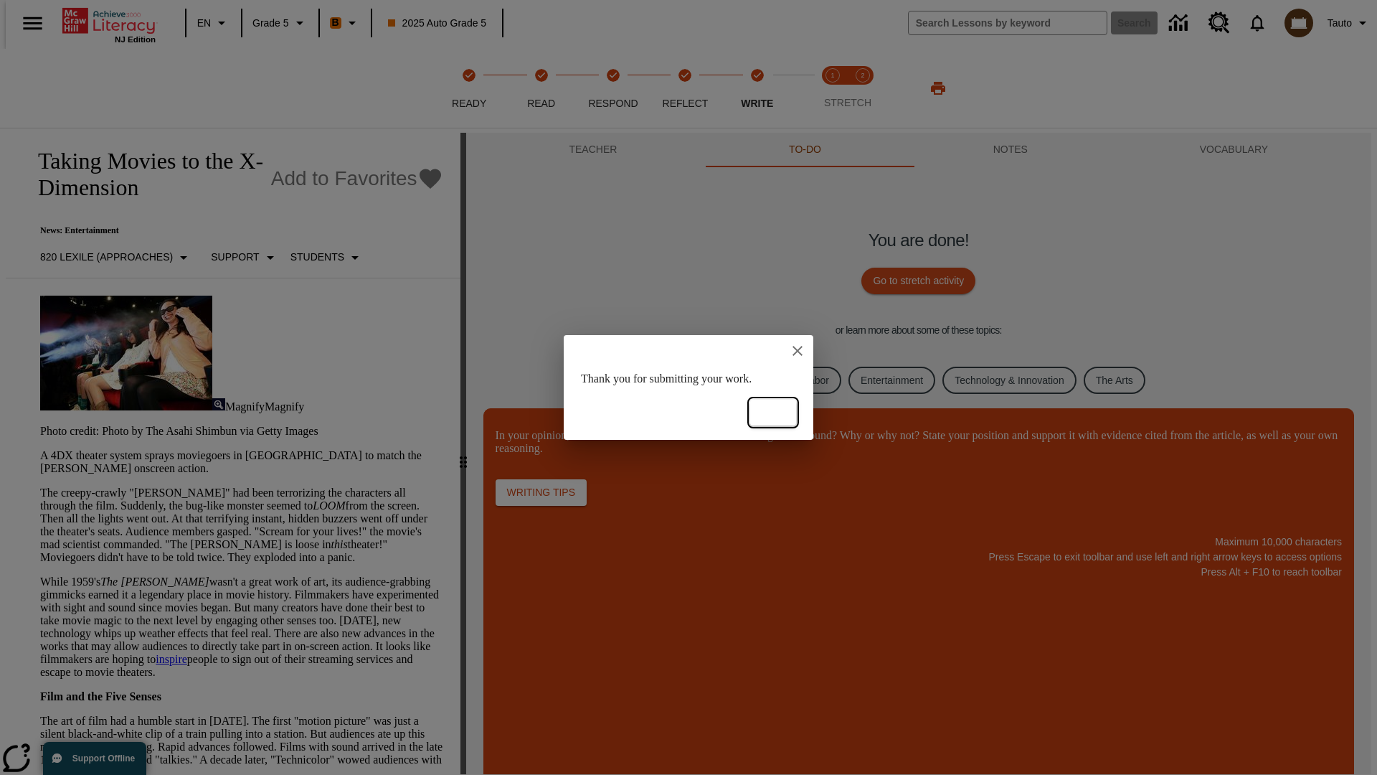
click at [773, 412] on button "Ok" at bounding box center [773, 413] width 46 height 27
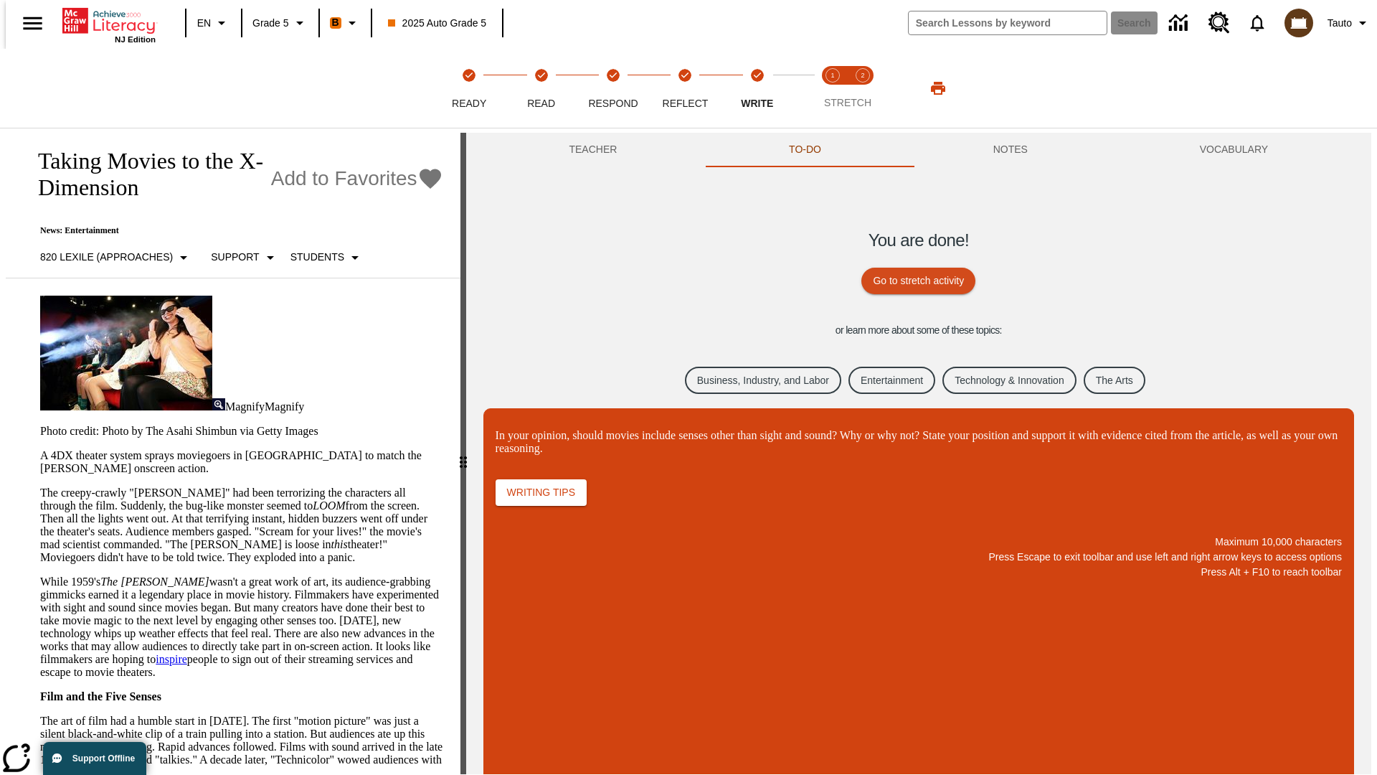
click at [752, 379] on link "Business, Industry, and Labor" at bounding box center [763, 381] width 156 height 28
